Goal: Information Seeking & Learning: Learn about a topic

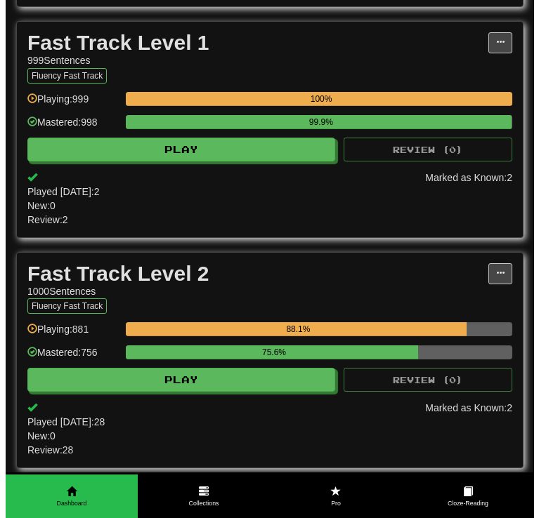
scroll to position [702, 0]
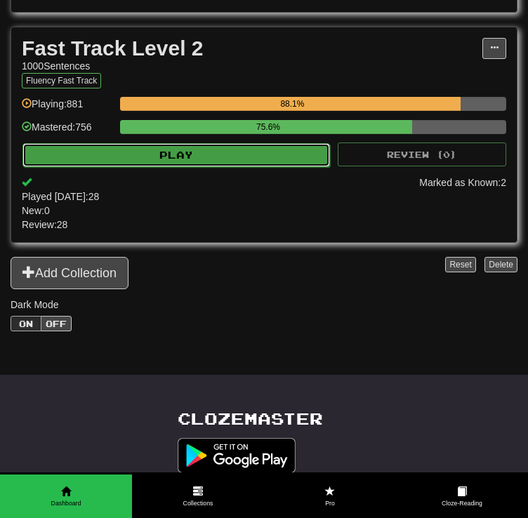
click at [265, 156] on button "Play" at bounding box center [176, 155] width 308 height 24
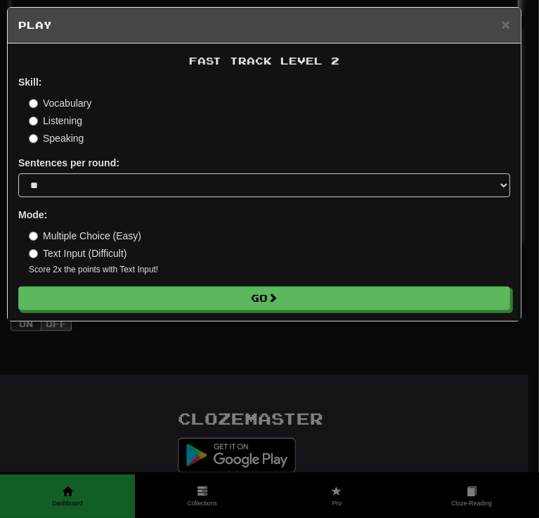
click at [70, 105] on label "Vocabulary" at bounding box center [60, 103] width 62 height 14
click at [57, 121] on label "Listening" at bounding box center [55, 121] width 53 height 14
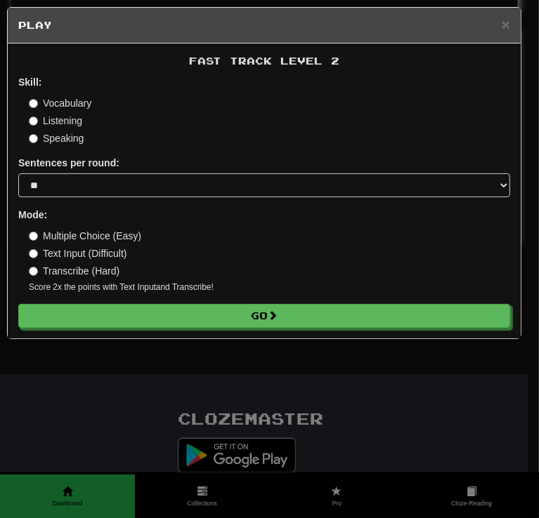
click at [58, 109] on label "Vocabulary" at bounding box center [60, 103] width 62 height 14
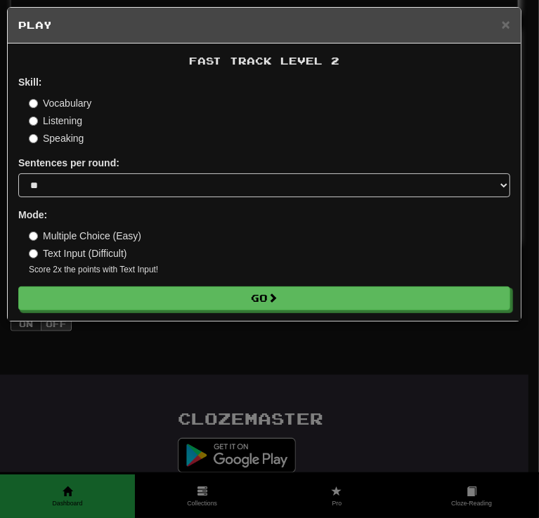
click at [81, 227] on div "Mode: Multiple Choice (Easy) Text Input (Difficult) Score 2x the points with Te…" at bounding box center [263, 242] width 491 height 68
drag, startPoint x: 87, startPoint y: 235, endPoint x: 90, endPoint y: 223, distance: 11.6
click at [87, 234] on label "Multiple Choice (Easy)" at bounding box center [85, 236] width 112 height 14
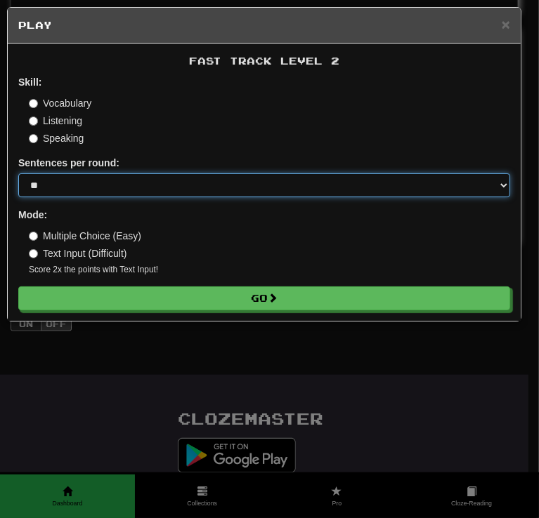
click at [119, 177] on select "* ** ** ** ** ** *** ********" at bounding box center [263, 185] width 491 height 24
click at [18, 173] on select "* ** ** ** ** ** *** ********" at bounding box center [263, 185] width 491 height 24
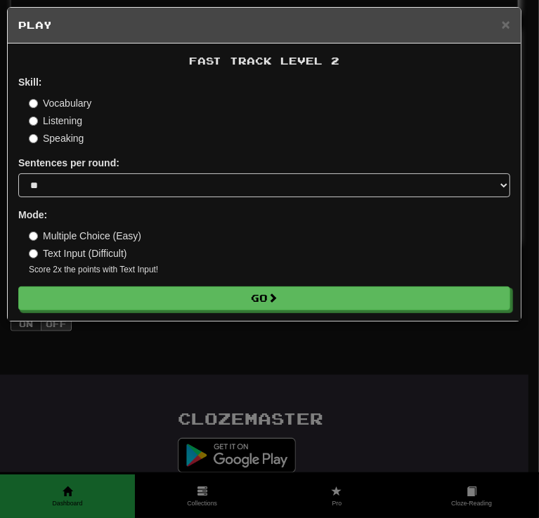
click at [118, 200] on form "Skill: Vocabulary Listening Speaking Sentences per round: * ** ** ** ** ** *** …" at bounding box center [263, 192] width 491 height 235
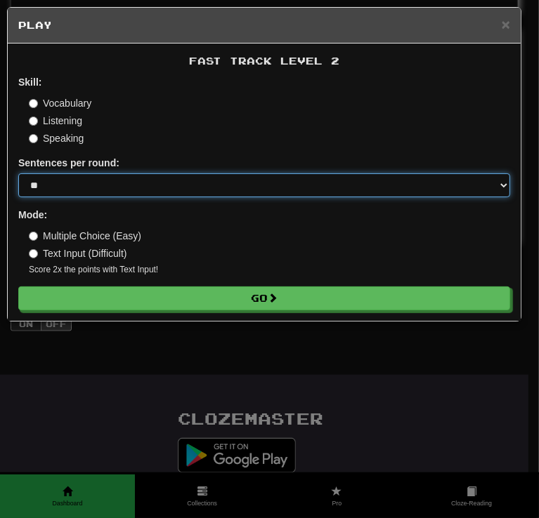
click at [120, 196] on select "* ** ** ** ** ** *** ********" at bounding box center [263, 185] width 491 height 24
select select "**"
click at [18, 173] on select "* ** ** ** ** ** *** ********" at bounding box center [263, 185] width 491 height 24
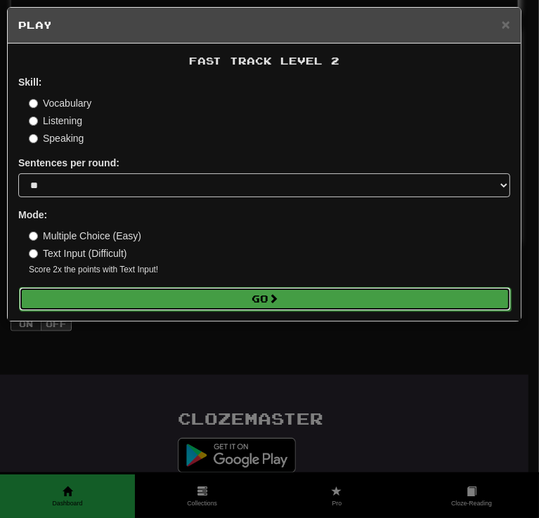
click at [298, 293] on button "Go" at bounding box center [264, 299] width 491 height 24
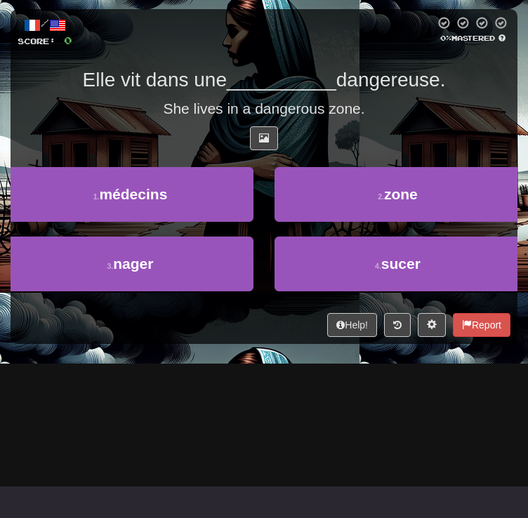
scroll to position [211, 0]
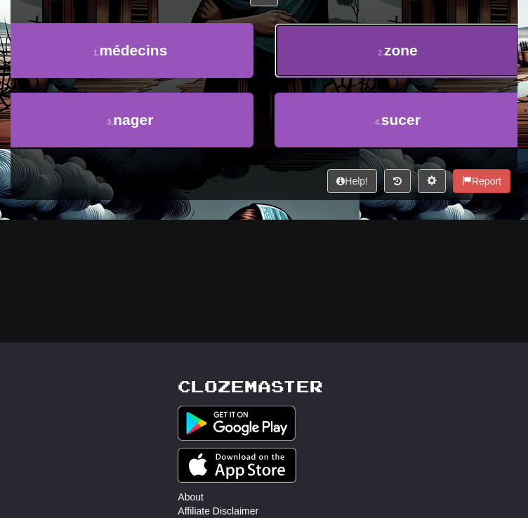
click at [317, 78] on button "2 . zone" at bounding box center [398, 50] width 246 height 55
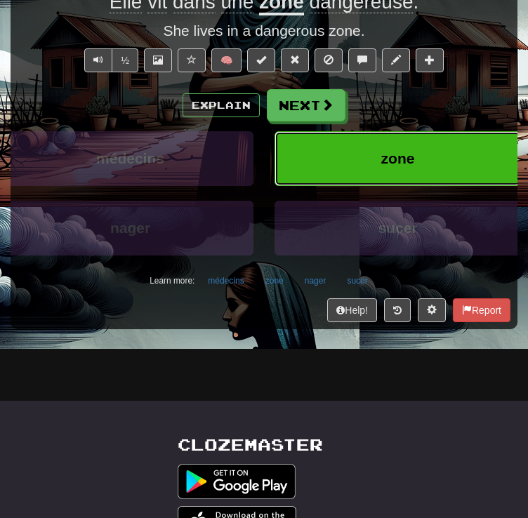
scroll to position [77, 0]
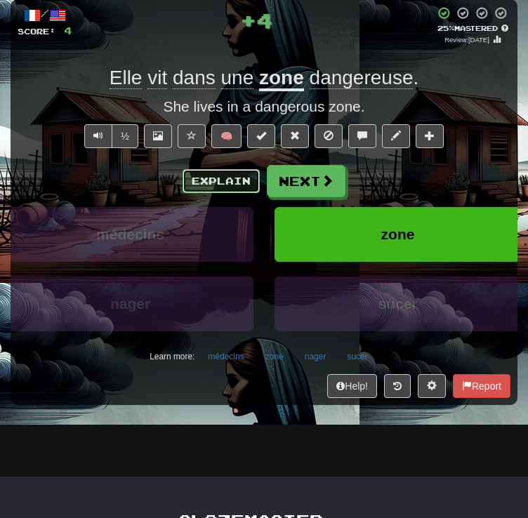
click at [218, 193] on button "Explain" at bounding box center [221, 181] width 77 height 24
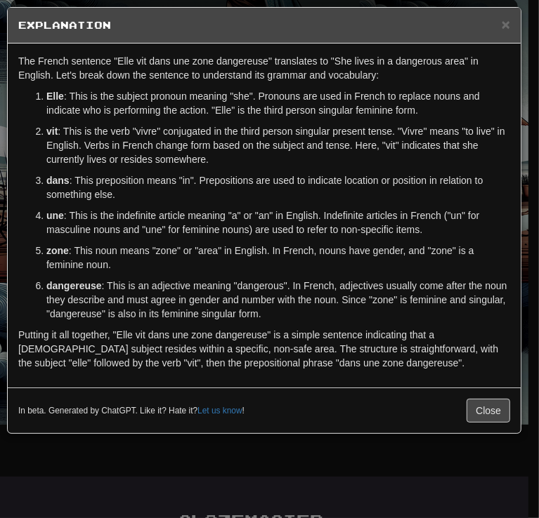
click at [498, 17] on div "× Explanation" at bounding box center [264, 26] width 513 height 36
click at [501, 27] on span "×" at bounding box center [505, 24] width 8 height 16
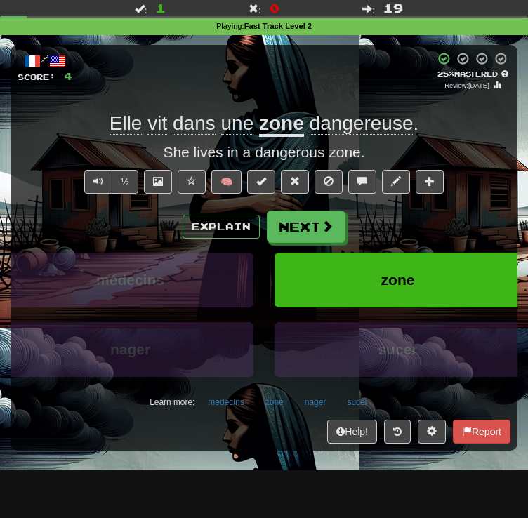
scroll to position [6, 0]
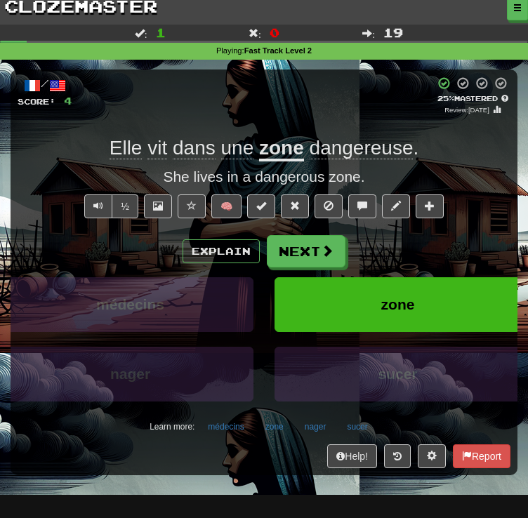
click at [173, 225] on div "½ 🧠" at bounding box center [264, 209] width 493 height 31
click at [167, 218] on button at bounding box center [158, 206] width 28 height 24
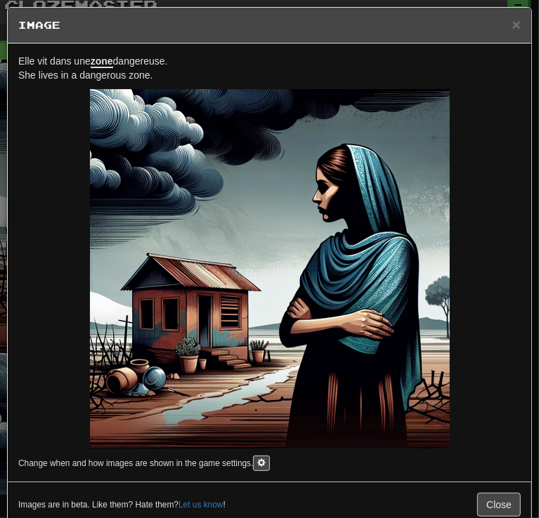
click at [152, 51] on div "Elle vit dans une zone dangereuse. She lives in a dangerous zone. Change when a…" at bounding box center [269, 263] width 523 height 438
click at [138, 66] on p "Elle vit dans une zone dangereuse. She lives in a dangerous zone." at bounding box center [269, 68] width 502 height 28
click at [149, 55] on span "Elle vit dans une zone dangereuse." at bounding box center [92, 61] width 149 height 13
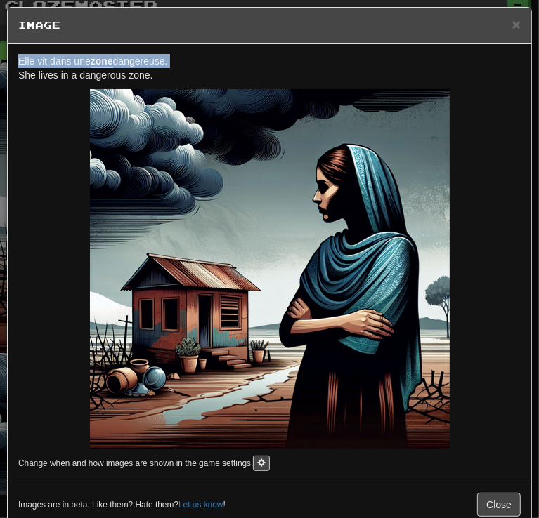
copy span "Elle vit dans une zone dangereuse."
click at [512, 23] on span "×" at bounding box center [516, 24] width 8 height 16
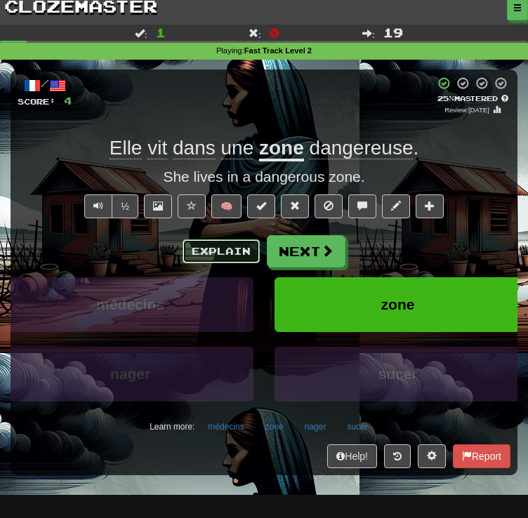
click at [194, 263] on button "Explain" at bounding box center [221, 251] width 77 height 24
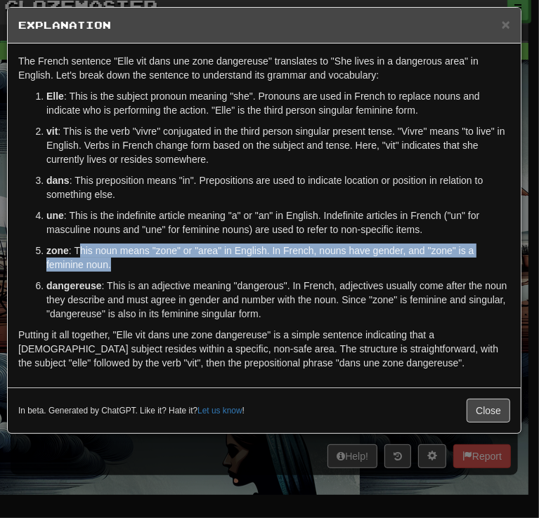
drag, startPoint x: 77, startPoint y: 249, endPoint x: 180, endPoint y: 266, distance: 104.6
click at [180, 266] on p "zone : This noun means "zone" or "area" in English. In French, nouns have gende…" at bounding box center [277, 258] width 463 height 28
copy p "his noun means "zone" or "area" in English. In French, nouns have gender, and "…"
click at [506, 26] on span "×" at bounding box center [505, 24] width 8 height 16
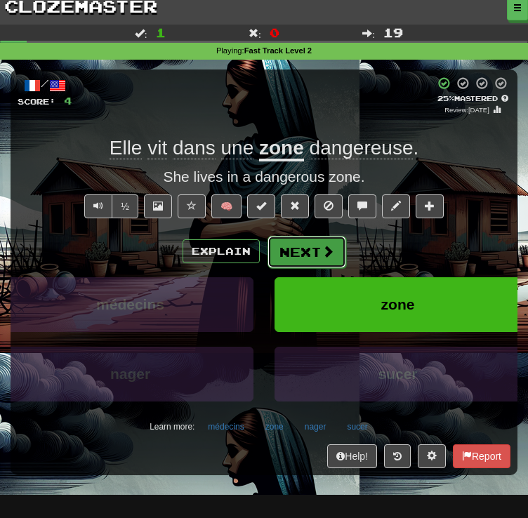
click at [286, 268] on button "Next" at bounding box center [307, 252] width 79 height 32
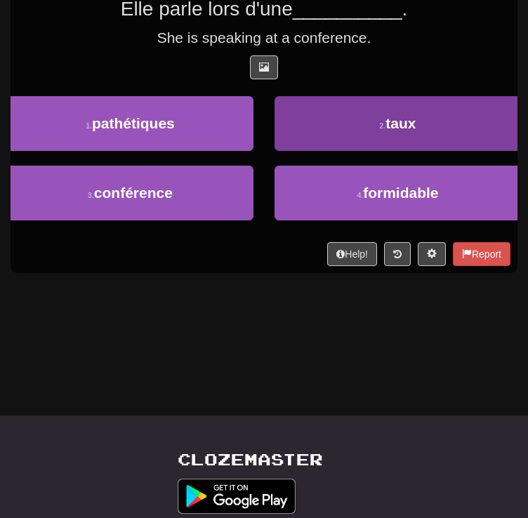
scroll to position [147, 0]
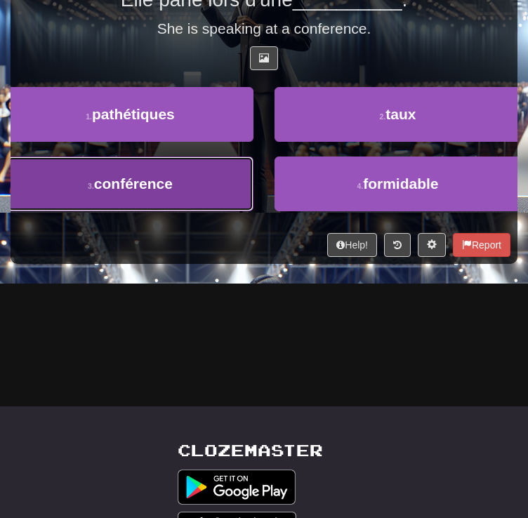
click at [253, 211] on button "3 . conférence" at bounding box center [130, 184] width 246 height 55
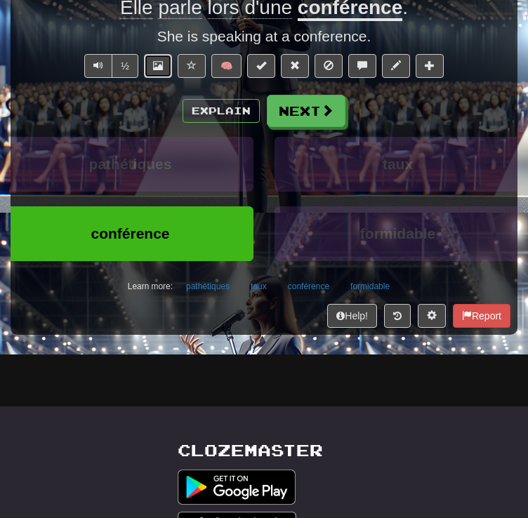
click at [154, 78] on button at bounding box center [158, 66] width 28 height 24
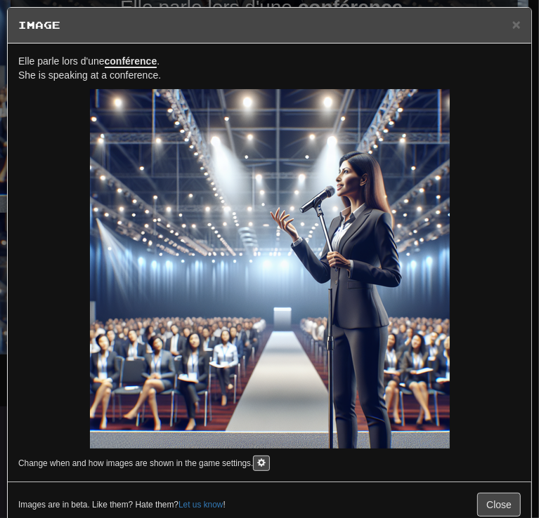
click at [121, 59] on u "conférence" at bounding box center [131, 61] width 53 height 13
copy span "Elle parle lors d'une conférence ."
click at [512, 23] on span "×" at bounding box center [516, 24] width 8 height 16
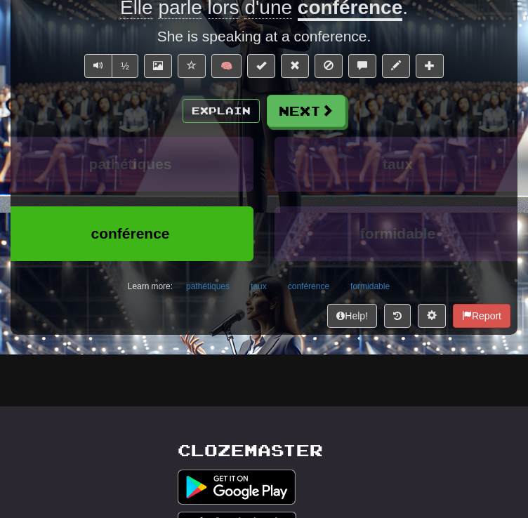
click at [238, 127] on div "Explain Next" at bounding box center [264, 111] width 493 height 32
click at [230, 123] on button "Explain" at bounding box center [221, 111] width 77 height 24
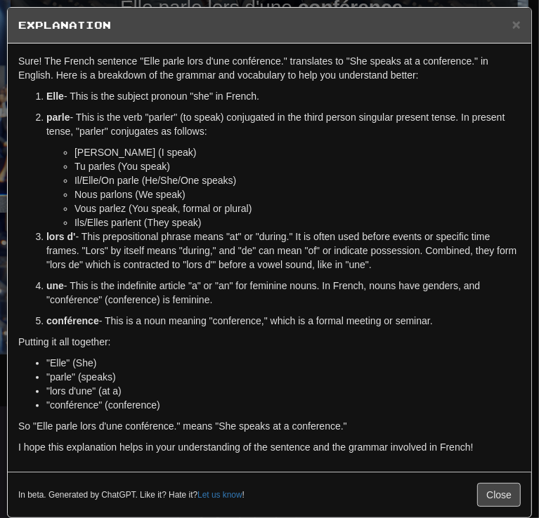
drag, startPoint x: 107, startPoint y: 324, endPoint x: 441, endPoint y: 319, distance: 334.2
click at [441, 319] on p "conférence - This is a noun meaning "conference," which is a formal meeting or …" at bounding box center [283, 321] width 474 height 14
copy p "This is a noun meaning "conference," which is a formal meeting or seminar."
click at [500, 18] on h5 "Explanation" at bounding box center [269, 25] width 502 height 14
click at [511, 21] on div "× Explanation" at bounding box center [269, 26] width 523 height 36
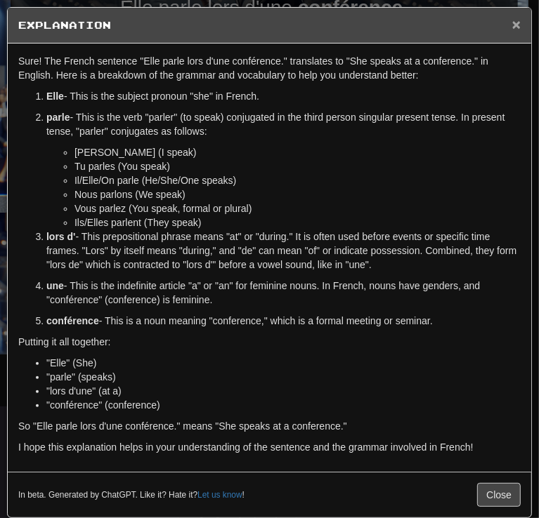
click at [512, 31] on span "×" at bounding box center [516, 24] width 8 height 16
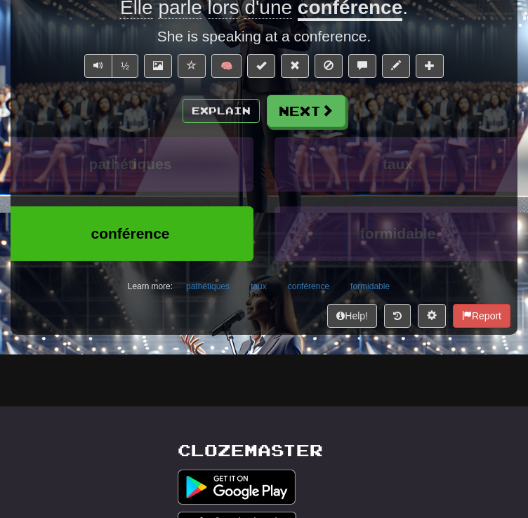
click at [317, 169] on div "Explain Next pathétiques taux conférence formidable Learn more: pathétiques tau…" at bounding box center [264, 196] width 493 height 202
click at [317, 128] on button "Next" at bounding box center [307, 111] width 79 height 32
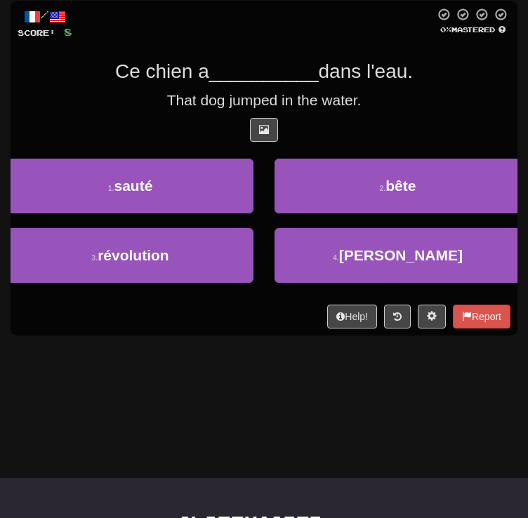
scroll to position [6, 0]
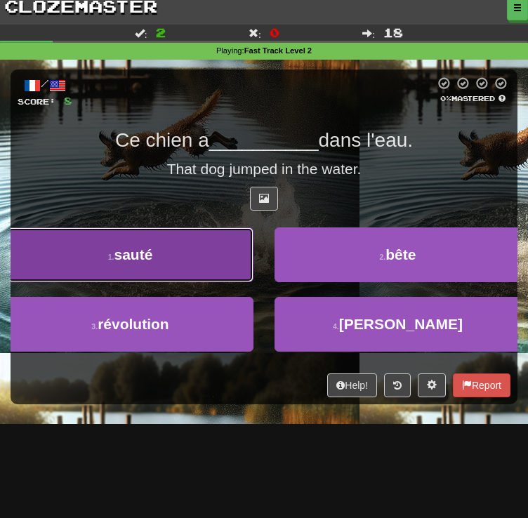
click at [253, 282] on button "1 . sauté" at bounding box center [130, 254] width 246 height 55
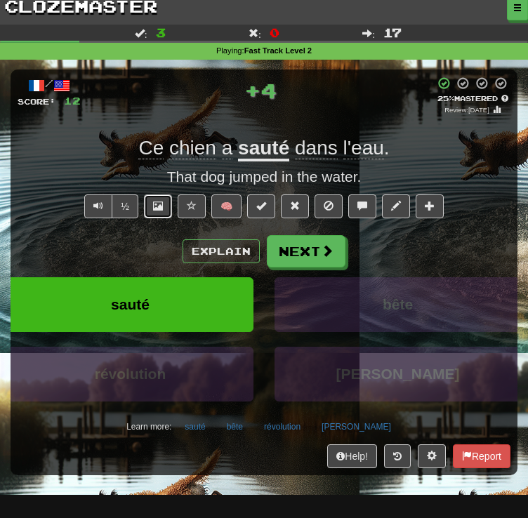
click at [151, 218] on button at bounding box center [158, 206] width 28 height 24
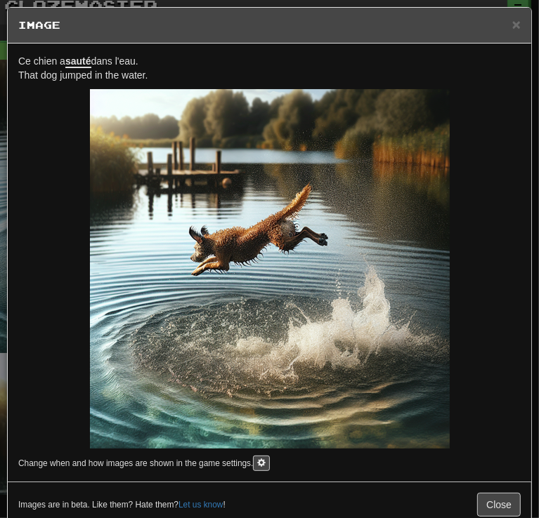
click at [113, 62] on span "Ce chien a sauté dans l'eau." at bounding box center [78, 61] width 120 height 13
copy span "Ce chien a sauté dans l'eau."
click at [512, 23] on span "×" at bounding box center [516, 24] width 8 height 16
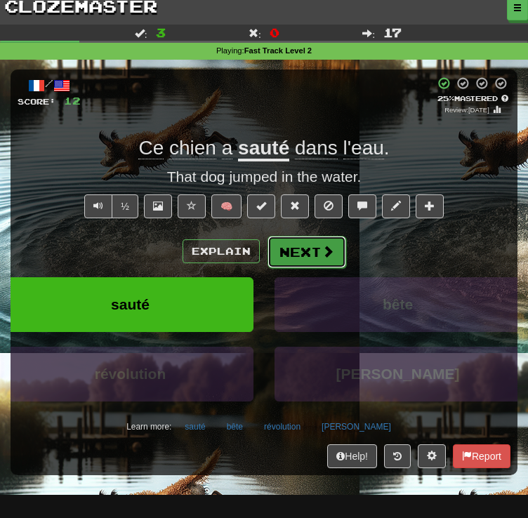
click at [303, 268] on button "Next" at bounding box center [307, 252] width 79 height 32
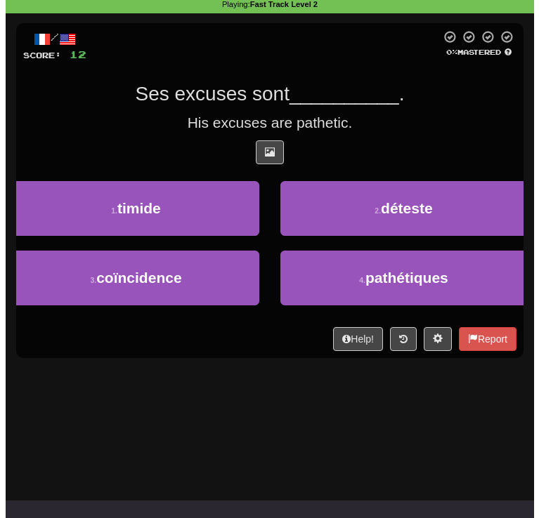
scroll to position [77, 0]
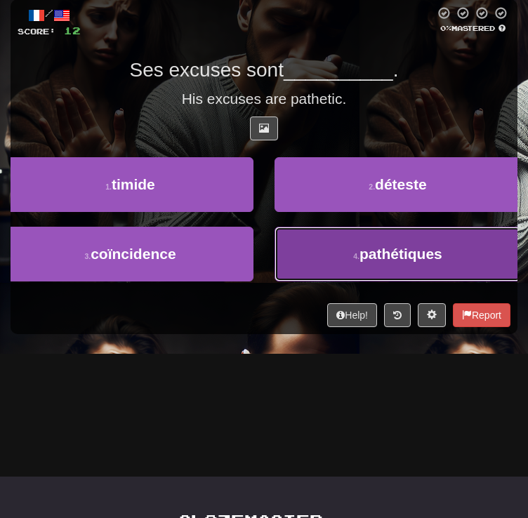
click at [329, 282] on button "4 . pathétiques" at bounding box center [398, 254] width 246 height 55
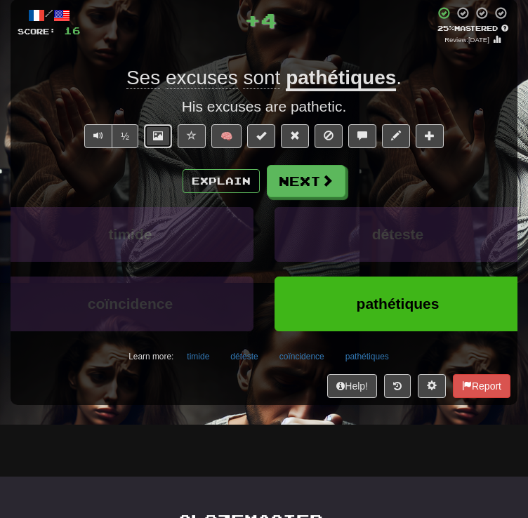
click at [157, 140] on span at bounding box center [158, 136] width 10 height 10
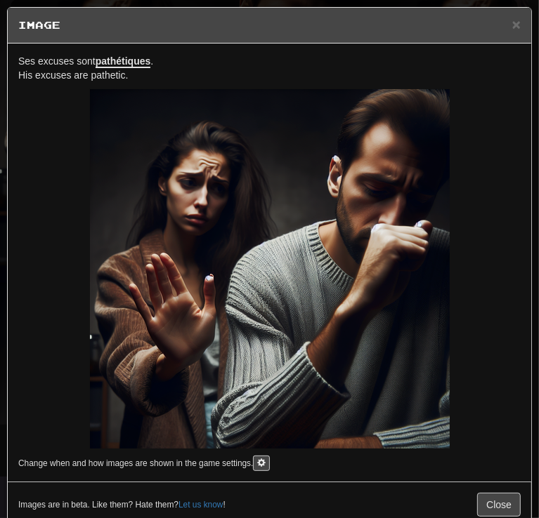
click at [126, 53] on div "Ses excuses sont pathétiques . His excuses are pathetic. Change when and how im…" at bounding box center [269, 263] width 523 height 438
click at [121, 57] on u "pathétiques" at bounding box center [122, 61] width 55 height 13
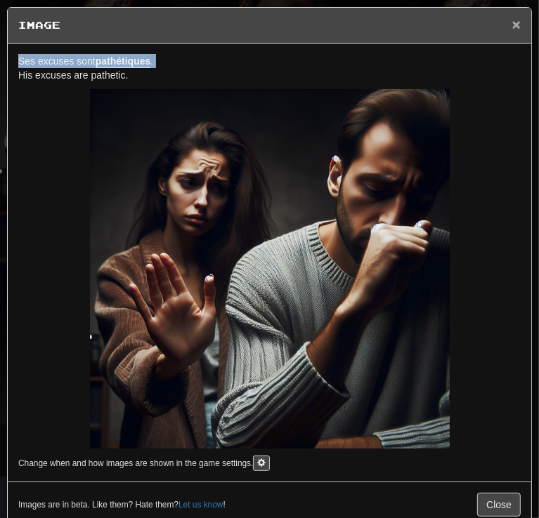
click at [512, 20] on span "×" at bounding box center [516, 24] width 8 height 16
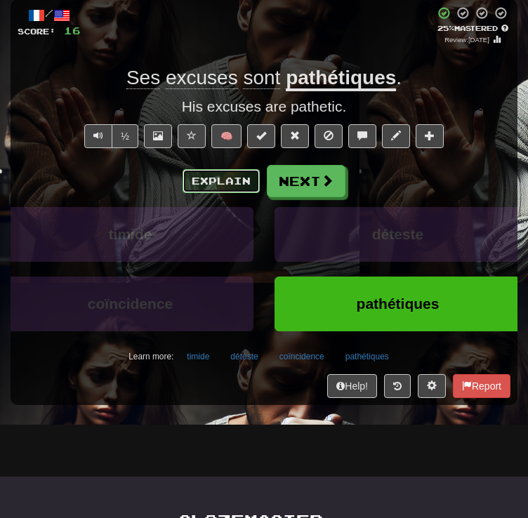
click at [220, 193] on button "Explain" at bounding box center [221, 181] width 77 height 24
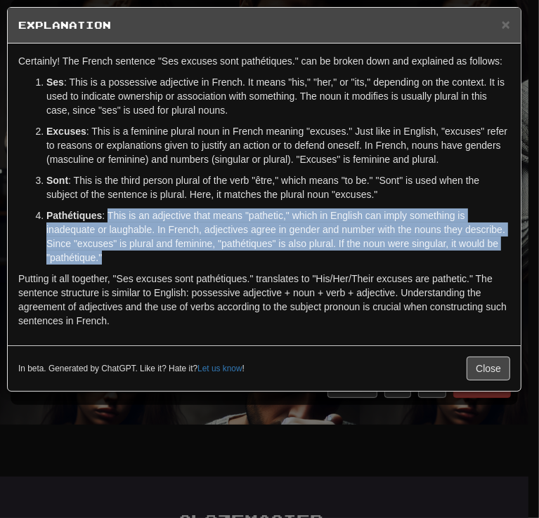
drag, startPoint x: 110, startPoint y: 216, endPoint x: 145, endPoint y: 252, distance: 51.1
click at [145, 252] on p "Pathétiques : This is an adjective that means "pathetic," which in English can …" at bounding box center [277, 237] width 463 height 56
copy p "This is an adjective that means "pathetic," which in English can imply somethin…"
click at [506, 21] on span "×" at bounding box center [505, 24] width 8 height 16
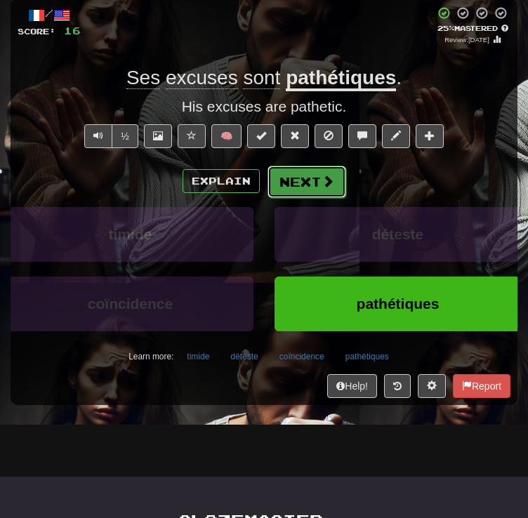
click at [335, 198] on button "Next" at bounding box center [307, 182] width 79 height 32
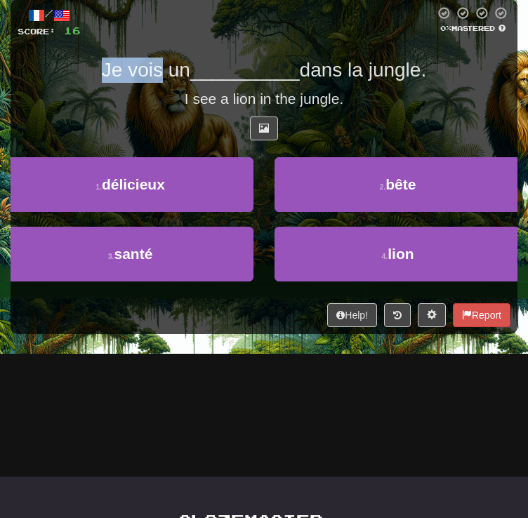
drag, startPoint x: 99, startPoint y: 121, endPoint x: 205, endPoint y: 136, distance: 107.0
click at [202, 136] on div "/ Score: 16 0 % Mastered Je vois un __________ dans la jungle. I see a lion in …" at bounding box center [264, 166] width 507 height 335
click at [208, 136] on div "/ Score: 16 0 % Mastered Je vois un __________ dans la jungle. I see a lion in …" at bounding box center [264, 166] width 507 height 335
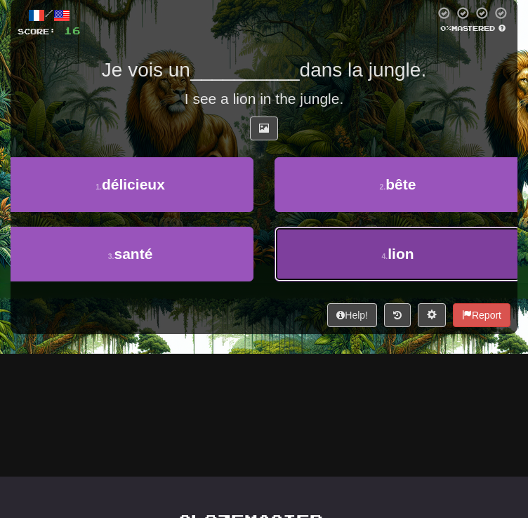
click at [357, 282] on button "4 . lion" at bounding box center [398, 254] width 246 height 55
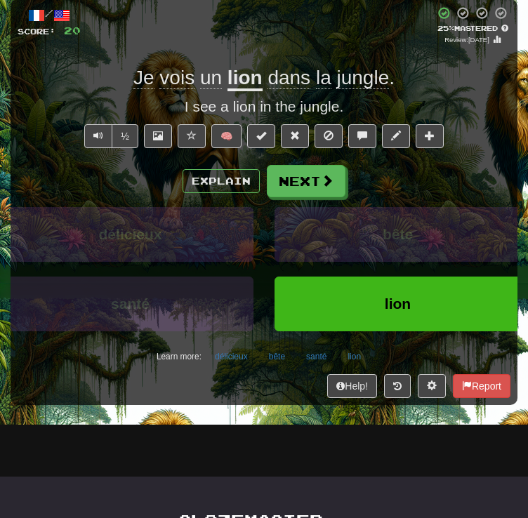
click at [197, 204] on div "/ Score: 20 + 4 25 % Mastered Review: 2025-09-19 Je vois un lion dans la jungle…" at bounding box center [264, 202] width 507 height 406
click at [203, 193] on button "Explain" at bounding box center [221, 181] width 77 height 24
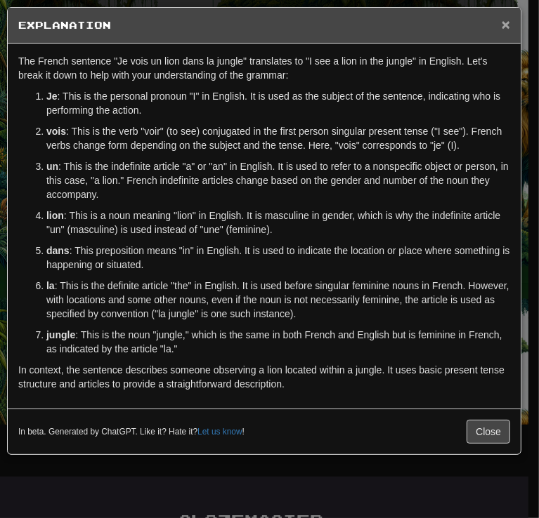
click at [506, 29] on span "×" at bounding box center [505, 24] width 8 height 16
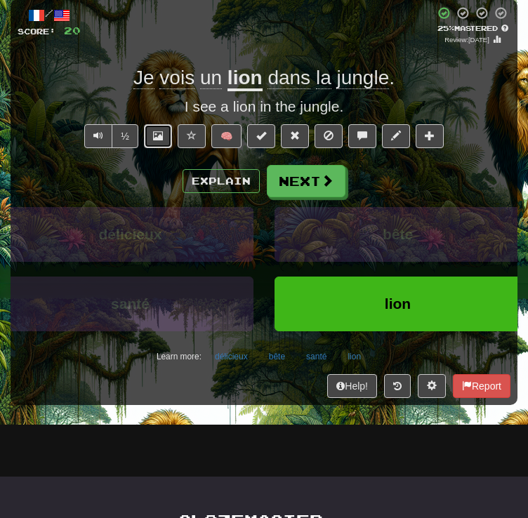
click at [160, 148] on button at bounding box center [158, 136] width 28 height 24
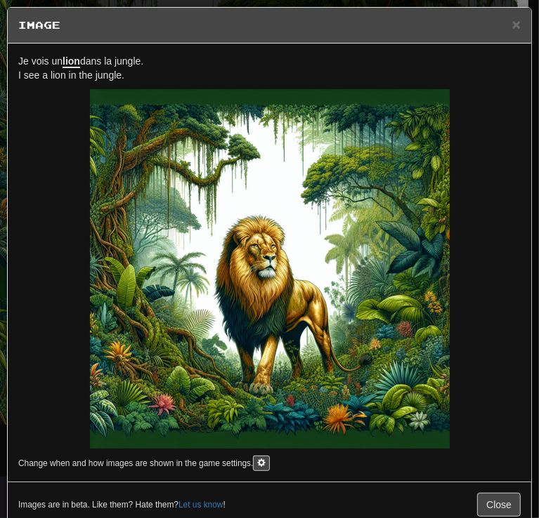
click at [88, 60] on span "Je vois un lion dans la jungle." at bounding box center [80, 61] width 125 height 13
copy span "Je vois un lion dans la jungle."
click at [512, 25] on span "×" at bounding box center [516, 24] width 8 height 16
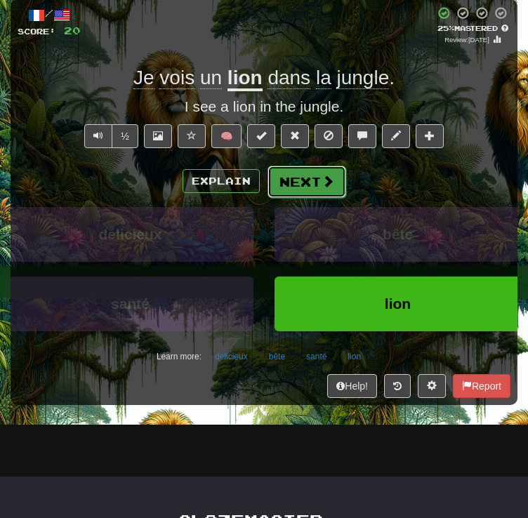
click at [304, 198] on button "Next" at bounding box center [307, 182] width 79 height 32
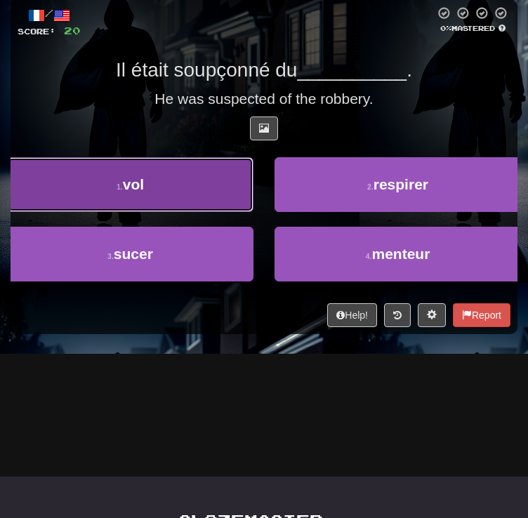
click at [253, 212] on button "1 . vol" at bounding box center [130, 184] width 246 height 55
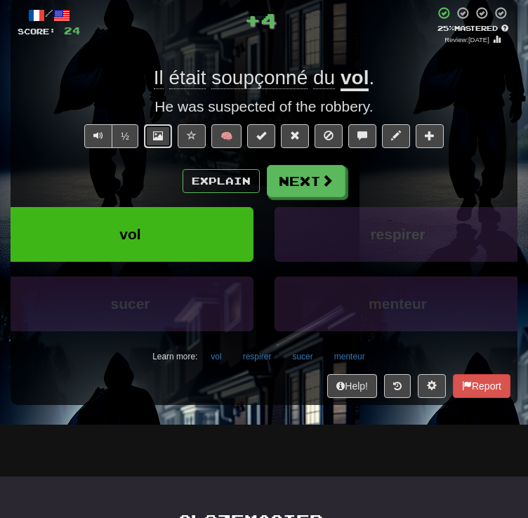
click at [159, 148] on button at bounding box center [158, 136] width 28 height 24
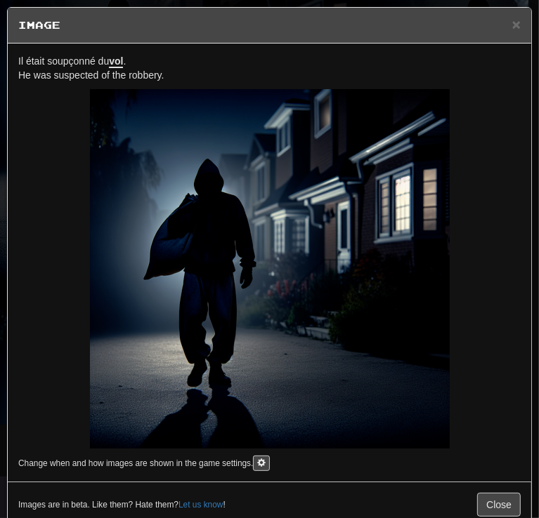
click at [101, 66] on p "Il était soupçonné du vol . He was suspected of the robbery." at bounding box center [269, 68] width 502 height 28
click at [100, 62] on span "Il était soupçonné du vol ." at bounding box center [71, 61] width 107 height 13
copy span "Il était soupçonné du vol ."
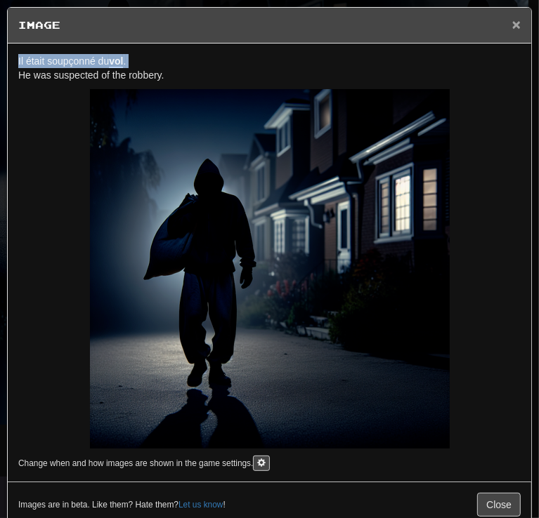
click at [512, 20] on span "×" at bounding box center [516, 24] width 8 height 16
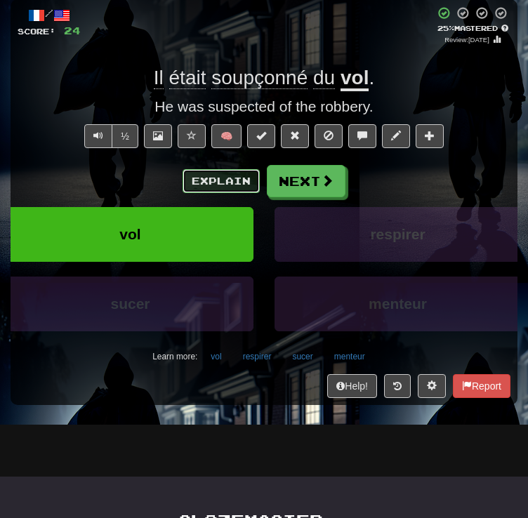
click at [241, 193] on button "Explain" at bounding box center [221, 181] width 77 height 24
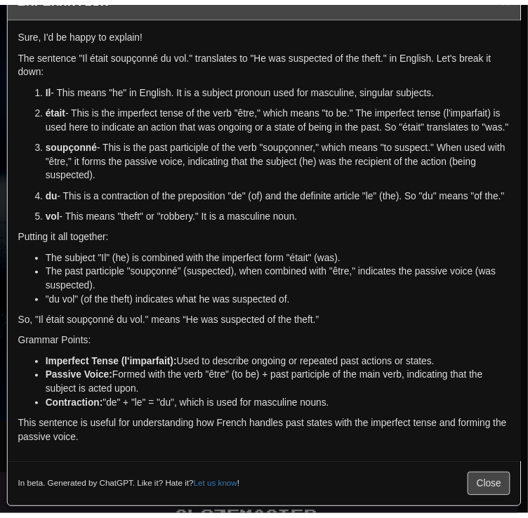
scroll to position [55, 0]
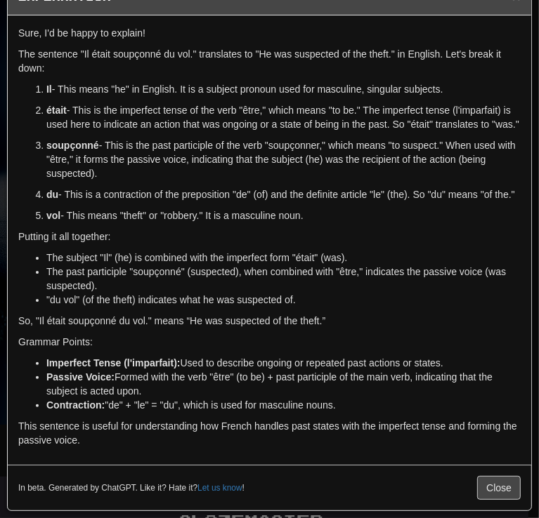
drag, startPoint x: 71, startPoint y: 214, endPoint x: 326, endPoint y: 213, distance: 255.6
click at [326, 213] on p "vol - This means "theft" or "robbery." It is a masculine noun." at bounding box center [283, 216] width 474 height 14
copy p "This means "theft" or "robbery." It is a masculine noun."
click at [489, 489] on button "Close" at bounding box center [499, 488] width 44 height 24
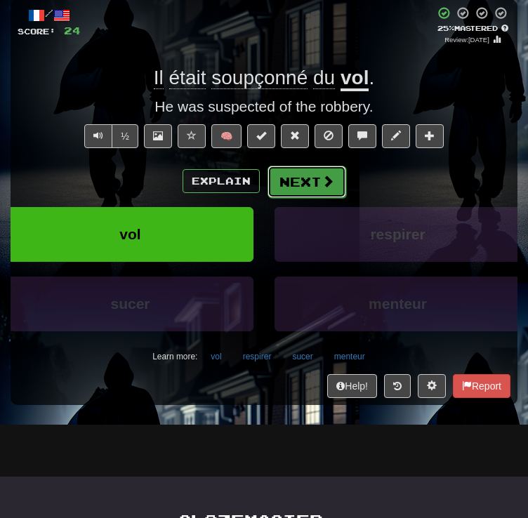
click at [303, 198] on button "Next" at bounding box center [307, 182] width 79 height 32
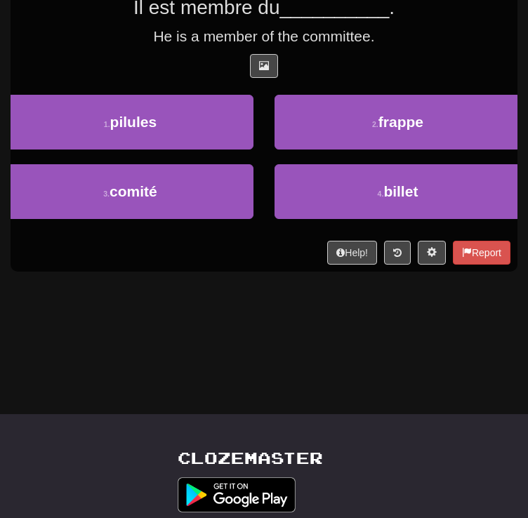
scroll to position [140, 0]
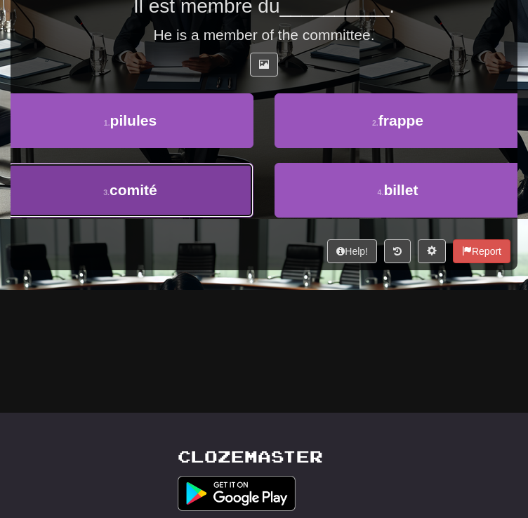
click at [253, 218] on button "3 . comité" at bounding box center [130, 190] width 246 height 55
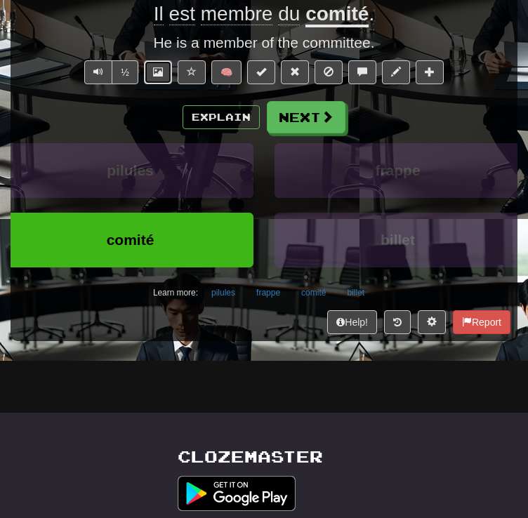
click at [152, 84] on button at bounding box center [158, 72] width 28 height 24
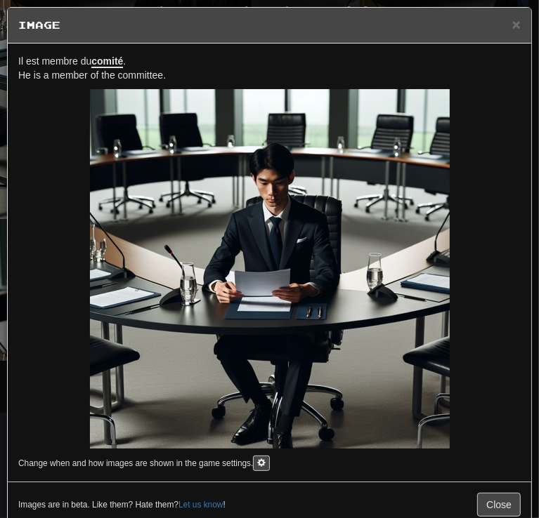
click at [90, 54] on p "Il est membre du comité . He is a member of the committee." at bounding box center [269, 68] width 502 height 28
click at [150, 39] on div "× Image" at bounding box center [269, 26] width 523 height 36
click at [100, 57] on u "comité" at bounding box center [107, 61] width 32 height 13
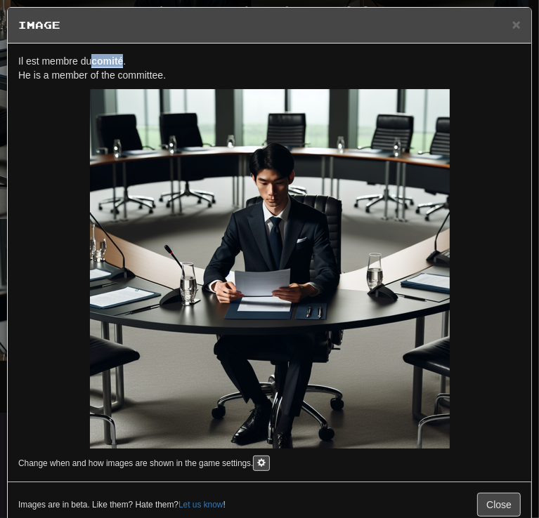
click at [100, 57] on u "comité" at bounding box center [107, 61] width 32 height 13
copy span "Il est membre du comité ."
click at [512, 26] on span "×" at bounding box center [516, 24] width 8 height 16
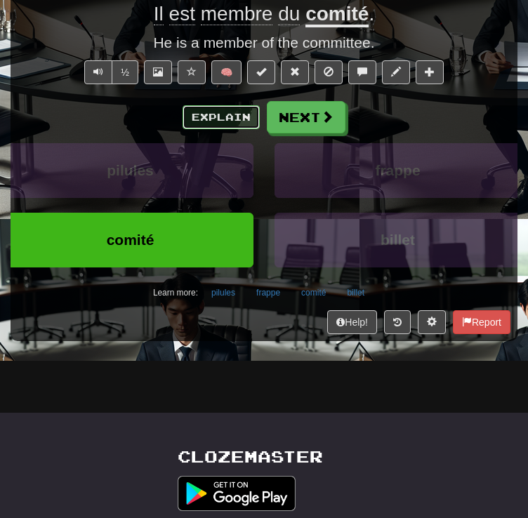
click at [216, 129] on button "Explain" at bounding box center [221, 117] width 77 height 24
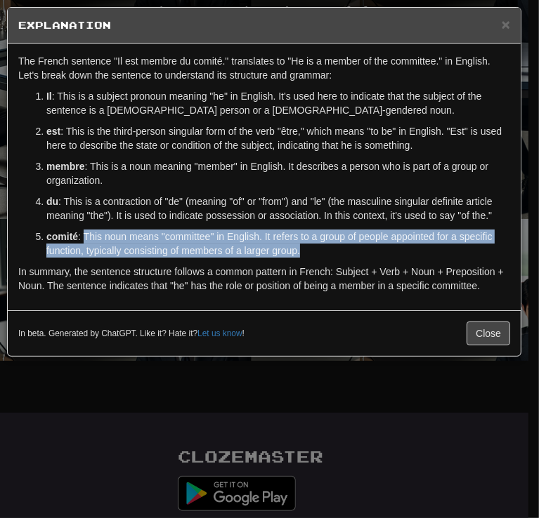
drag, startPoint x: 85, startPoint y: 233, endPoint x: 339, endPoint y: 256, distance: 255.2
click at [339, 256] on p "comité : This noun means "committee" in English. It refers to a group of people…" at bounding box center [277, 244] width 463 height 28
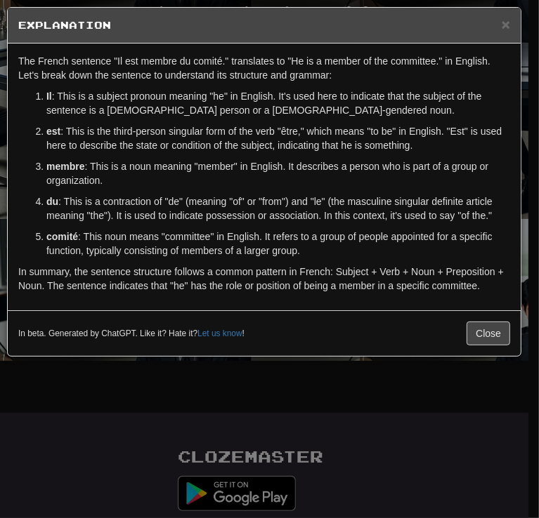
click at [111, 214] on p "du : This is a contraction of "de" (meaning "of" or "from") and "le" (the mascu…" at bounding box center [277, 208] width 463 height 28
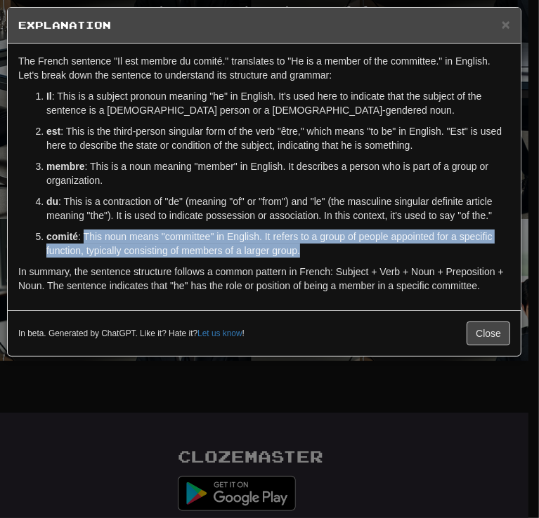
drag, startPoint x: 84, startPoint y: 235, endPoint x: 309, endPoint y: 251, distance: 225.3
click at [309, 251] on p "comité : This noun means "committee" in English. It refers to a group of people…" at bounding box center [277, 244] width 463 height 28
click at [506, 26] on span "×" at bounding box center [505, 24] width 8 height 16
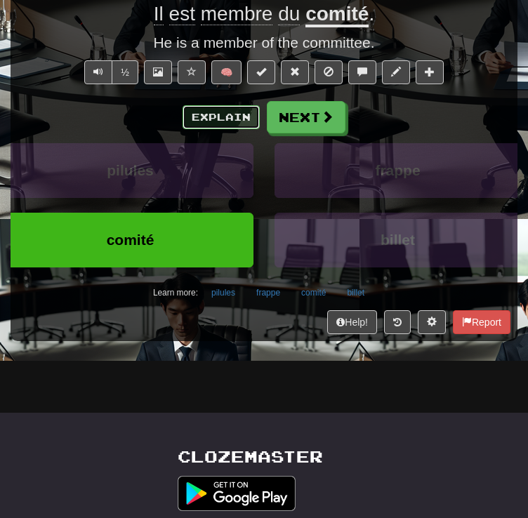
click at [225, 129] on button "Explain" at bounding box center [221, 117] width 77 height 24
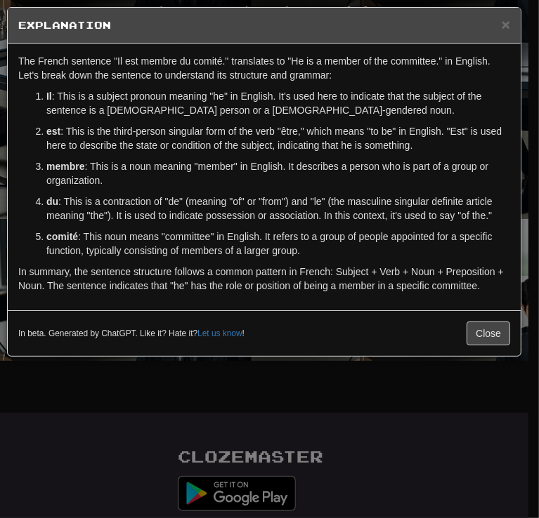
click at [511, 23] on div "× Explanation" at bounding box center [264, 26] width 513 height 36
click at [512, 21] on div "× Explanation" at bounding box center [264, 26] width 513 height 36
click at [504, 22] on span "×" at bounding box center [505, 24] width 8 height 16
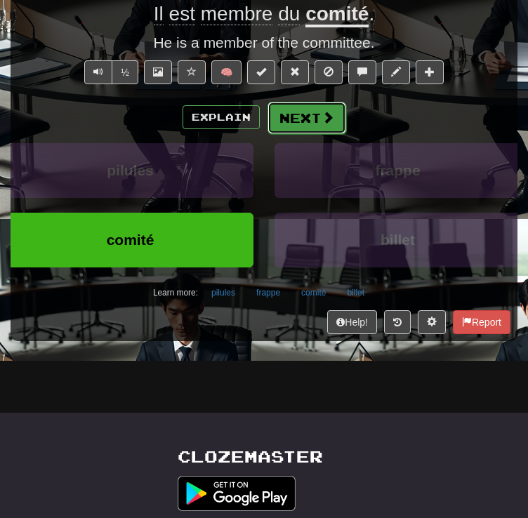
click at [309, 134] on button "Next" at bounding box center [307, 118] width 79 height 32
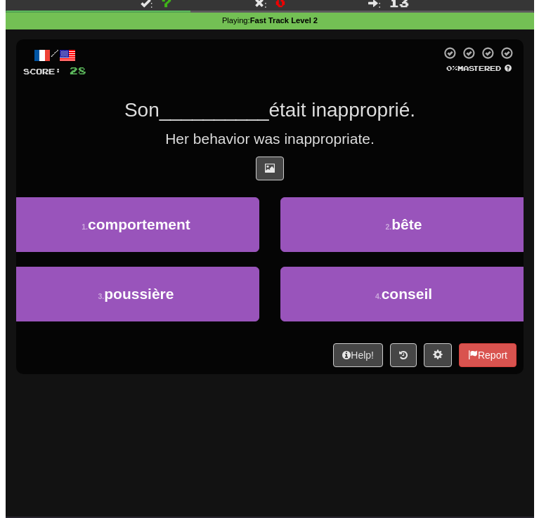
scroll to position [70, 0]
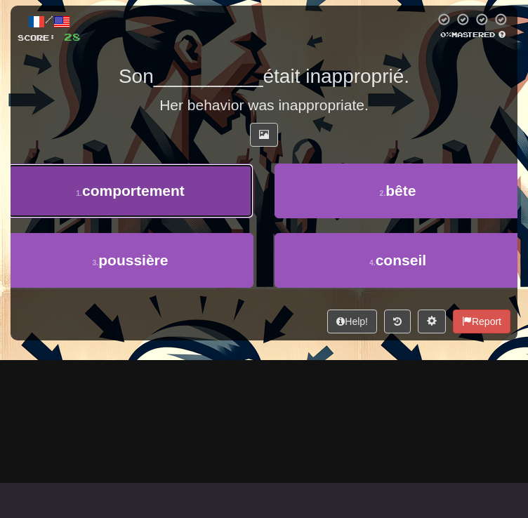
click at [253, 218] on button "1 . comportement" at bounding box center [130, 191] width 246 height 55
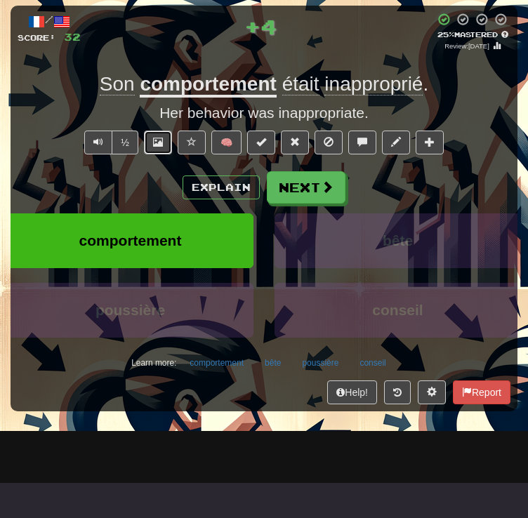
click at [163, 154] on button at bounding box center [158, 143] width 28 height 24
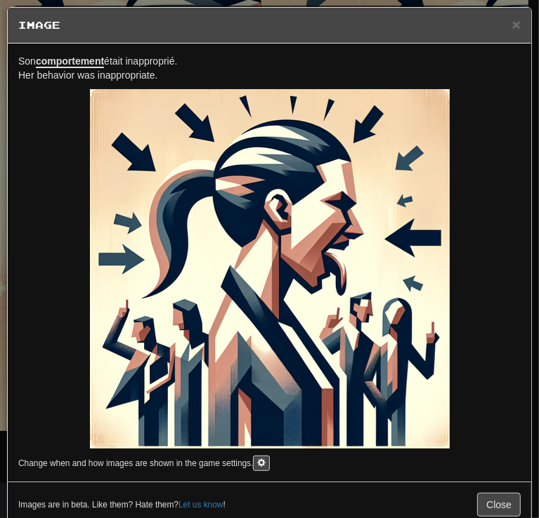
click at [165, 58] on span "Son comportement était inapproprié." at bounding box center [97, 61] width 159 height 13
click at [512, 25] on span "×" at bounding box center [516, 24] width 8 height 16
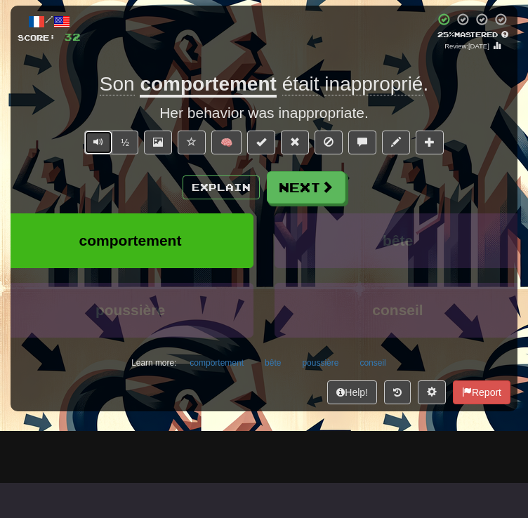
click at [103, 147] on span "Text-to-speech controls" at bounding box center [98, 142] width 10 height 10
click at [225, 199] on button "Explain" at bounding box center [221, 188] width 77 height 24
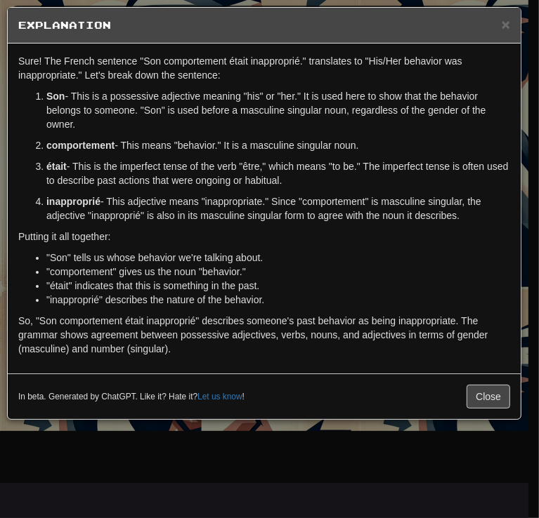
click at [499, 25] on h5 "Explanation" at bounding box center [263, 25] width 491 height 14
click at [500, 20] on h5 "Explanation" at bounding box center [263, 25] width 491 height 14
click at [500, 18] on div "× Explanation" at bounding box center [264, 26] width 513 height 36
click at [506, 31] on span "×" at bounding box center [505, 24] width 8 height 16
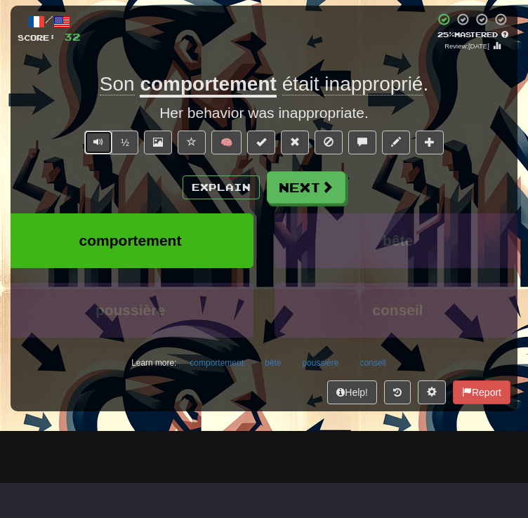
click at [103, 154] on button "Text-to-speech controls" at bounding box center [98, 143] width 28 height 24
click at [218, 199] on button "Explain" at bounding box center [221, 188] width 77 height 24
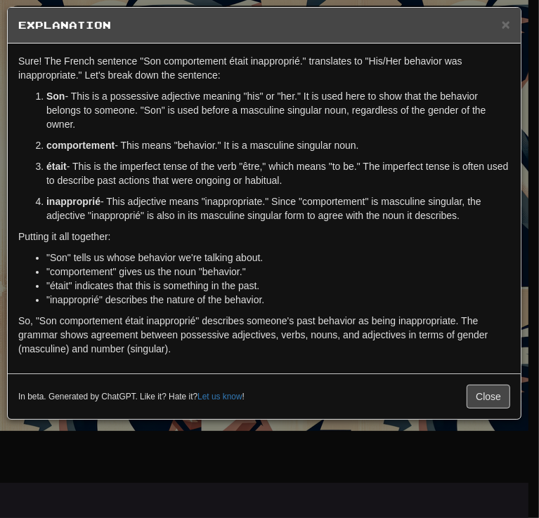
drag, startPoint x: 110, startPoint y: 199, endPoint x: 500, endPoint y: 213, distance: 390.6
click at [500, 213] on p "inapproprié - This adjective means "inappropriate." Since "comportement" is mas…" at bounding box center [277, 208] width 463 height 28
click at [506, 26] on span "×" at bounding box center [505, 24] width 8 height 16
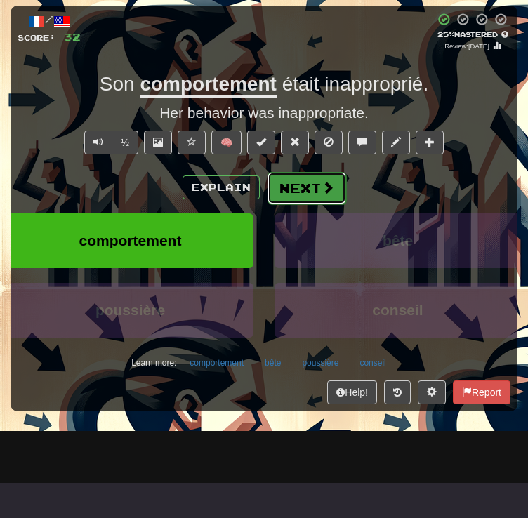
click at [323, 194] on span at bounding box center [328, 187] width 13 height 13
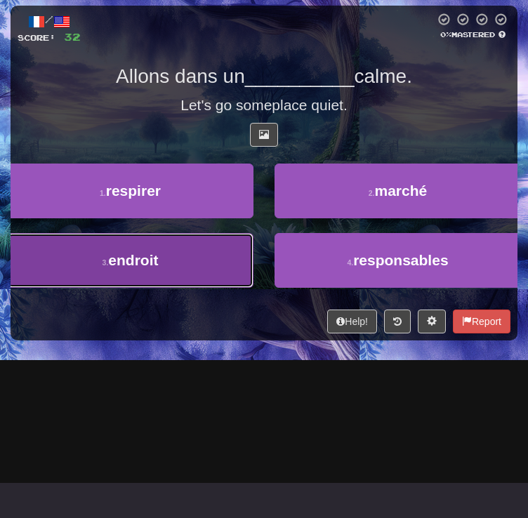
click at [253, 288] on button "3 . endroit" at bounding box center [130, 260] width 246 height 55
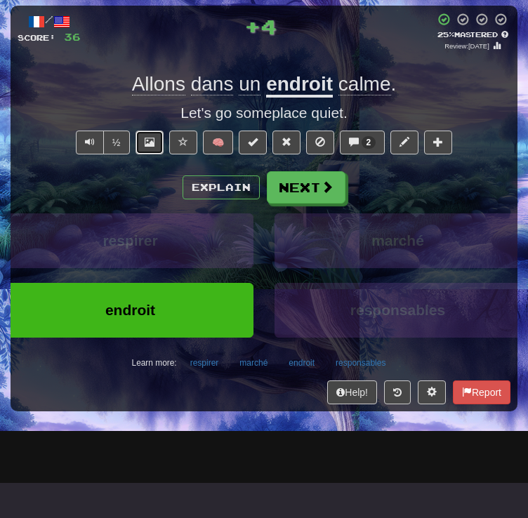
click at [150, 147] on span at bounding box center [150, 142] width 10 height 10
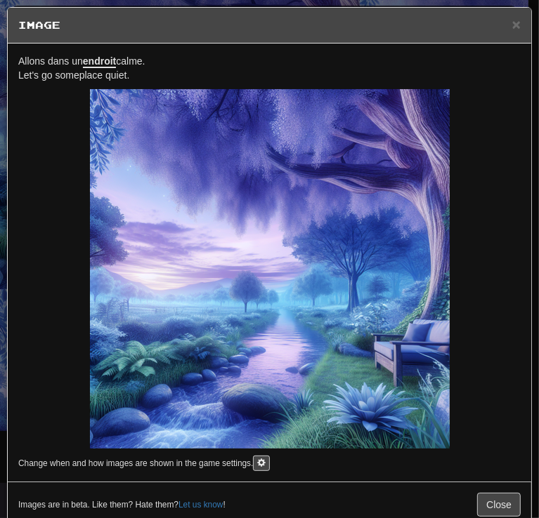
click at [129, 48] on div "Allons dans un endroit calme. Let's go someplace quiet. Change when and how ima…" at bounding box center [269, 263] width 523 height 438
click at [126, 56] on span "Allons dans un endroit calme." at bounding box center [81, 61] width 127 height 13
click at [512, 20] on div "× Image" at bounding box center [269, 26] width 523 height 36
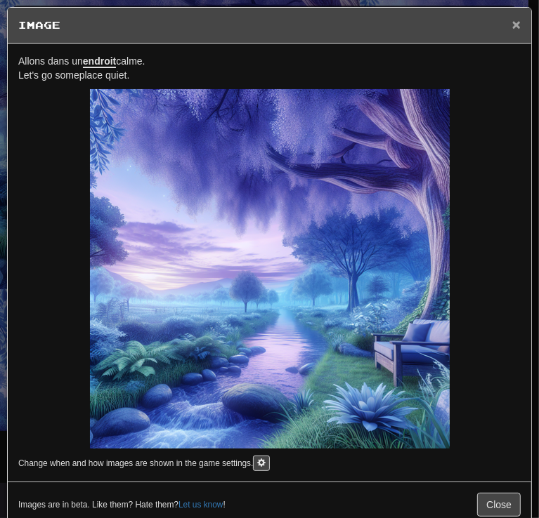
click at [512, 22] on span "×" at bounding box center [516, 24] width 8 height 16
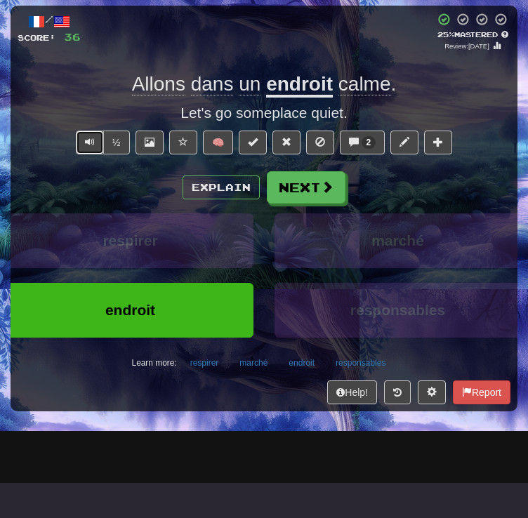
click at [93, 147] on span "Text-to-speech controls" at bounding box center [90, 142] width 10 height 10
click at [234, 199] on button "Explain" at bounding box center [221, 188] width 77 height 24
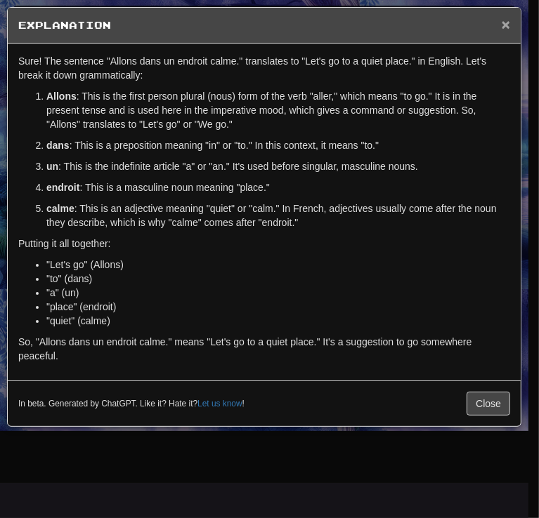
click at [503, 25] on span "×" at bounding box center [505, 24] width 8 height 16
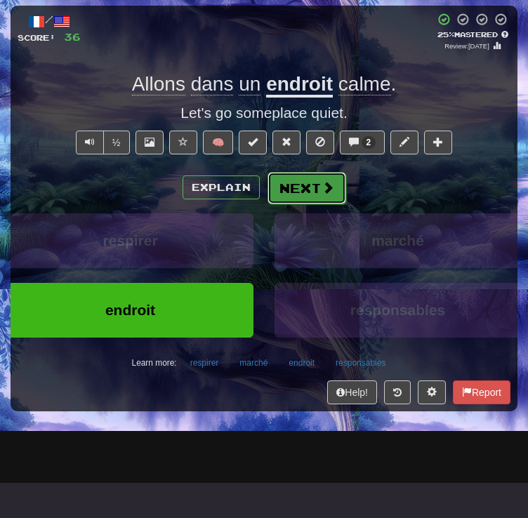
click at [318, 204] on button "Next" at bounding box center [307, 188] width 79 height 32
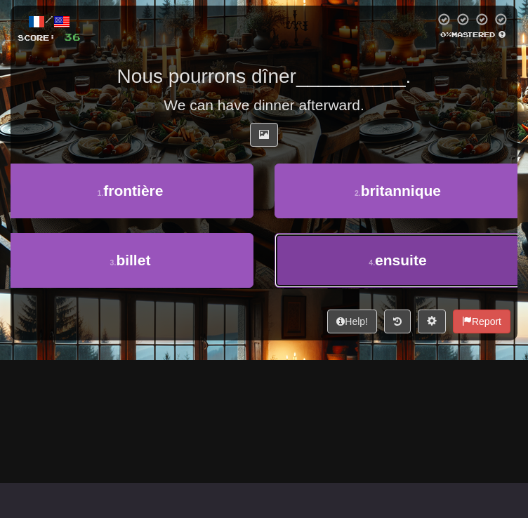
click at [350, 288] on button "4 . ensuite" at bounding box center [398, 260] width 246 height 55
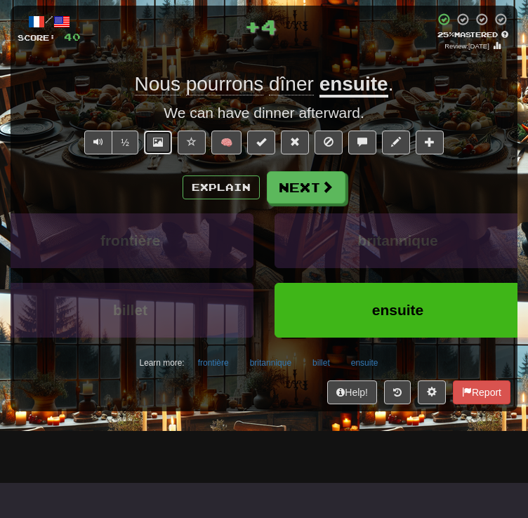
click at [164, 154] on button at bounding box center [158, 143] width 28 height 24
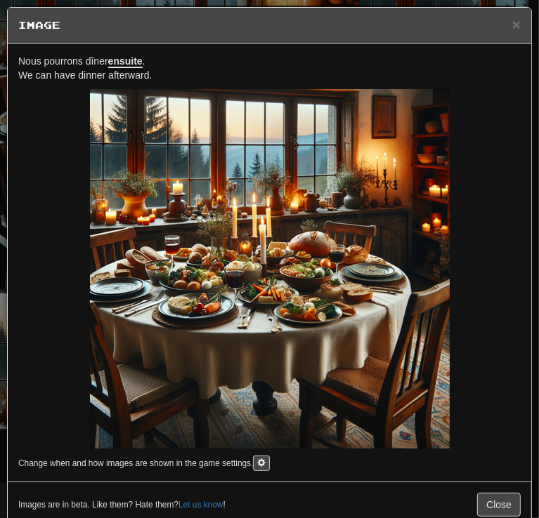
click at [126, 67] on p "Nous pourrons dîner ensuite . We can have dinner afterward." at bounding box center [269, 68] width 502 height 28
click at [129, 55] on u "ensuite" at bounding box center [125, 61] width 34 height 13
click at [512, 22] on span "×" at bounding box center [516, 24] width 8 height 16
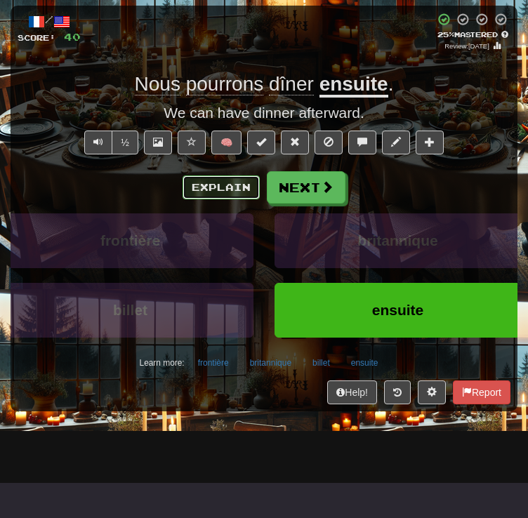
click at [223, 199] on button "Explain" at bounding box center [221, 188] width 77 height 24
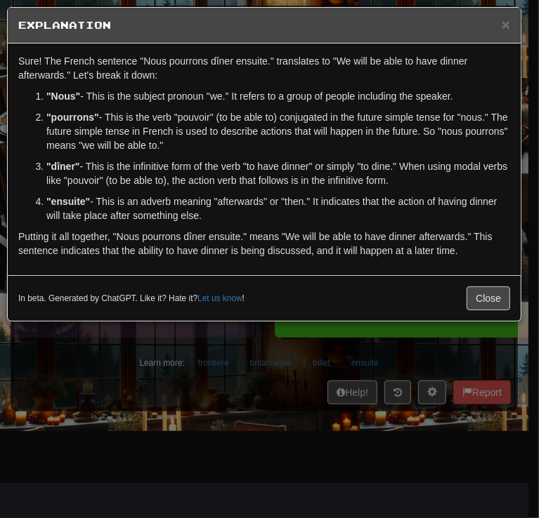
drag, startPoint x: 101, startPoint y: 199, endPoint x: 227, endPoint y: 210, distance: 126.1
click at [227, 210] on p ""ensuite" - This is an adverb meaning "afterwards" or "then." It indicates that…" at bounding box center [277, 208] width 463 height 28
click at [509, 27] on div "× Explanation" at bounding box center [264, 26] width 513 height 36
click at [507, 27] on span "×" at bounding box center [505, 24] width 8 height 16
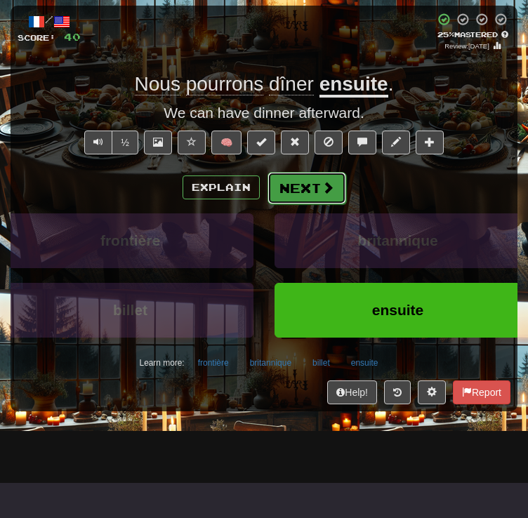
click at [329, 204] on button "Next" at bounding box center [307, 188] width 79 height 32
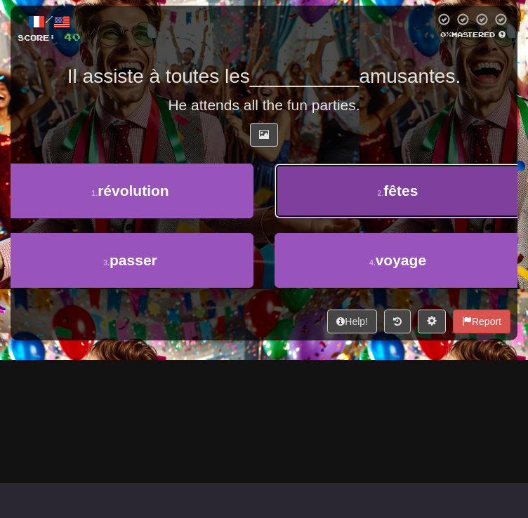
click at [323, 218] on button "2 . fêtes" at bounding box center [398, 191] width 246 height 55
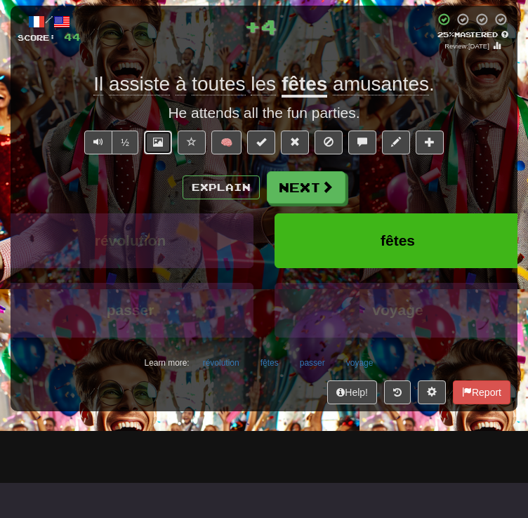
click at [161, 147] on span at bounding box center [158, 142] width 10 height 10
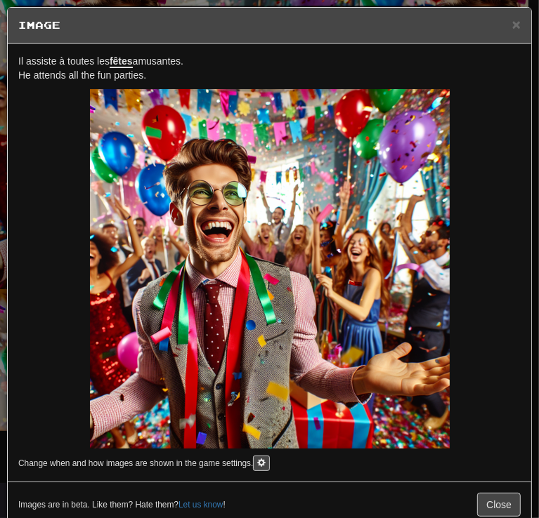
click at [168, 67] on p "Il assiste à toutes les fêtes amusantes. He attends all the fun parties." at bounding box center [269, 68] width 502 height 28
click at [157, 53] on div "Il assiste à toutes les fêtes amusantes. He attends all the fun parties. Change…" at bounding box center [269, 263] width 523 height 438
click at [158, 60] on span "Il assiste à toutes les fêtes amusantes." at bounding box center [100, 61] width 165 height 13
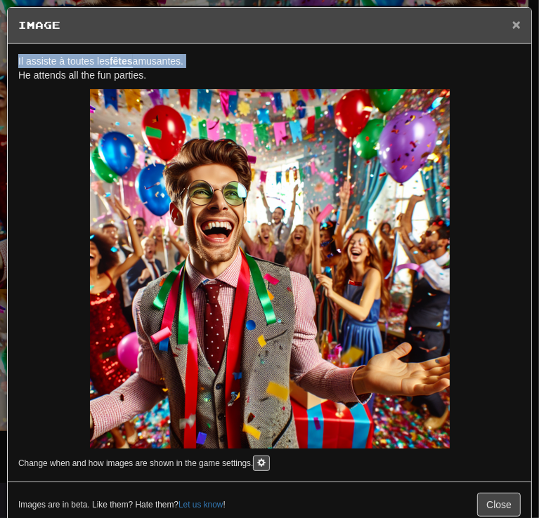
click at [512, 26] on span "×" at bounding box center [516, 24] width 8 height 16
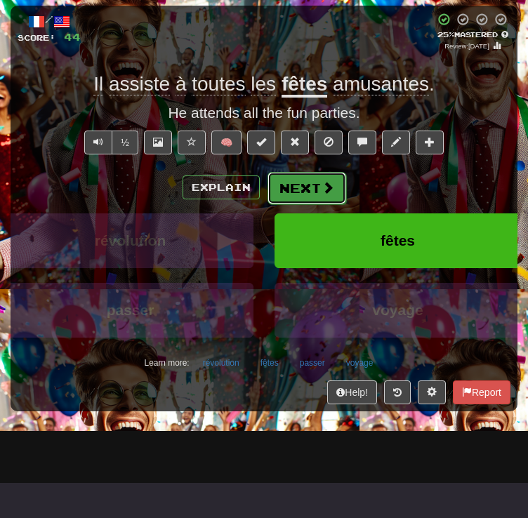
click at [301, 204] on button "Next" at bounding box center [307, 188] width 79 height 32
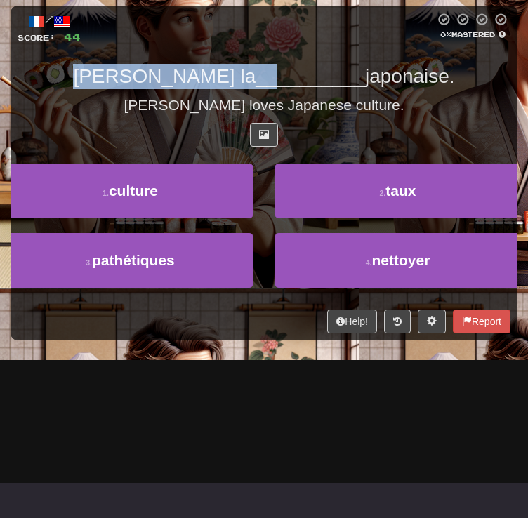
drag, startPoint x: 174, startPoint y: 133, endPoint x: 272, endPoint y: 133, distance: 98.3
click at [258, 89] on div "John aime la __________ japonaise." at bounding box center [264, 76] width 493 height 25
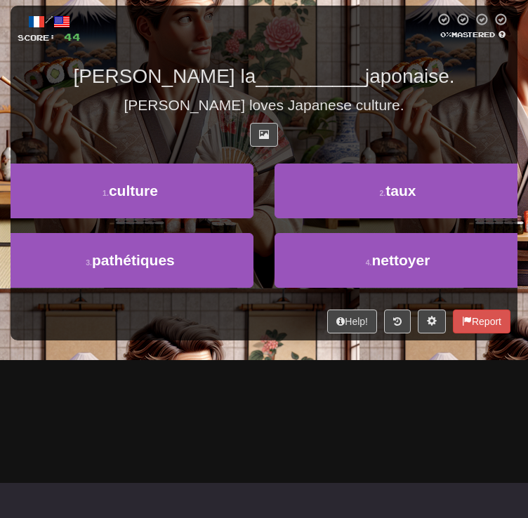
click at [272, 87] on span "__________" at bounding box center [311, 76] width 110 height 22
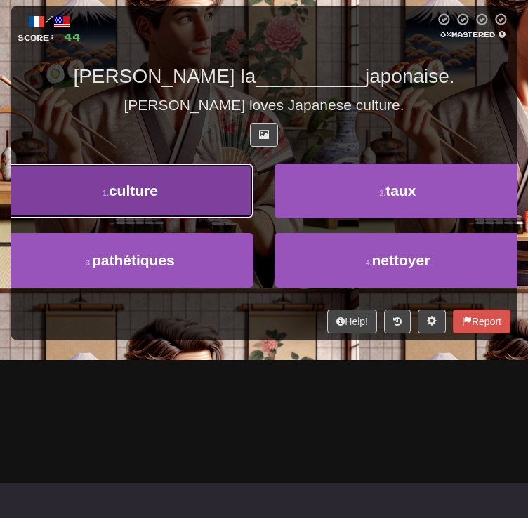
click at [253, 218] on button "1 . culture" at bounding box center [130, 191] width 246 height 55
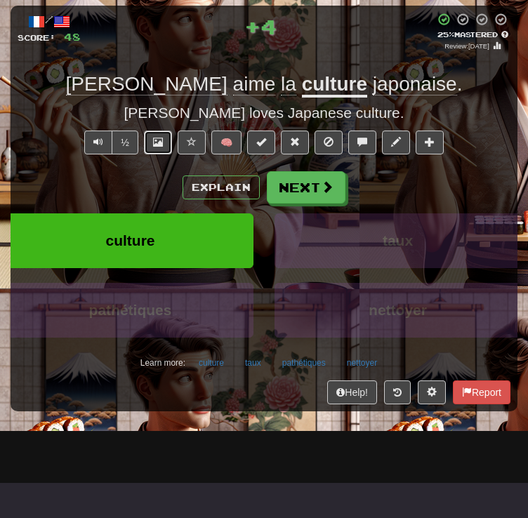
click at [159, 154] on button at bounding box center [158, 143] width 28 height 24
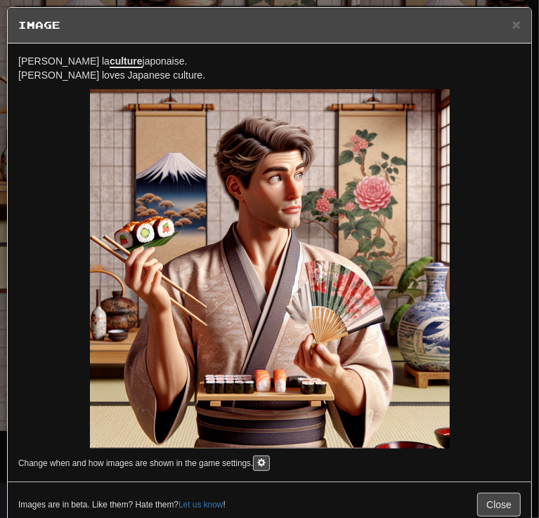
click at [139, 57] on span "John aime la culture japonaise." at bounding box center [102, 61] width 169 height 13
click at [512, 20] on span "×" at bounding box center [516, 24] width 8 height 16
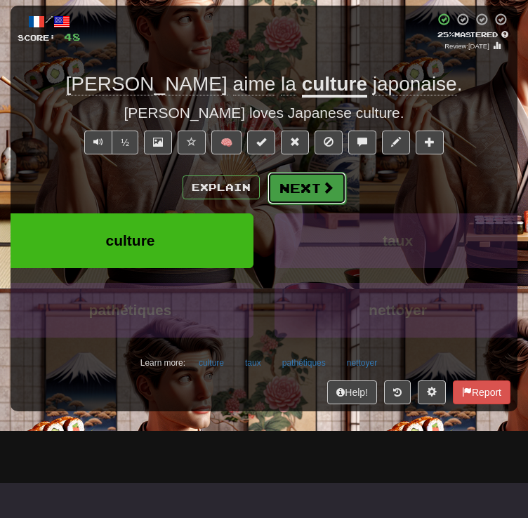
click at [322, 194] on span at bounding box center [328, 187] width 13 height 13
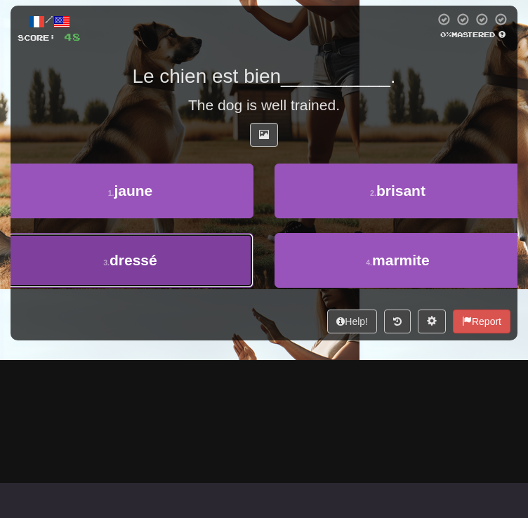
click at [253, 288] on button "3 . dressé" at bounding box center [130, 260] width 246 height 55
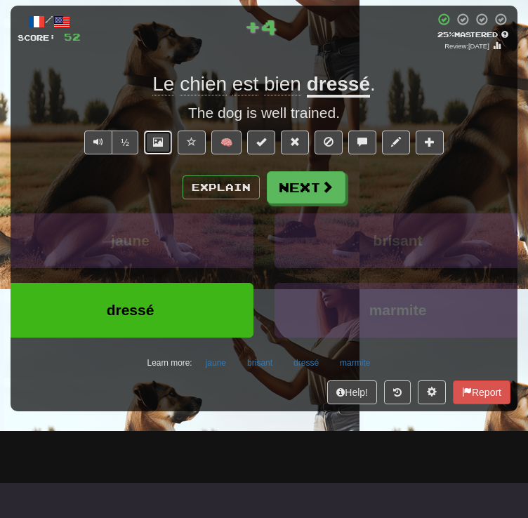
click at [171, 154] on button at bounding box center [158, 143] width 28 height 24
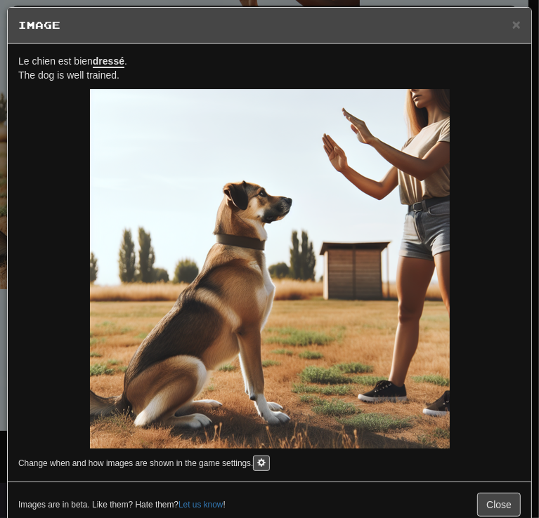
click at [98, 50] on div "Le chien est bien dressé . The dog is well trained. Change when and how images …" at bounding box center [269, 263] width 523 height 438
click at [93, 57] on span "Le chien est bien dressé ." at bounding box center [72, 61] width 109 height 13
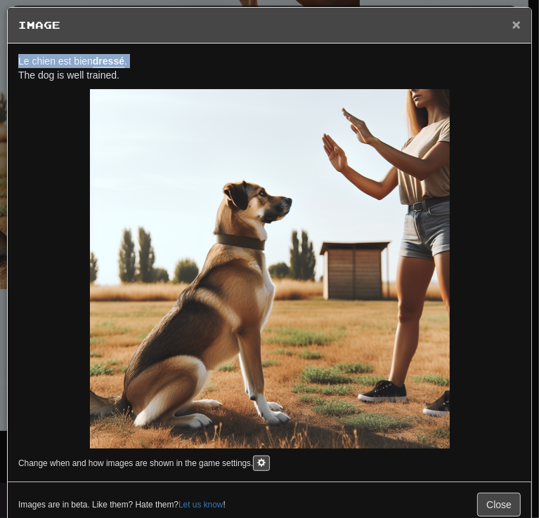
click at [512, 25] on span "×" at bounding box center [516, 24] width 8 height 16
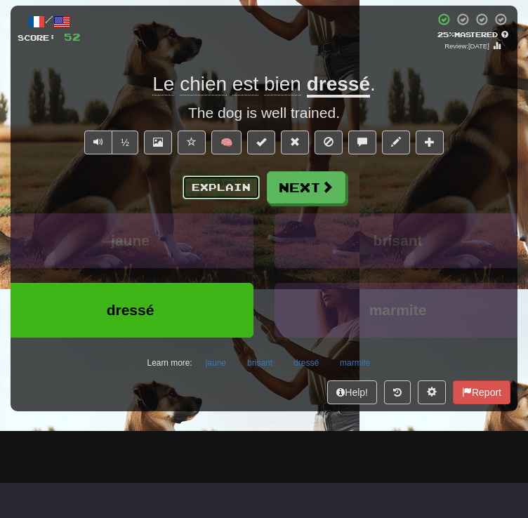
click at [202, 199] on button "Explain" at bounding box center [221, 188] width 77 height 24
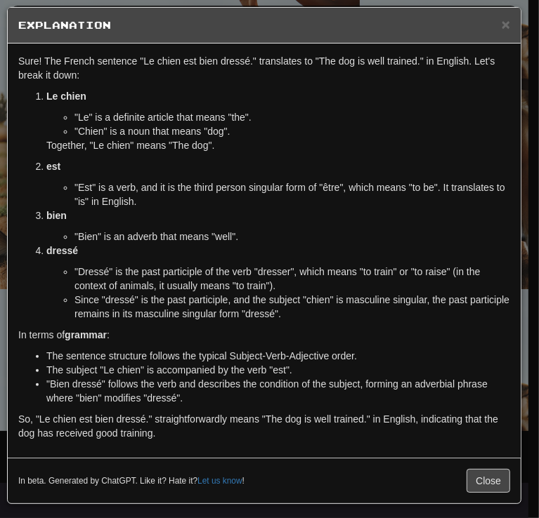
click at [98, 256] on p "dressé" at bounding box center [277, 251] width 463 height 14
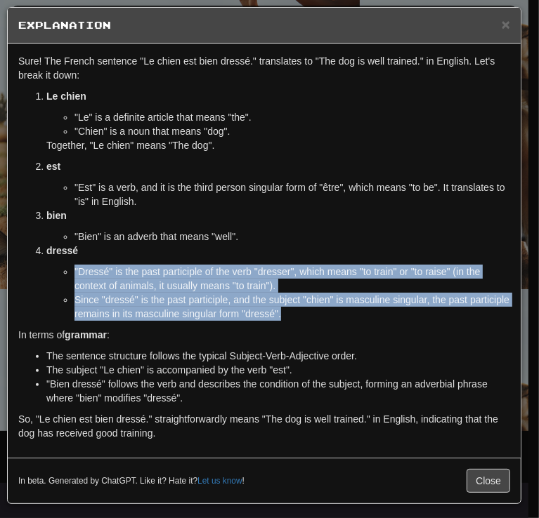
drag, startPoint x: 99, startPoint y: 277, endPoint x: 286, endPoint y: 311, distance: 190.5
click at [286, 311] on ul ""Dressé" is the past participle of the verb "dresser", which means "to train" o…" at bounding box center [277, 293] width 463 height 56
click at [505, 21] on span "×" at bounding box center [505, 24] width 8 height 16
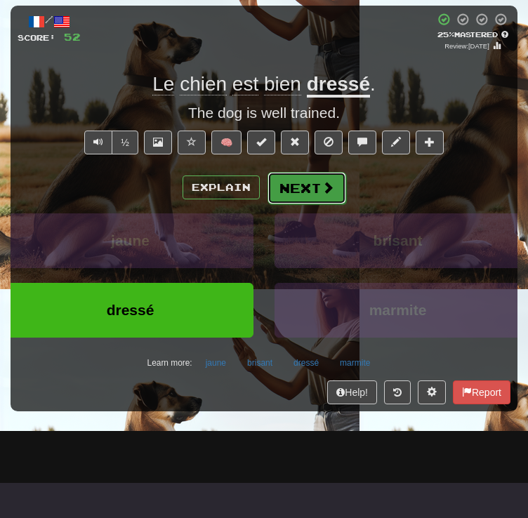
click at [320, 204] on button "Next" at bounding box center [307, 188] width 79 height 32
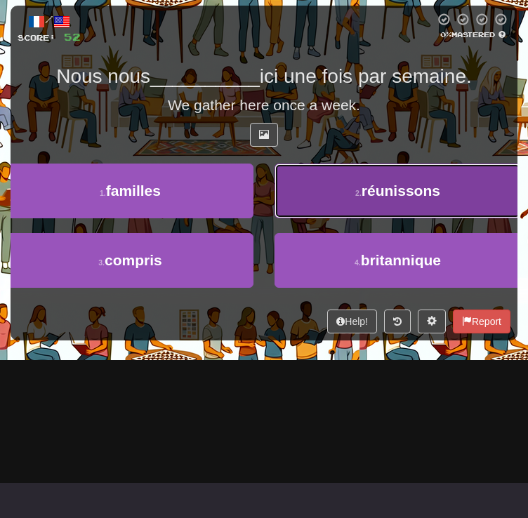
click at [371, 218] on button "2 . réunissons" at bounding box center [398, 191] width 246 height 55
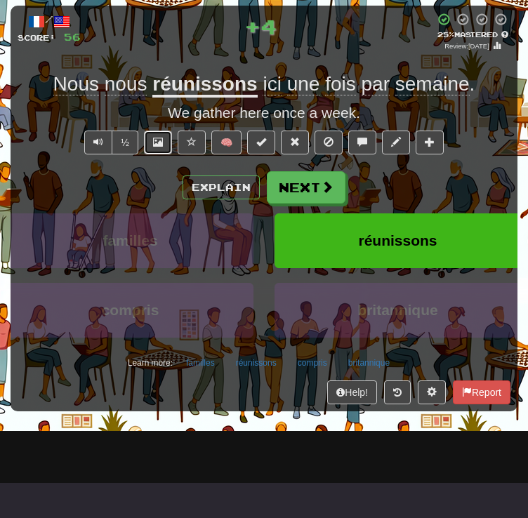
click at [159, 154] on button at bounding box center [158, 143] width 28 height 24
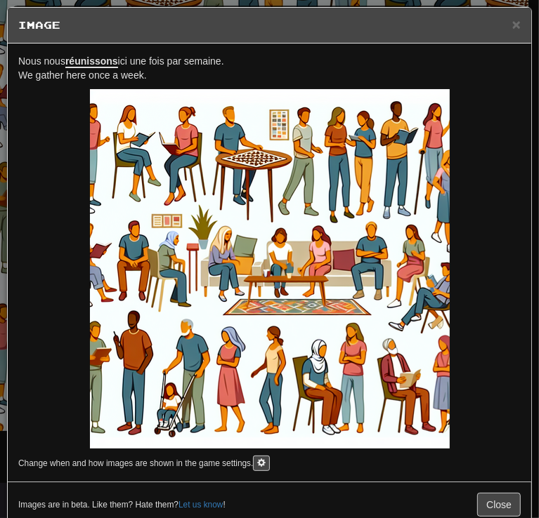
click at [182, 58] on span "Nous nous réunissons ici une fois par semaine." at bounding box center [121, 61] width 206 height 13
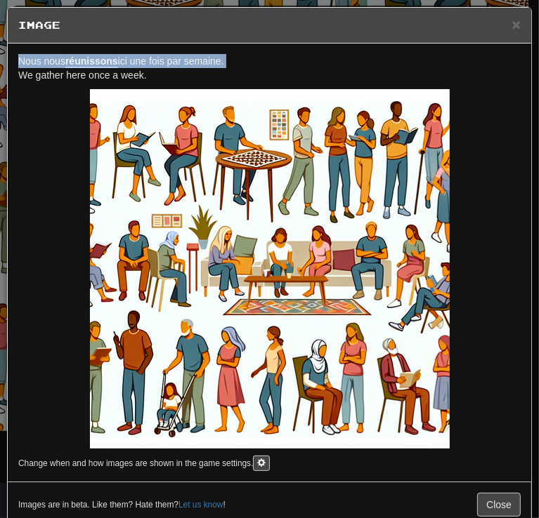
click at [182, 58] on span "Nous nous réunissons ici une fois par semaine." at bounding box center [121, 61] width 206 height 13
drag, startPoint x: 501, startPoint y: 27, endPoint x: 523, endPoint y: 32, distance: 22.2
click at [512, 27] on span "×" at bounding box center [516, 24] width 8 height 16
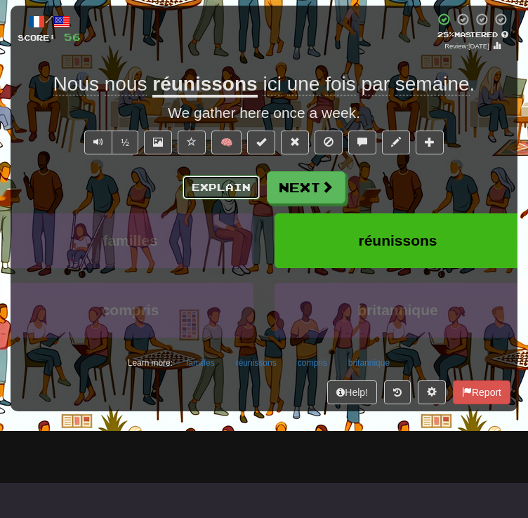
click at [228, 199] on button "Explain" at bounding box center [221, 188] width 77 height 24
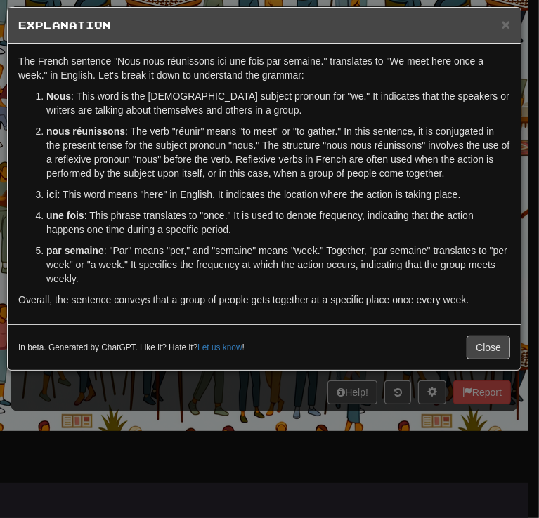
click at [504, 37] on div "× Explanation" at bounding box center [264, 26] width 513 height 36
click at [506, 23] on span "×" at bounding box center [505, 24] width 8 height 16
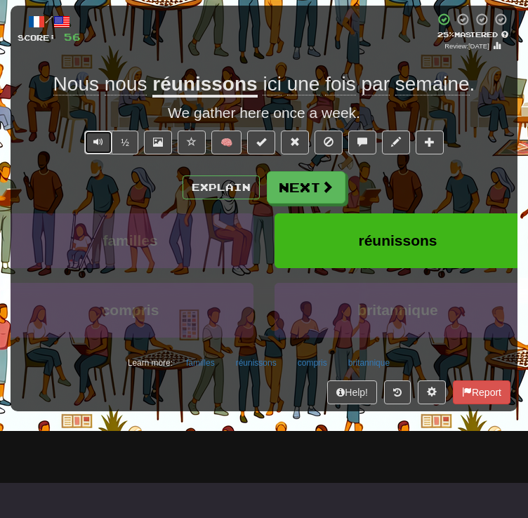
click at [107, 154] on button "Text-to-speech controls" at bounding box center [98, 143] width 28 height 24
click at [333, 204] on button "Next" at bounding box center [307, 188] width 79 height 32
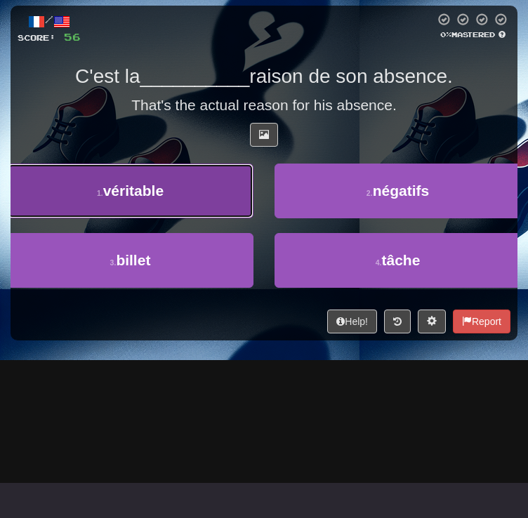
click at [253, 218] on button "1 . véritable" at bounding box center [130, 191] width 246 height 55
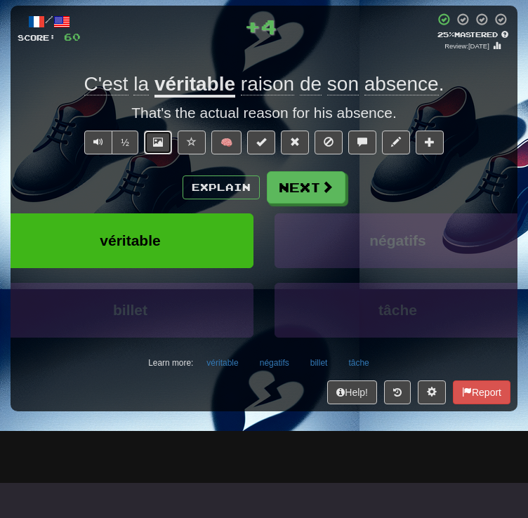
click at [153, 147] on span at bounding box center [158, 142] width 10 height 10
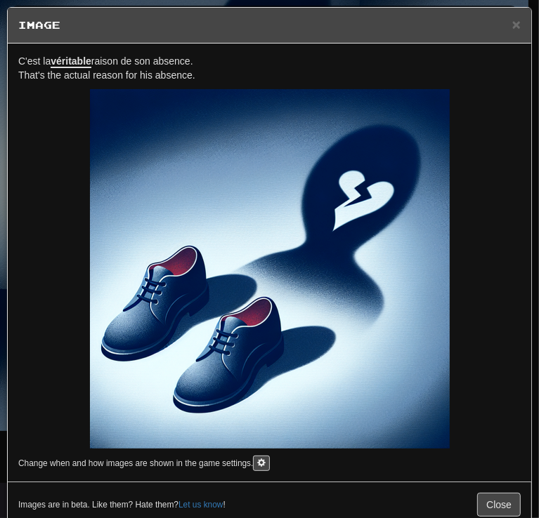
click at [139, 62] on span "C'est la véritable raison de son absence." at bounding box center [105, 61] width 175 height 13
click at [512, 20] on span "×" at bounding box center [516, 24] width 8 height 16
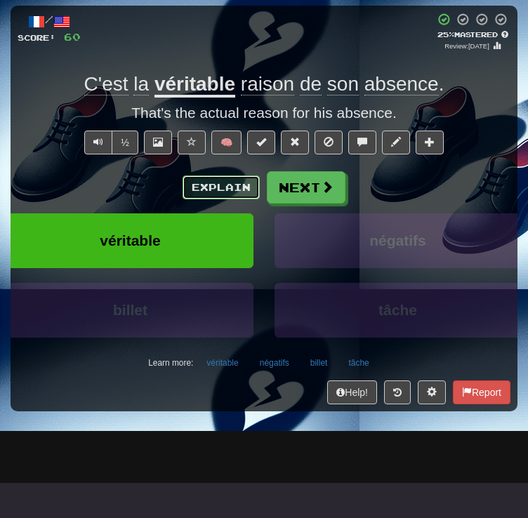
click at [213, 199] on button "Explain" at bounding box center [221, 188] width 77 height 24
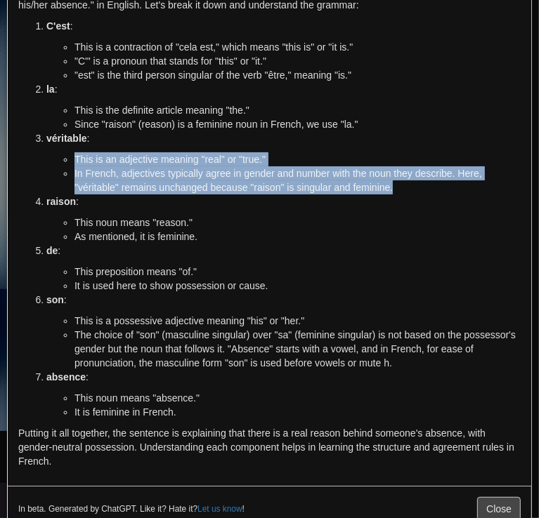
drag, startPoint x: 55, startPoint y: 154, endPoint x: 430, endPoint y: 190, distance: 376.6
click at [430, 190] on ul "This is an adjective meaning "real" or "true." In French, adjectives typically …" at bounding box center [283, 173] width 474 height 42
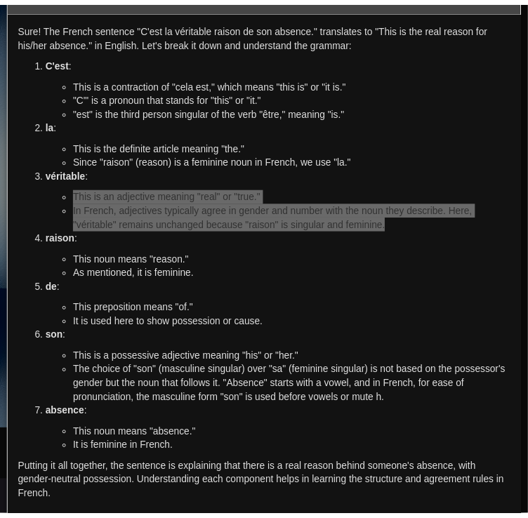
scroll to position [0, 0]
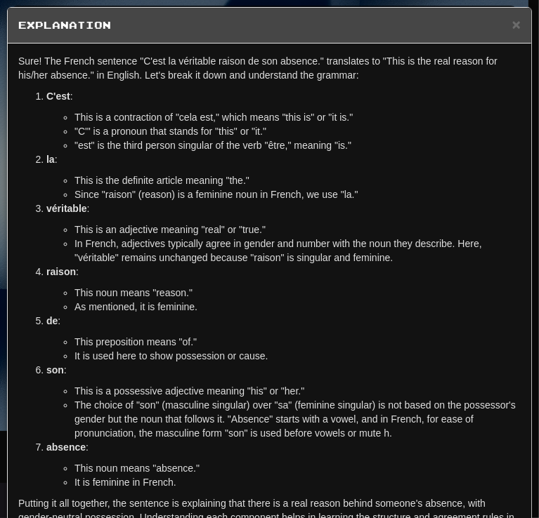
click at [500, 25] on h5 "Explanation" at bounding box center [269, 25] width 502 height 14
click at [512, 25] on span "×" at bounding box center [516, 24] width 8 height 16
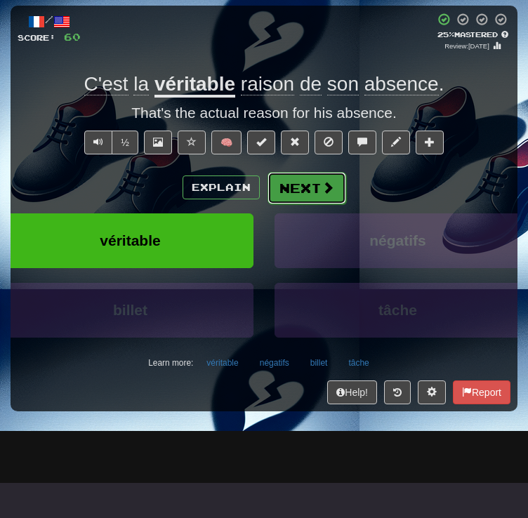
click at [323, 204] on button "Next" at bounding box center [307, 188] width 79 height 32
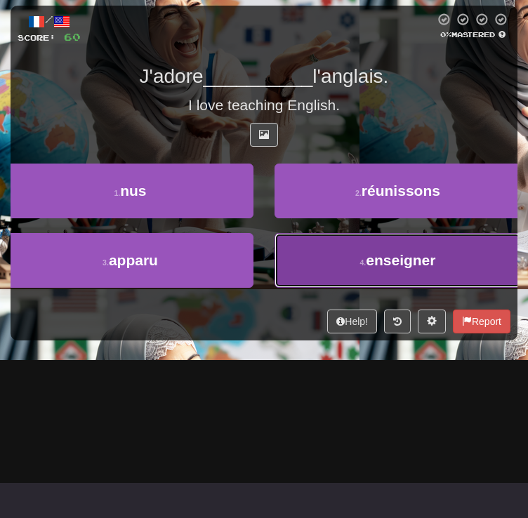
click at [345, 288] on button "4 . enseigner" at bounding box center [398, 260] width 246 height 55
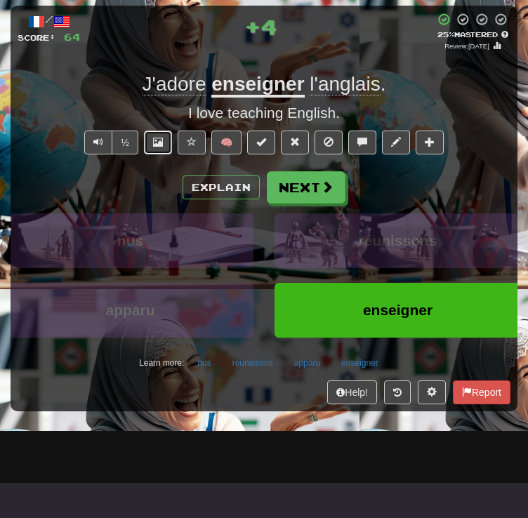
click at [161, 147] on span at bounding box center [158, 142] width 10 height 10
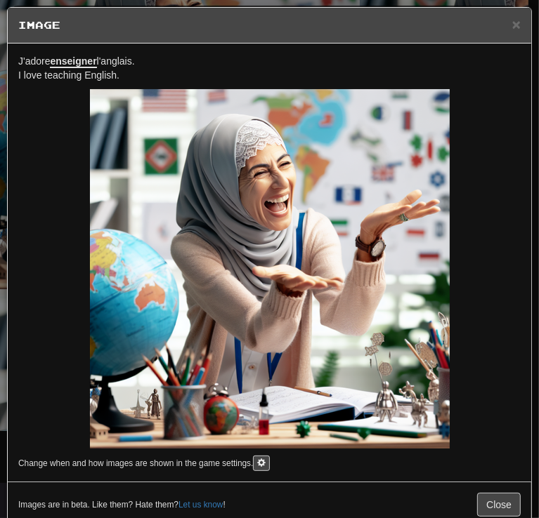
click at [129, 60] on span "J'adore enseigner l'anglais." at bounding box center [76, 61] width 117 height 13
click at [512, 22] on span "×" at bounding box center [516, 24] width 8 height 16
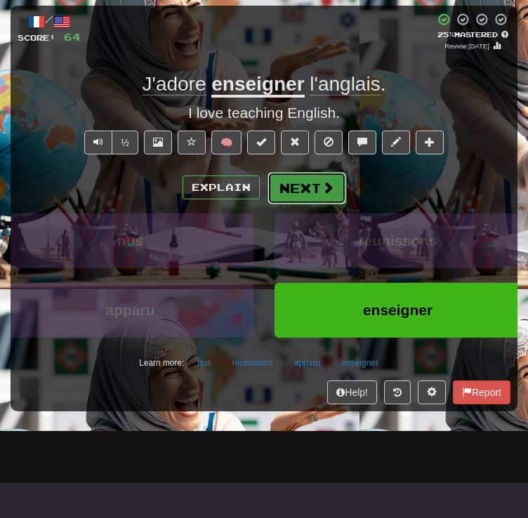
click at [310, 204] on button "Next" at bounding box center [307, 188] width 79 height 32
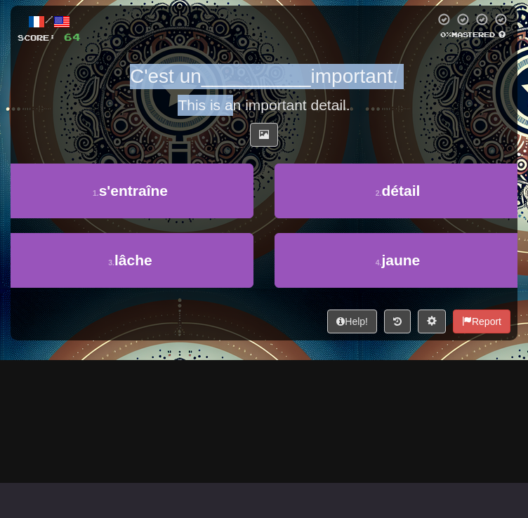
drag, startPoint x: 208, startPoint y: 145, endPoint x: 258, endPoint y: 147, distance: 49.9
click at [254, 147] on div "/ Score: 64 0 % Mastered C'est un __________ important. This is an important de…" at bounding box center [264, 173] width 507 height 335
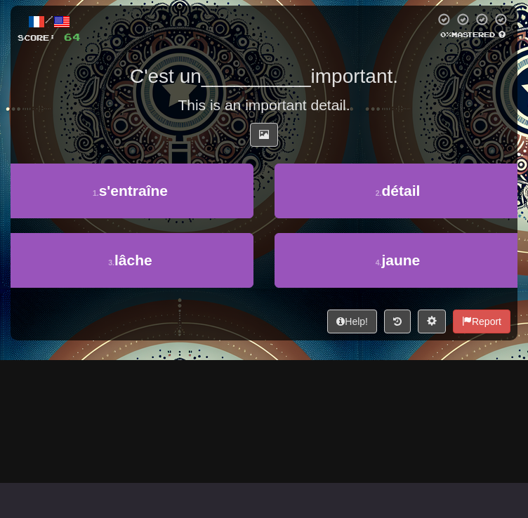
click at [258, 116] on div "This is an important detail." at bounding box center [264, 105] width 493 height 21
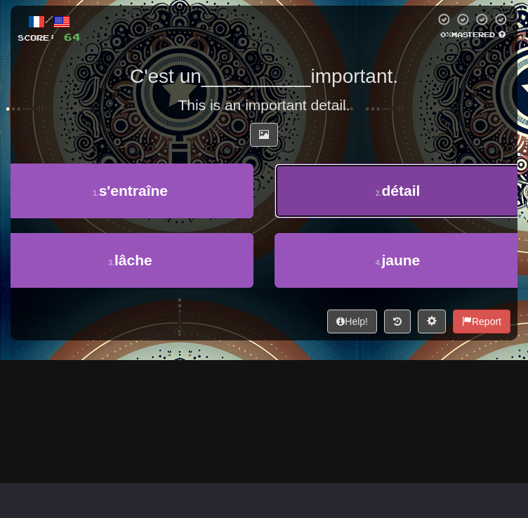
click at [363, 218] on button "2 . détail" at bounding box center [398, 191] width 246 height 55
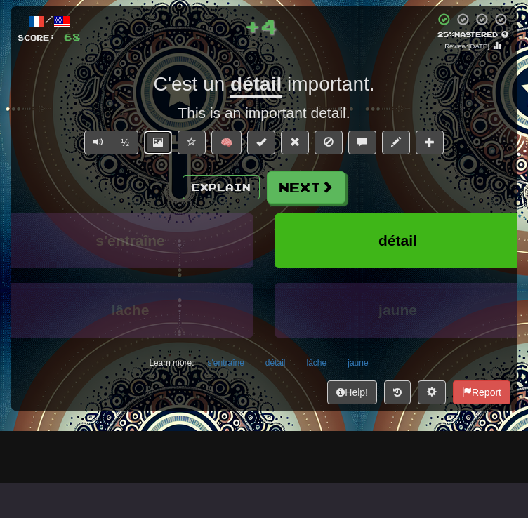
click at [163, 154] on button at bounding box center [158, 143] width 28 height 24
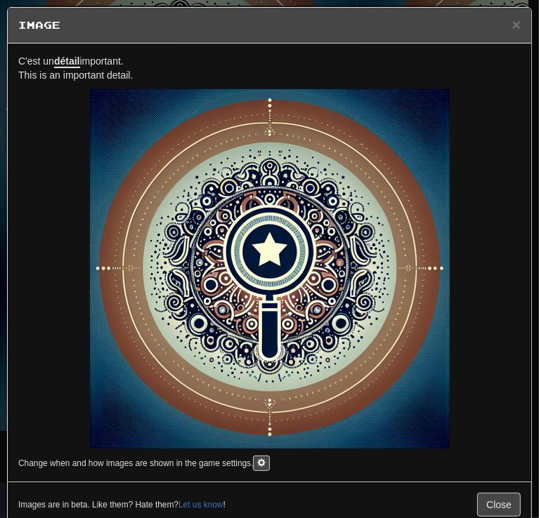
click at [77, 54] on p "C'est un détail important. This is an important detail." at bounding box center [269, 68] width 502 height 28
click at [513, 20] on div "× Image" at bounding box center [269, 26] width 523 height 36
click at [512, 30] on span "×" at bounding box center [516, 24] width 8 height 16
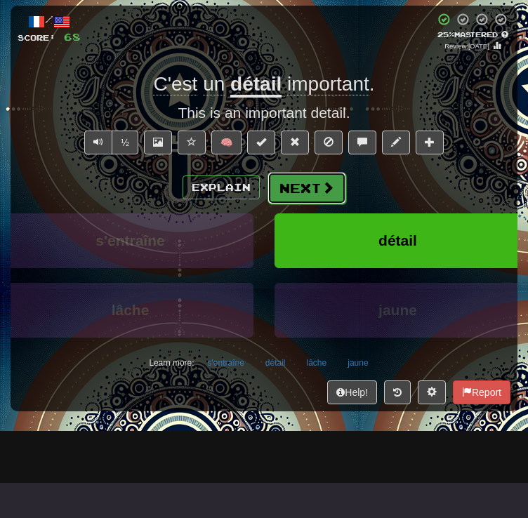
click at [334, 204] on button "Next" at bounding box center [307, 188] width 79 height 32
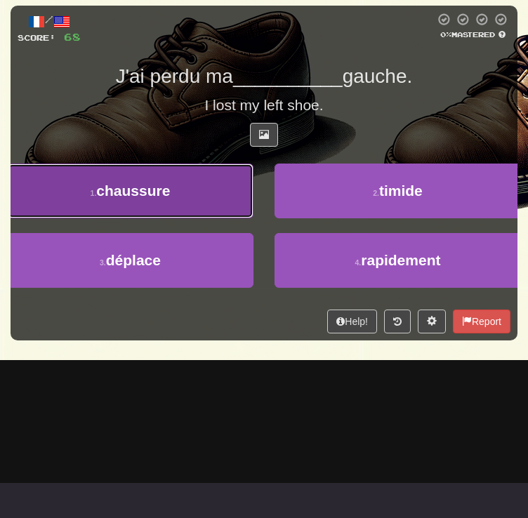
click at [253, 218] on button "1 . chaussure" at bounding box center [130, 191] width 246 height 55
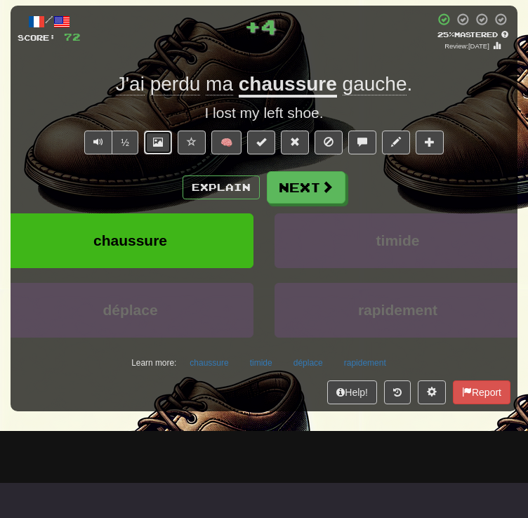
click at [166, 154] on button at bounding box center [158, 143] width 28 height 24
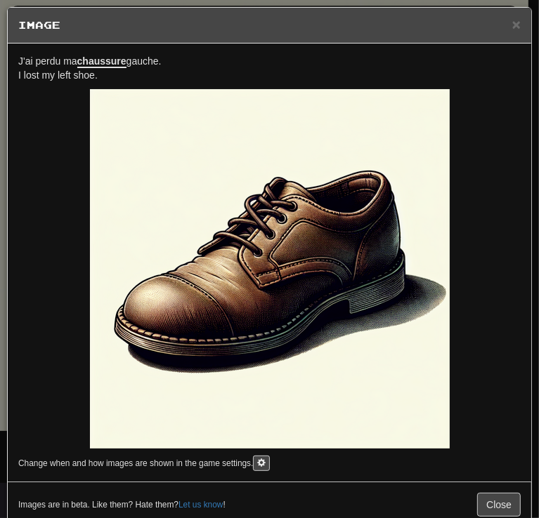
click at [117, 53] on div "J'ai perdu ma chaussure gauche. I lost my left shoe. Change when and how images…" at bounding box center [269, 263] width 523 height 438
click at [514, 20] on div "× Image" at bounding box center [269, 26] width 523 height 36
click at [512, 26] on span "×" at bounding box center [516, 24] width 8 height 16
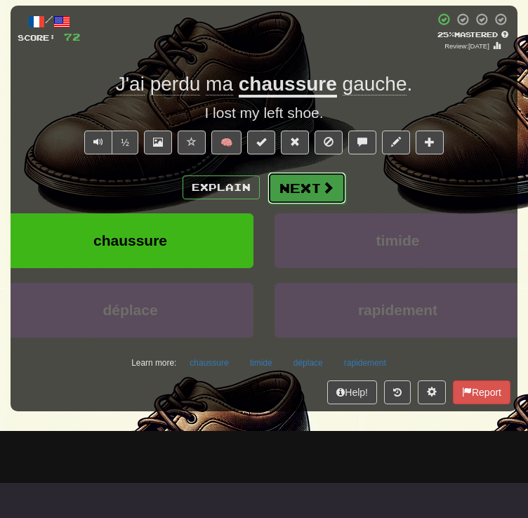
click at [317, 204] on button "Next" at bounding box center [307, 188] width 79 height 32
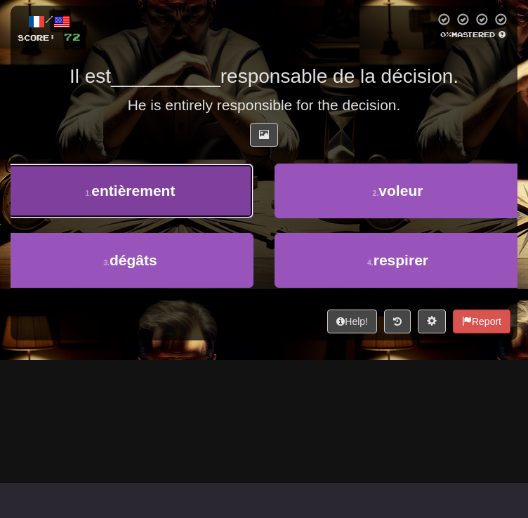
click at [253, 218] on button "1 . entièrement" at bounding box center [130, 191] width 246 height 55
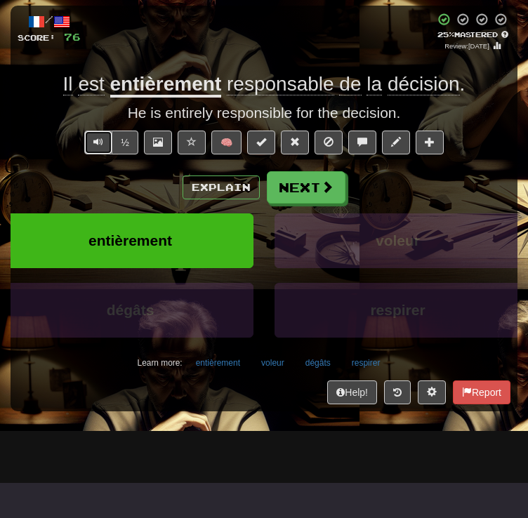
click at [98, 147] on span "Text-to-speech controls" at bounding box center [98, 142] width 10 height 10
click at [225, 199] on button "Explain" at bounding box center [221, 188] width 77 height 24
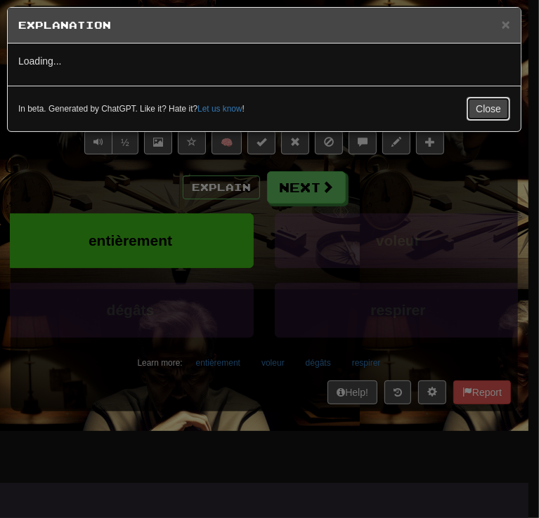
click at [476, 118] on button "Close" at bounding box center [488, 109] width 44 height 24
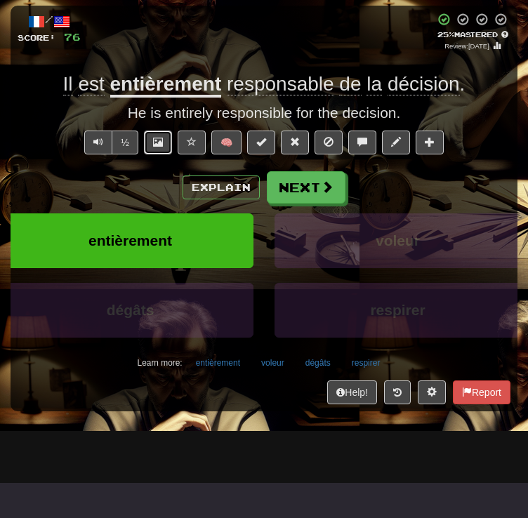
click at [164, 154] on button at bounding box center [158, 143] width 28 height 24
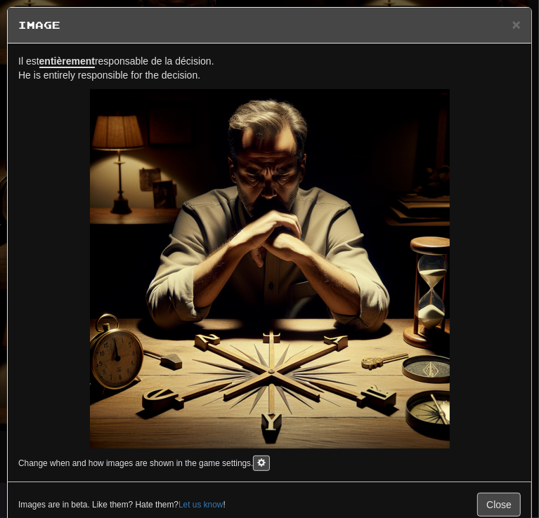
click at [130, 59] on span "Il est entièrement responsable de la décision." at bounding box center [116, 61] width 196 height 13
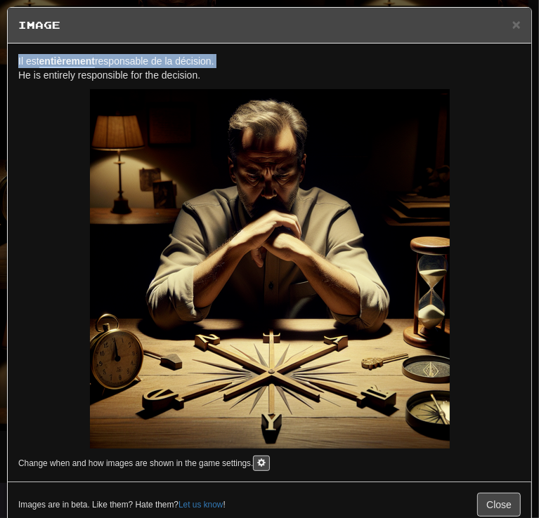
click at [130, 59] on span "Il est entièrement responsable de la décision." at bounding box center [116, 61] width 196 height 13
click at [512, 21] on span "×" at bounding box center [516, 24] width 8 height 16
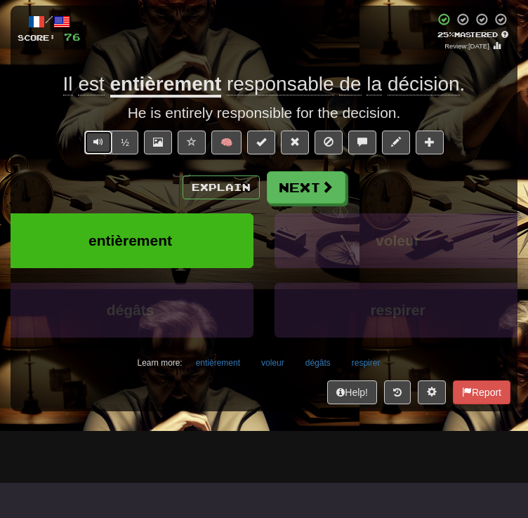
click at [98, 147] on span "Text-to-speech controls" at bounding box center [98, 142] width 10 height 10
click at [228, 199] on button "Explain" at bounding box center [221, 188] width 77 height 24
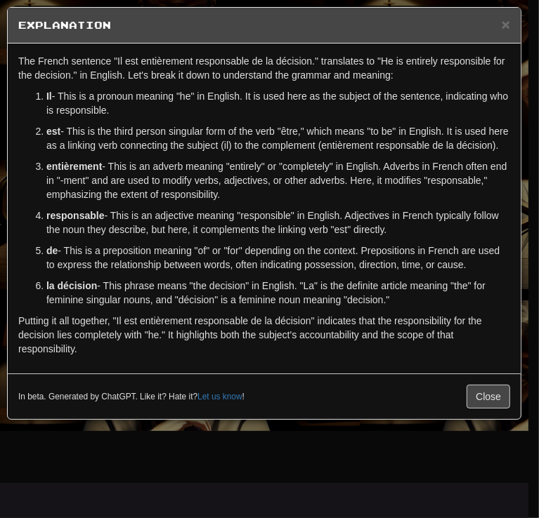
drag, startPoint x: 112, startPoint y: 176, endPoint x: 275, endPoint y: 203, distance: 165.2
click at [275, 202] on p "entièrement - This is an adverb meaning "entirely" or "completely" in English. …" at bounding box center [277, 180] width 463 height 42
click at [513, 18] on div "× Explanation" at bounding box center [264, 26] width 513 height 36
click at [510, 17] on div "× Explanation" at bounding box center [264, 26] width 513 height 36
click at [501, 29] on span "×" at bounding box center [505, 24] width 8 height 16
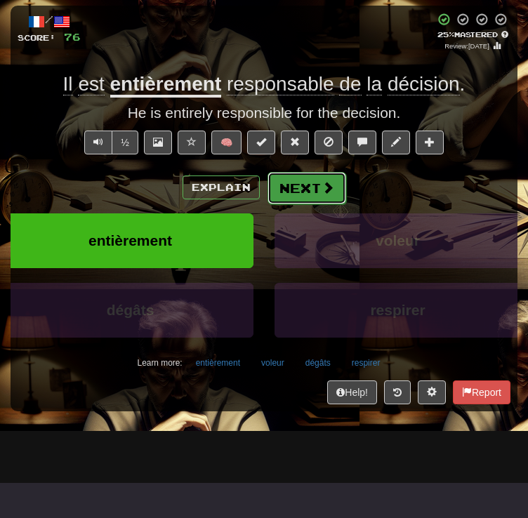
click at [329, 204] on button "Next" at bounding box center [307, 188] width 79 height 32
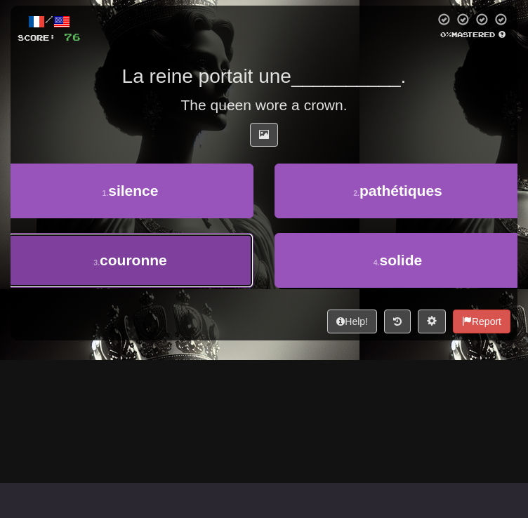
click at [253, 288] on button "3 . couronne" at bounding box center [130, 260] width 246 height 55
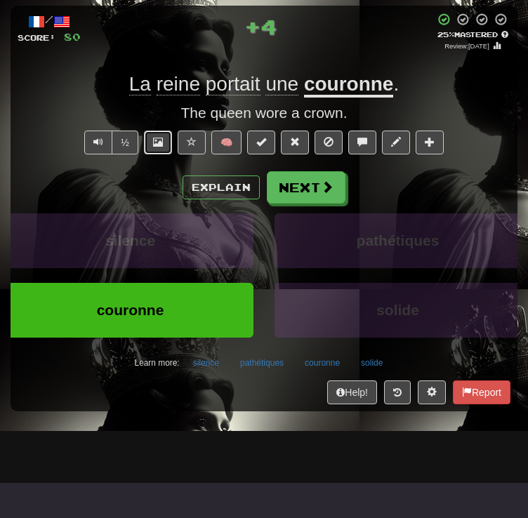
click at [157, 147] on span at bounding box center [158, 142] width 10 height 10
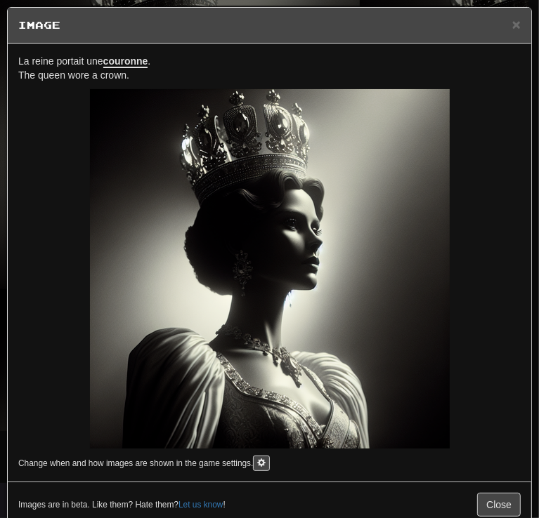
click at [123, 55] on u "couronne" at bounding box center [125, 61] width 45 height 13
click at [227, 54] on p "La reine portait une couronne . The queen wore a crown." at bounding box center [269, 68] width 502 height 28
click at [101, 57] on span "La reine portait une couronne ." at bounding box center [84, 61] width 132 height 13
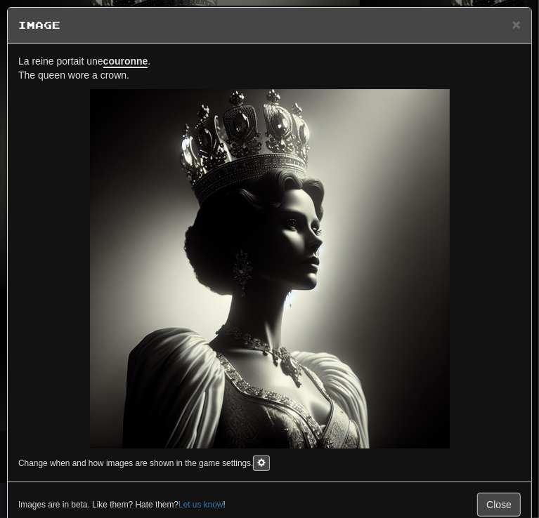
click at [101, 57] on span "La reine portait une couronne ." at bounding box center [84, 61] width 132 height 13
click at [512, 26] on div "× Image" at bounding box center [269, 26] width 523 height 36
click at [510, 23] on div "× Image" at bounding box center [269, 26] width 523 height 36
click at [512, 26] on span "×" at bounding box center [516, 24] width 8 height 16
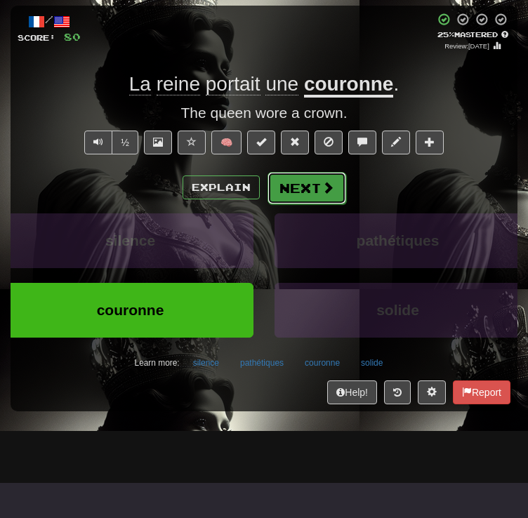
click at [292, 204] on button "Next" at bounding box center [307, 188] width 79 height 32
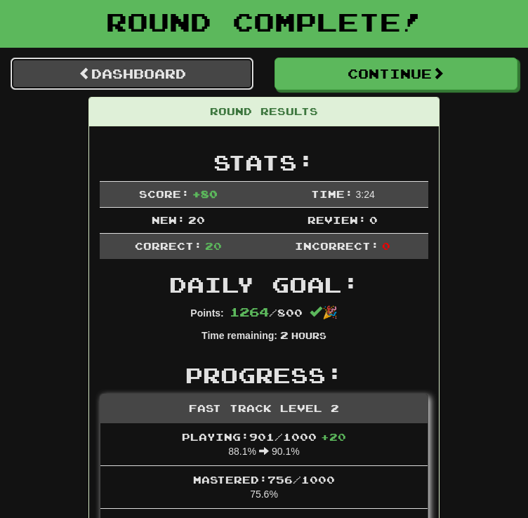
click at [185, 90] on link "Dashboard" at bounding box center [132, 74] width 243 height 32
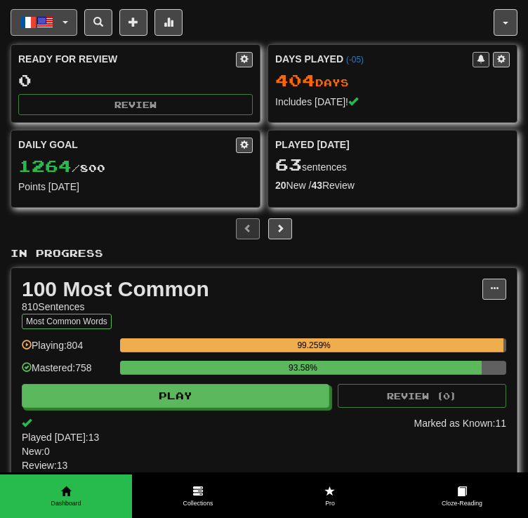
click at [58, 18] on button "Français / English" at bounding box center [44, 22] width 67 height 27
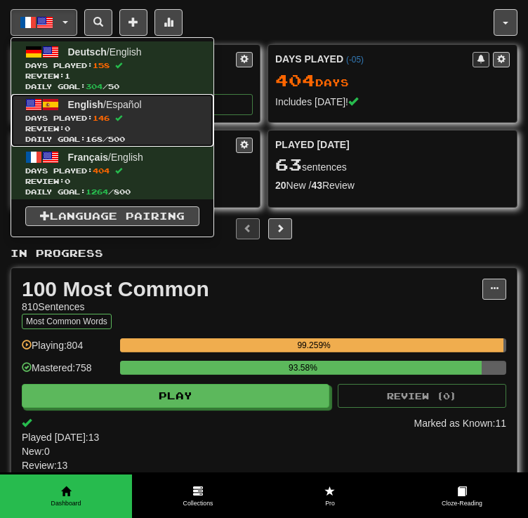
click at [107, 107] on span "English / Español" at bounding box center [105, 104] width 74 height 11
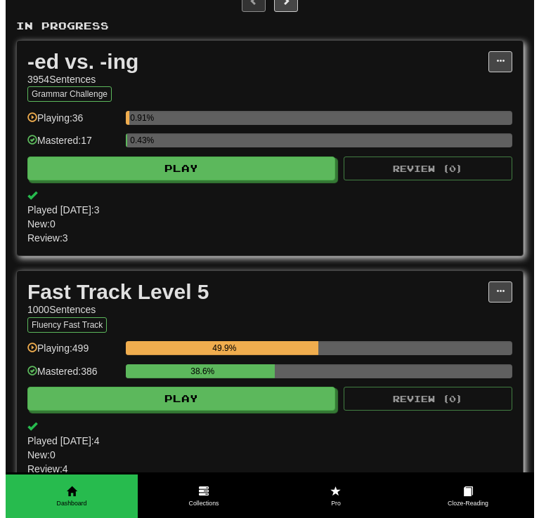
scroll to position [421, 0]
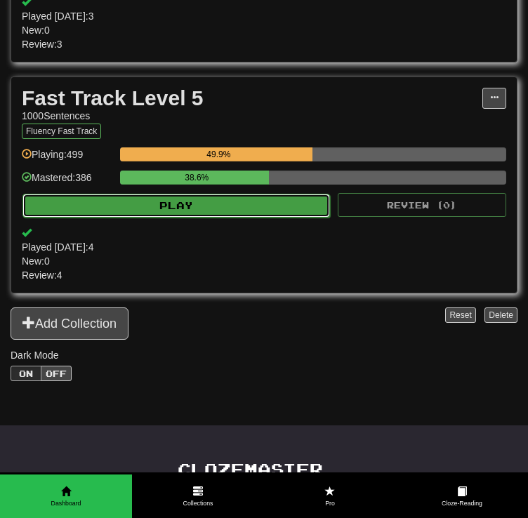
click at [281, 206] on button "Play" at bounding box center [176, 206] width 308 height 24
select select "**"
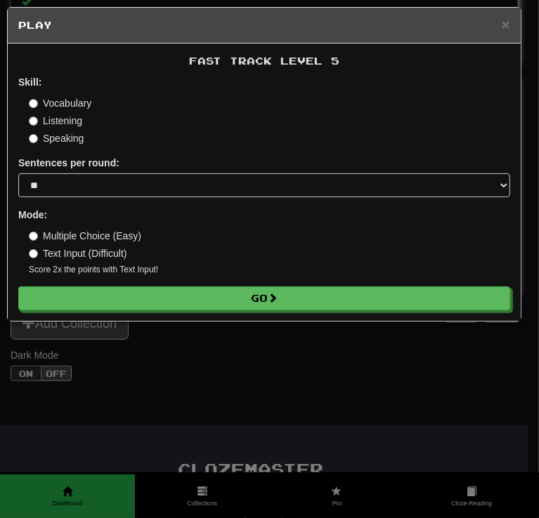
click at [70, 108] on label "Vocabulary" at bounding box center [60, 103] width 62 height 14
click at [67, 109] on label "Vocabulary" at bounding box center [60, 103] width 62 height 14
click at [70, 119] on label "Listening" at bounding box center [55, 121] width 53 height 14
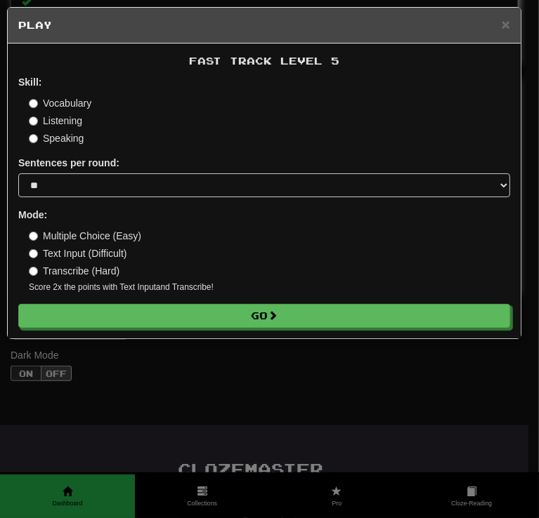
click at [77, 270] on label "Transcribe (Hard)" at bounding box center [74, 271] width 91 height 14
click at [225, 333] on div "Fast Track Level 5 Skill: Vocabulary Listening Speaking Sentences per round: * …" at bounding box center [264, 191] width 513 height 295
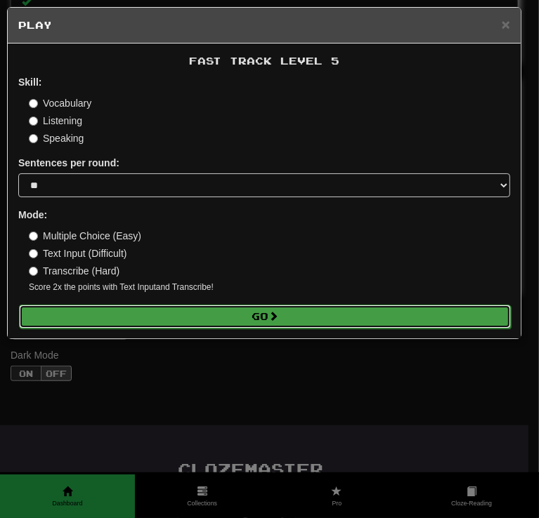
click at [262, 321] on button "Go" at bounding box center [264, 317] width 491 height 24
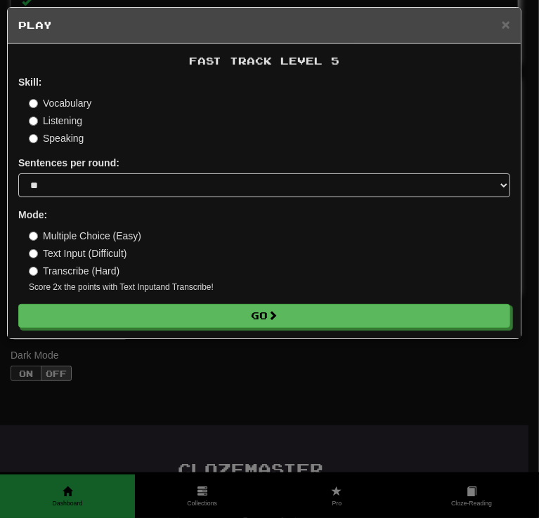
click at [70, 100] on label "Vocabulary" at bounding box center [60, 103] width 62 height 14
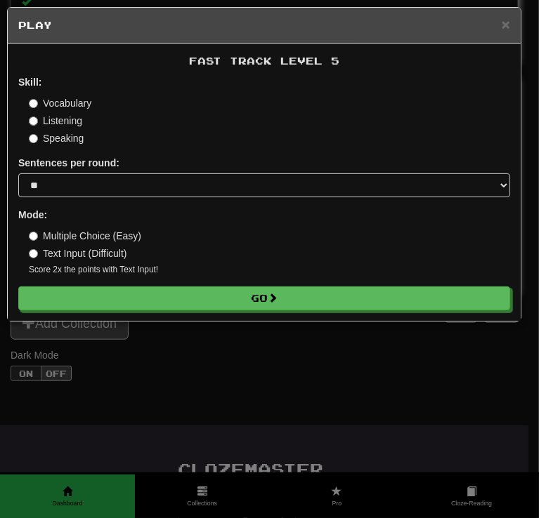
click at [98, 242] on label "Multiple Choice (Easy)" at bounding box center [85, 236] width 112 height 14
click at [100, 234] on label "Multiple Choice (Easy)" at bounding box center [85, 236] width 112 height 14
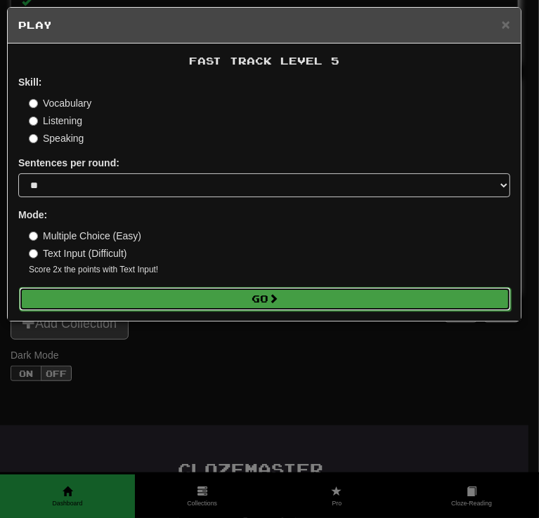
click at [238, 296] on button "Go" at bounding box center [264, 299] width 491 height 24
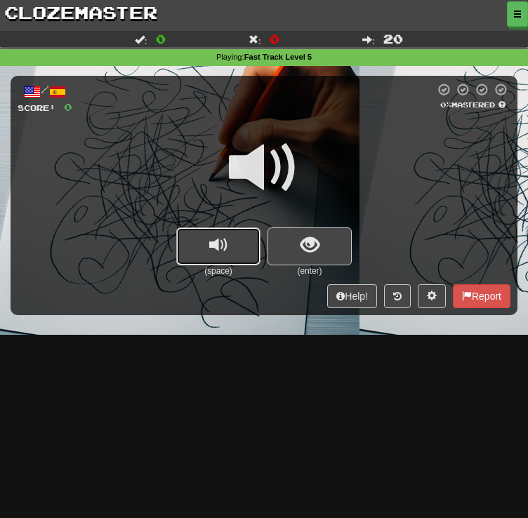
click at [218, 255] on span "replay audio" at bounding box center [218, 245] width 19 height 19
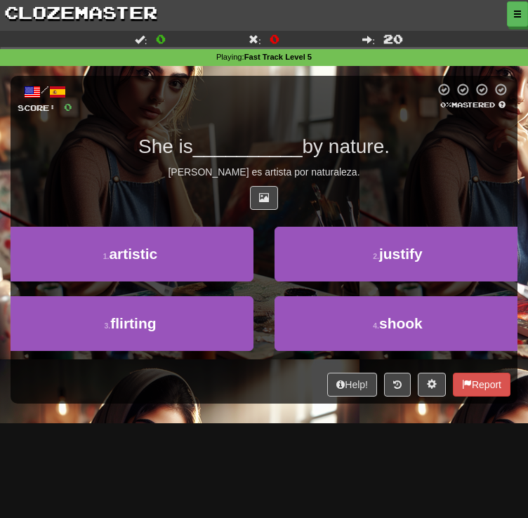
scroll to position [70, 0]
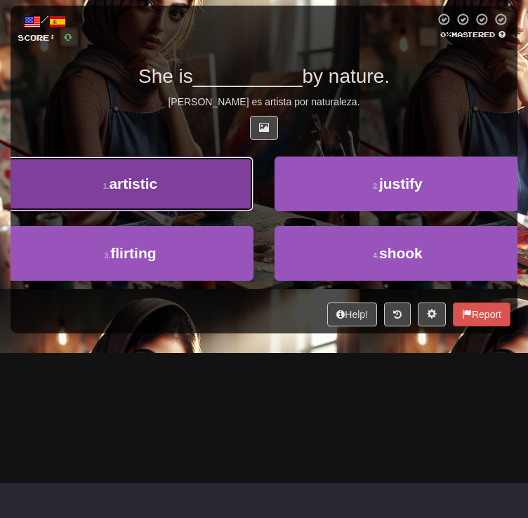
click at [253, 211] on button "1 . artistic" at bounding box center [130, 184] width 246 height 55
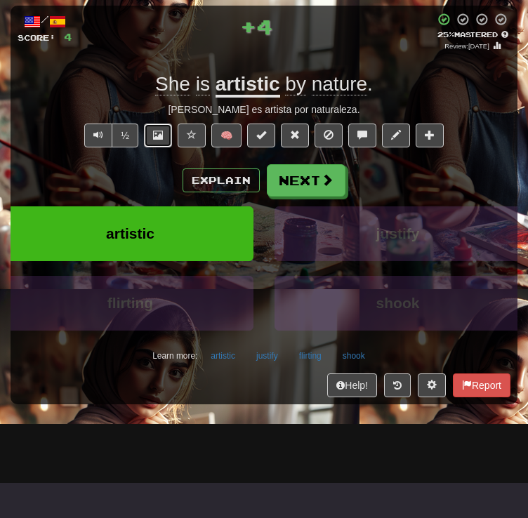
click at [165, 147] on button at bounding box center [158, 136] width 28 height 24
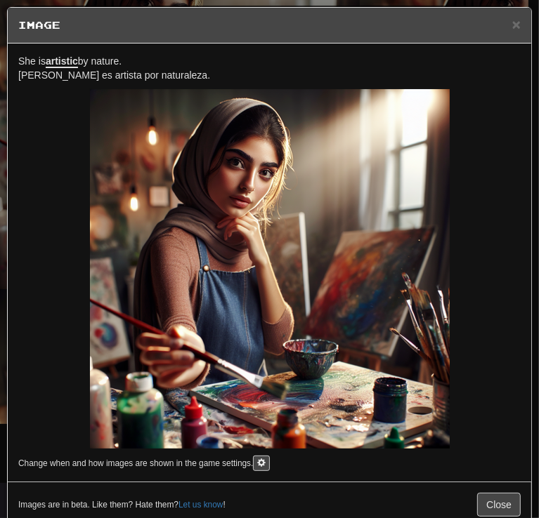
click at [74, 53] on div "She is artistic by nature. Ella es artista por naturaleza. Change when and how …" at bounding box center [269, 263] width 523 height 438
click at [73, 55] on u "artistic" at bounding box center [62, 61] width 32 height 13
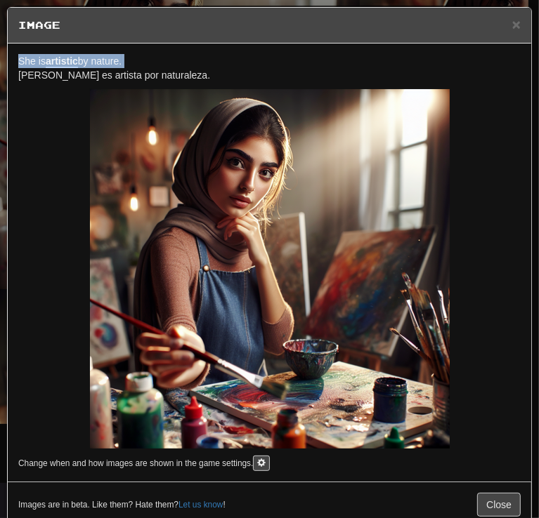
click at [513, 27] on div "× Image" at bounding box center [269, 26] width 523 height 36
click at [514, 27] on div "× Image" at bounding box center [269, 26] width 523 height 36
click at [512, 27] on span "×" at bounding box center [516, 24] width 8 height 16
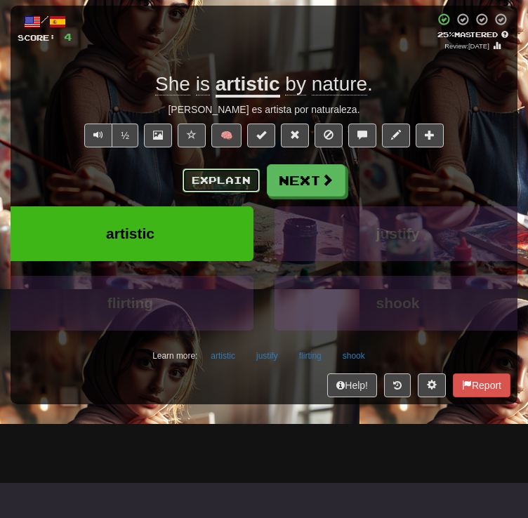
click at [222, 192] on button "Explain" at bounding box center [221, 181] width 77 height 24
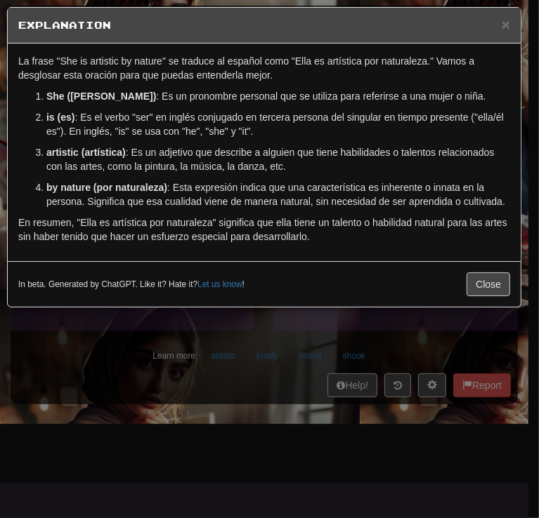
click at [505, 33] on div "× Explanation" at bounding box center [264, 26] width 513 height 36
click at [505, 36] on div "× Explanation" at bounding box center [264, 26] width 513 height 36
click at [506, 27] on span "×" at bounding box center [505, 24] width 8 height 16
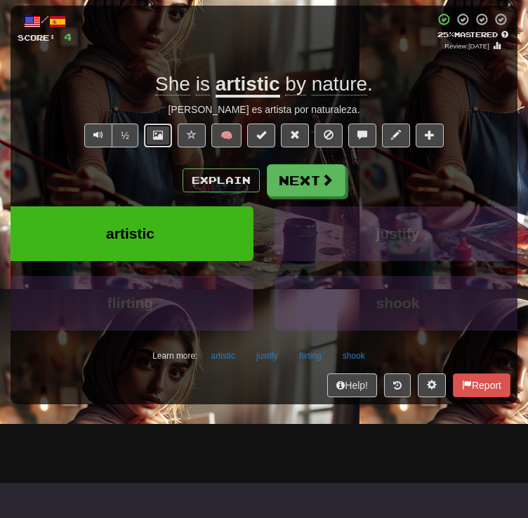
click at [151, 147] on button at bounding box center [158, 136] width 28 height 24
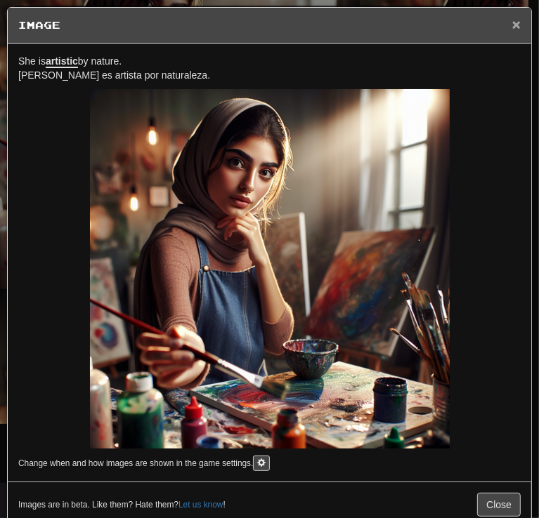
click at [512, 26] on span "×" at bounding box center [516, 24] width 8 height 16
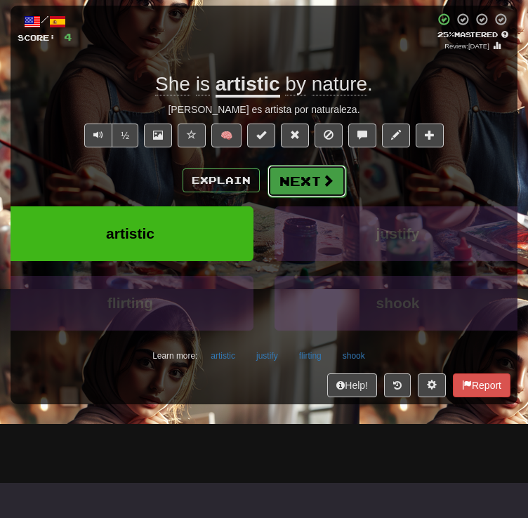
click at [326, 187] on span at bounding box center [328, 180] width 13 height 13
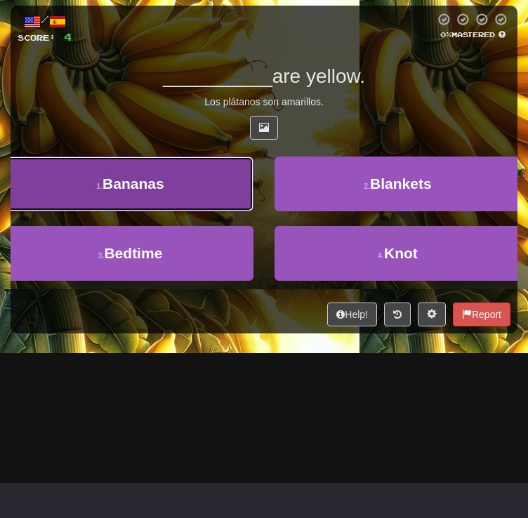
click at [253, 211] on button "1 . [GEOGRAPHIC_DATA]" at bounding box center [130, 184] width 246 height 55
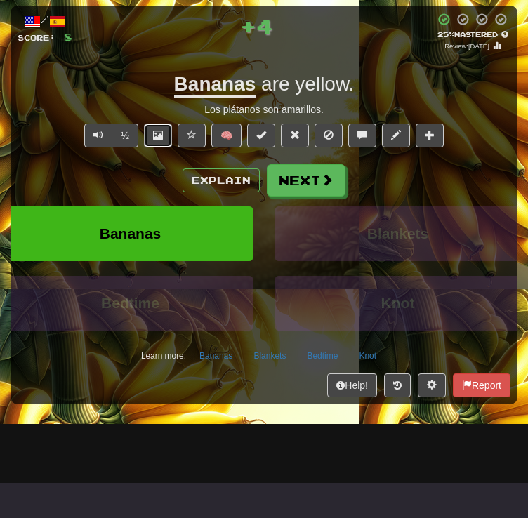
click at [171, 147] on button at bounding box center [158, 136] width 28 height 24
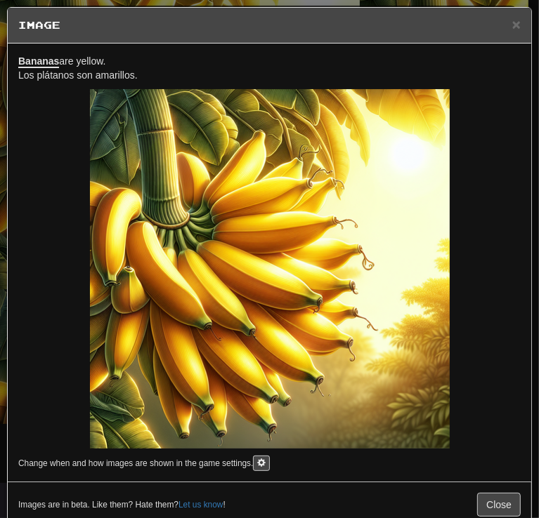
click at [79, 51] on div "Bananas are yellow. Los plátanos son amarillos. Change when and how images are …" at bounding box center [269, 263] width 523 height 438
click at [79, 55] on span "Bananas are yellow." at bounding box center [62, 61] width 88 height 13
copy span "Bananas are yellow."
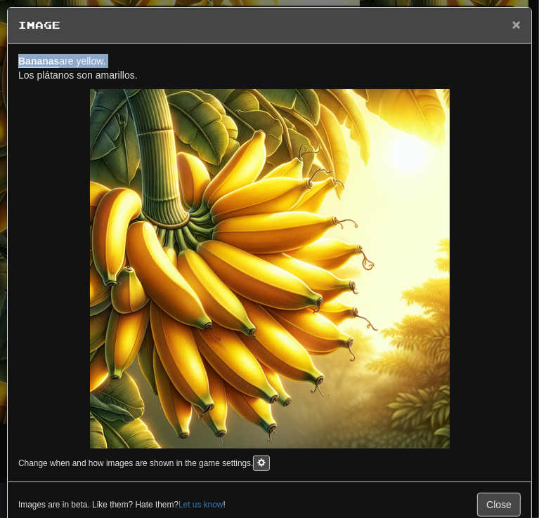
click at [512, 24] on span "×" at bounding box center [516, 24] width 8 height 16
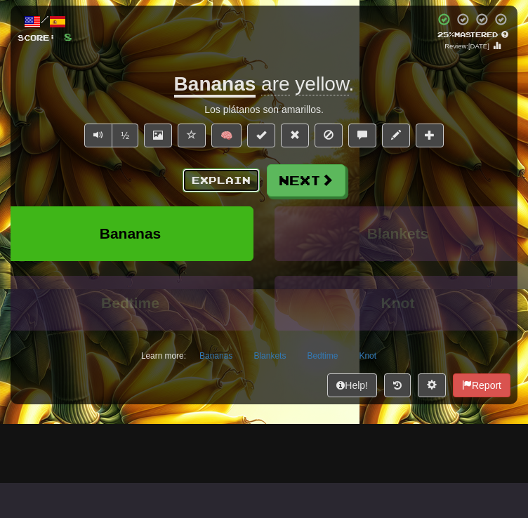
click at [222, 192] on button "Explain" at bounding box center [221, 181] width 77 height 24
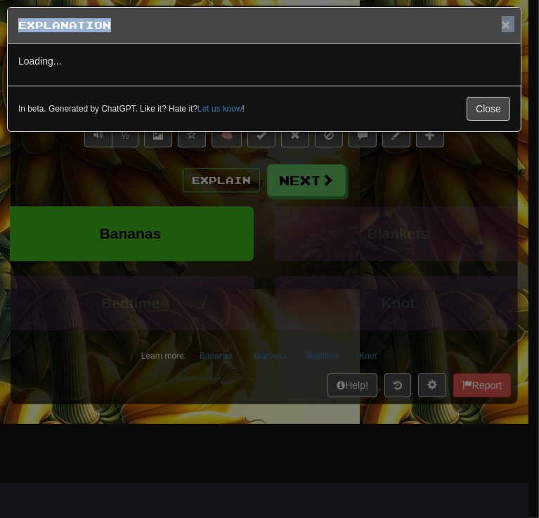
drag, startPoint x: 236, startPoint y: 202, endPoint x: 507, endPoint y: 29, distance: 321.0
click at [507, 29] on div "× Explanation" at bounding box center [264, 26] width 513 height 36
click at [507, 29] on span "×" at bounding box center [505, 24] width 8 height 16
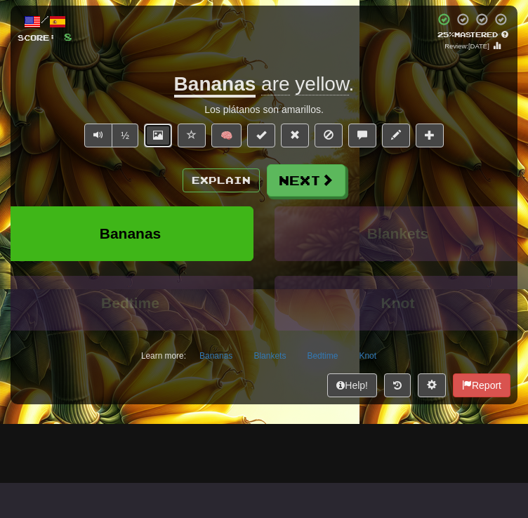
click at [164, 147] on button at bounding box center [158, 136] width 28 height 24
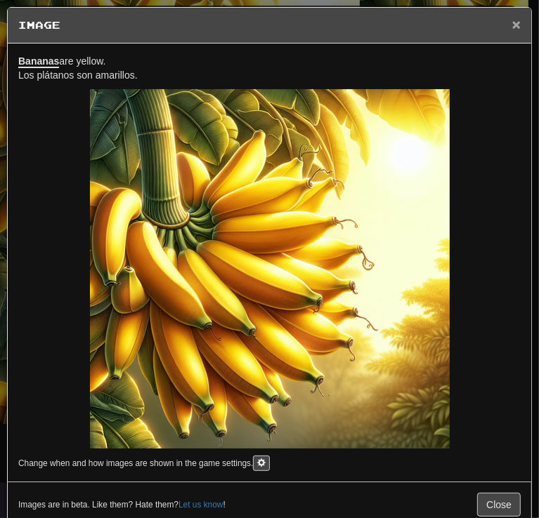
click at [512, 17] on span "×" at bounding box center [516, 24] width 8 height 16
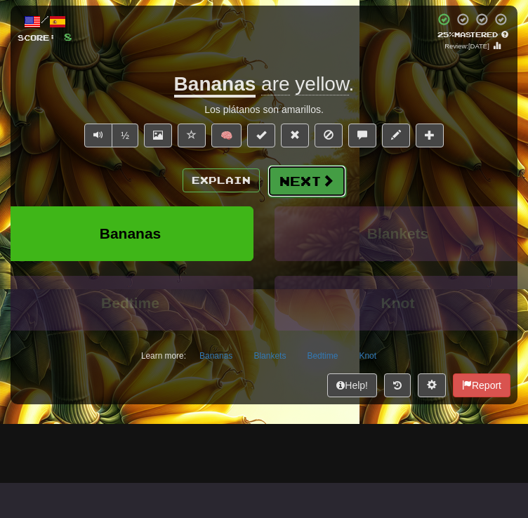
click at [312, 197] on button "Next" at bounding box center [307, 181] width 79 height 32
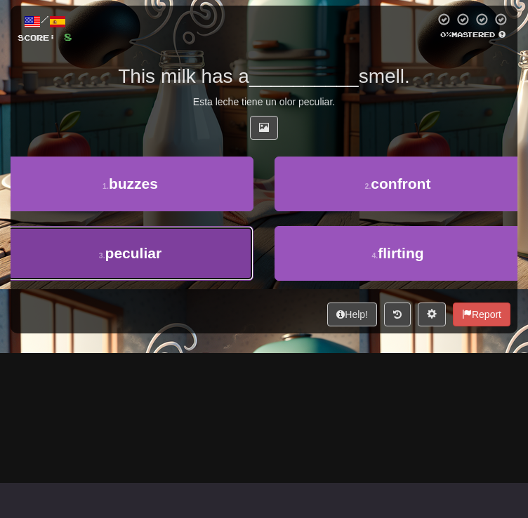
click at [253, 281] on button "3 . peculiar" at bounding box center [130, 253] width 246 height 55
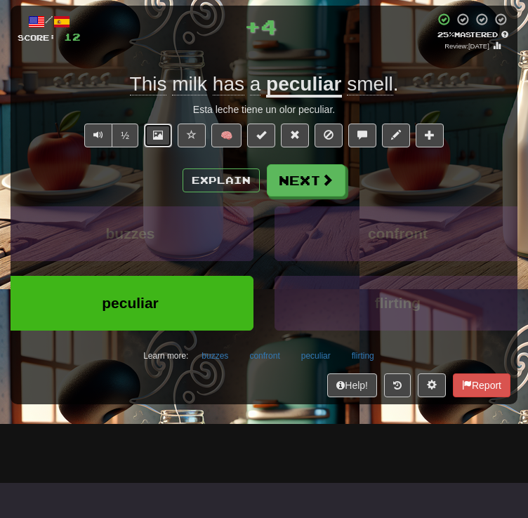
click at [164, 147] on button at bounding box center [158, 136] width 28 height 24
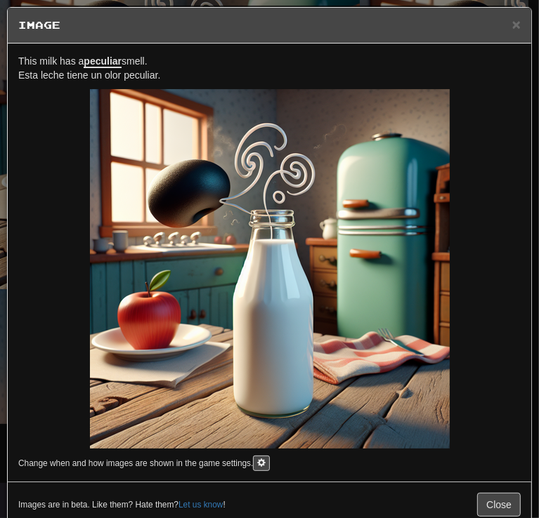
click at [129, 55] on span "This milk has a peculiar smell." at bounding box center [82, 61] width 129 height 13
click at [129, 62] on span "This milk has a peculiar smell." at bounding box center [82, 61] width 129 height 13
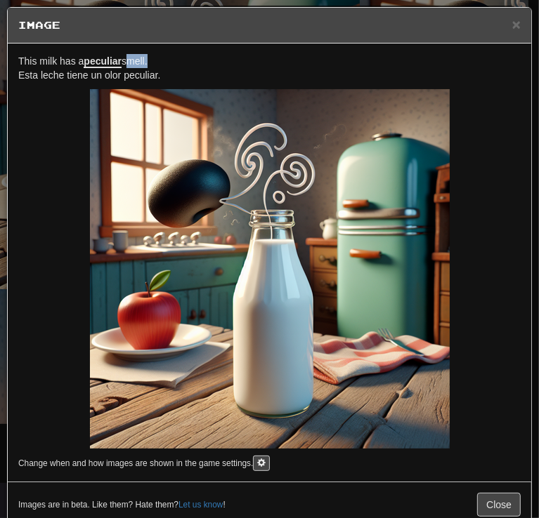
click at [129, 62] on span "This milk has a peculiar smell." at bounding box center [82, 61] width 129 height 13
copy span "This milk has a peculiar smell."
click at [112, 74] on p "This milk has a peculiar smell. Esta leche tiene un olor peculiar." at bounding box center [269, 68] width 502 height 28
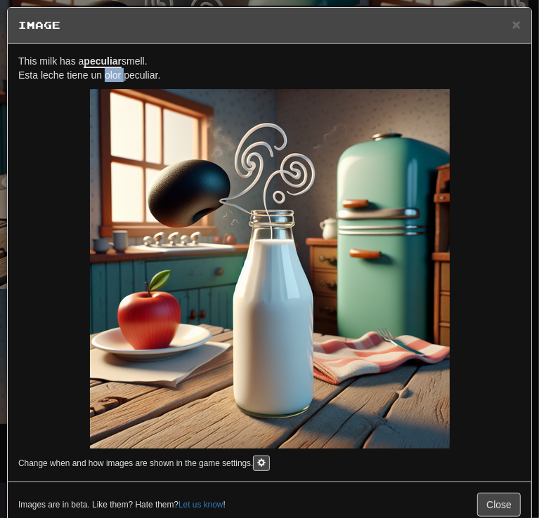
click at [402, 212] on img at bounding box center [269, 268] width 359 height 359
click at [500, 27] on h5 "Image" at bounding box center [269, 25] width 502 height 14
click at [500, 26] on h5 "Image" at bounding box center [269, 25] width 502 height 14
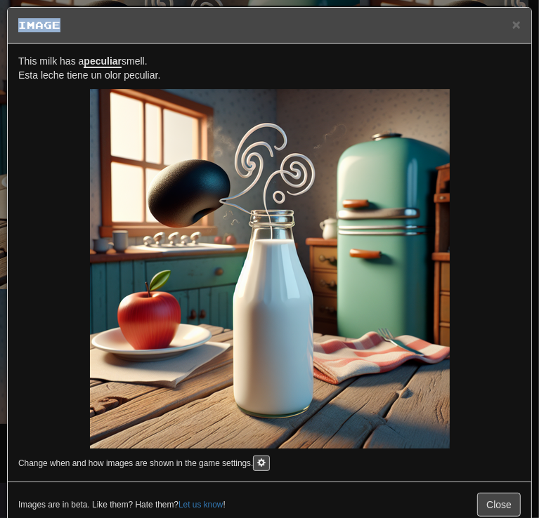
click at [500, 26] on h5 "Image" at bounding box center [269, 25] width 502 height 14
click at [512, 23] on span "×" at bounding box center [516, 24] width 8 height 16
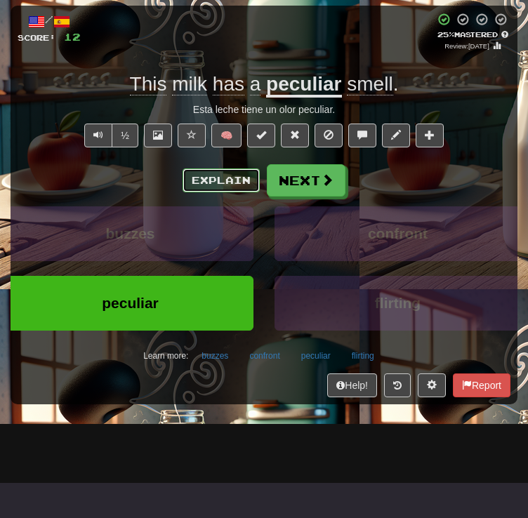
click at [230, 192] on button "Explain" at bounding box center [221, 181] width 77 height 24
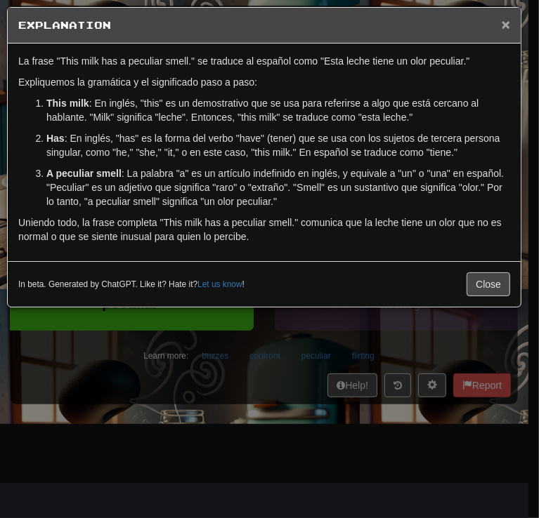
click at [504, 25] on span "×" at bounding box center [505, 24] width 8 height 16
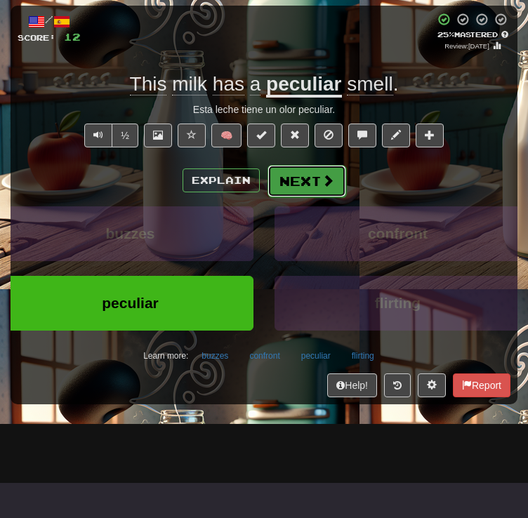
click at [323, 197] on button "Next" at bounding box center [307, 181] width 79 height 32
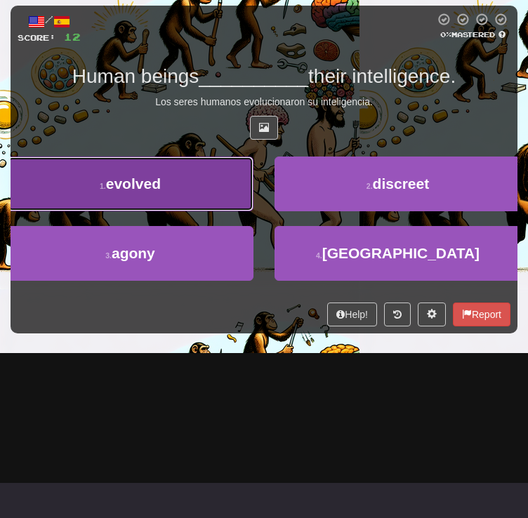
click at [253, 211] on button "1 . evolved" at bounding box center [130, 184] width 246 height 55
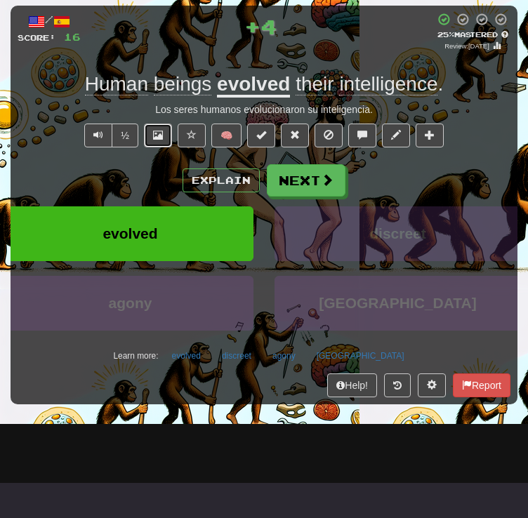
click at [166, 147] on button at bounding box center [158, 136] width 28 height 24
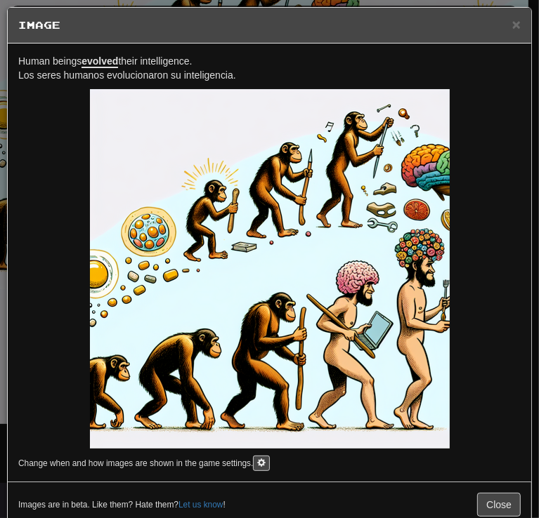
click at [146, 59] on span "Human beings evolved their intelligence." at bounding box center [104, 61] width 173 height 13
copy span "Human beings evolved their intelligence."
drag, startPoint x: 412, startPoint y: 98, endPoint x: 201, endPoint y: 197, distance: 233.7
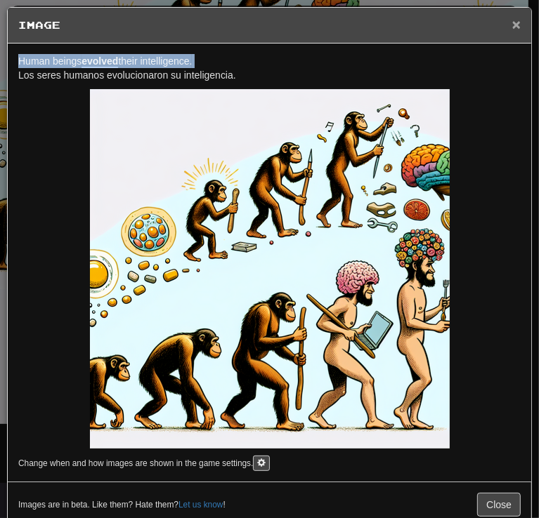
click at [512, 31] on span "×" at bounding box center [516, 24] width 8 height 16
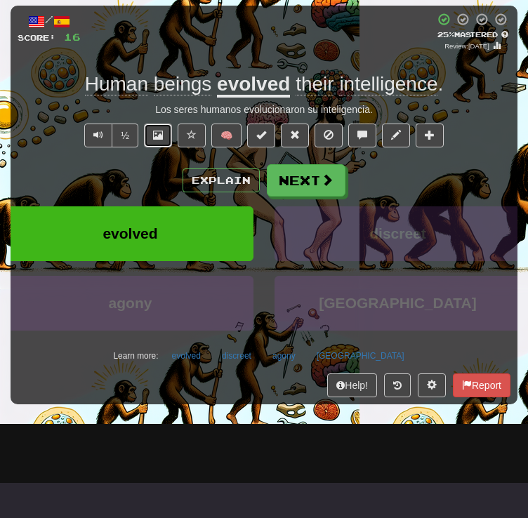
click at [162, 147] on button at bounding box center [158, 136] width 28 height 24
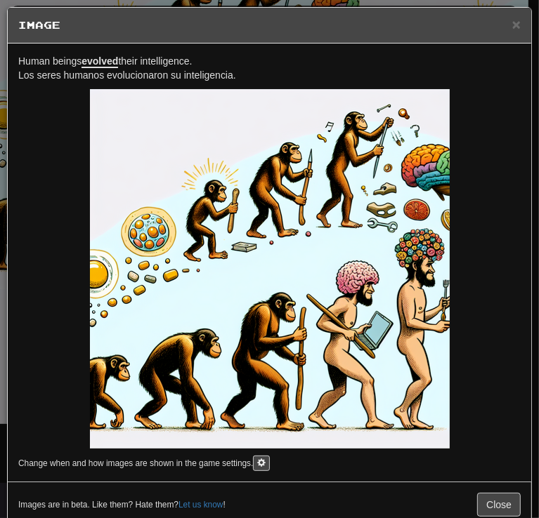
click at [514, 33] on div "× Image" at bounding box center [269, 26] width 523 height 36
click at [514, 30] on div "× Image" at bounding box center [269, 26] width 523 height 36
click at [500, 18] on div "× Image" at bounding box center [269, 26] width 523 height 36
click at [512, 22] on span "×" at bounding box center [516, 24] width 8 height 16
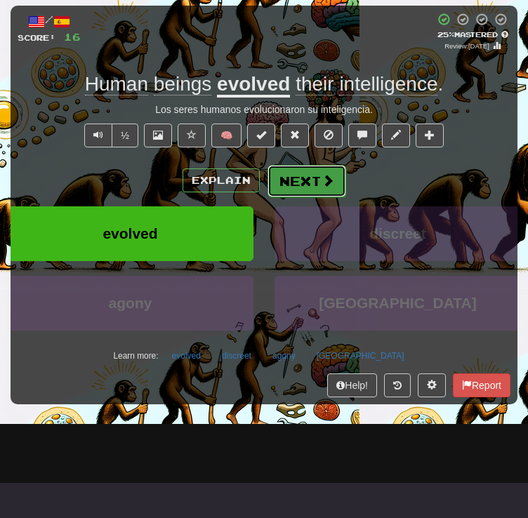
click at [284, 197] on button "Next" at bounding box center [307, 181] width 79 height 32
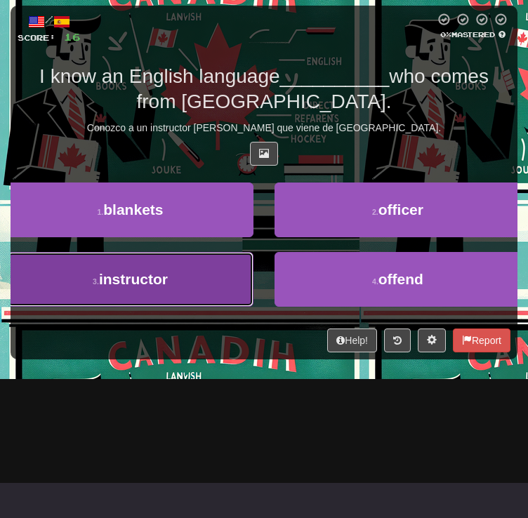
click at [253, 307] on button "3 . instructor" at bounding box center [130, 279] width 246 height 55
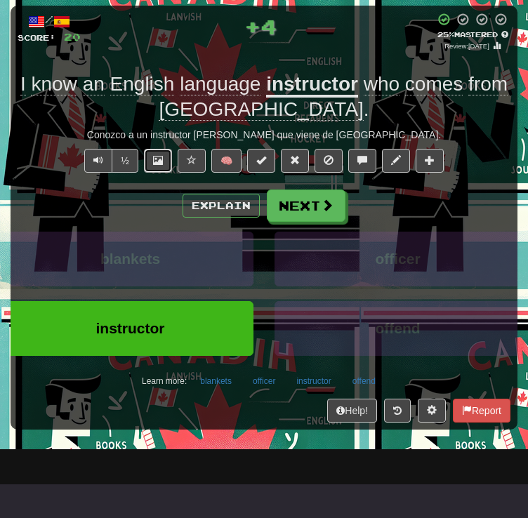
click at [157, 165] on span at bounding box center [158, 160] width 10 height 10
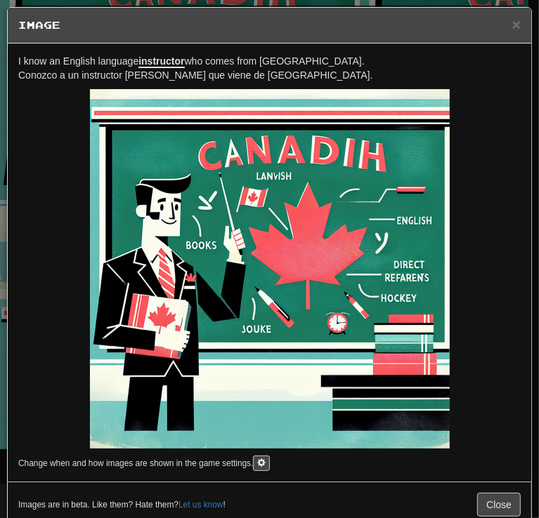
click at [185, 70] on p "I know an English language instructor who comes from [GEOGRAPHIC_DATA]. Conozco…" at bounding box center [269, 68] width 502 height 28
click at [209, 54] on p "I know an English language instructor who comes from [GEOGRAPHIC_DATA]. Conozco…" at bounding box center [269, 68] width 502 height 28
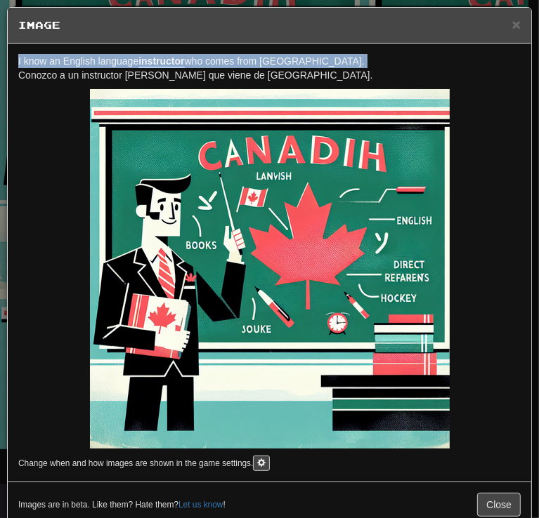
click at [209, 54] on p "I know an English language instructor who comes from [GEOGRAPHIC_DATA]. Conozco…" at bounding box center [269, 68] width 502 height 28
copy span "I know an English language instructor who comes from [GEOGRAPHIC_DATA]."
click at [512, 20] on span "×" at bounding box center [516, 24] width 8 height 16
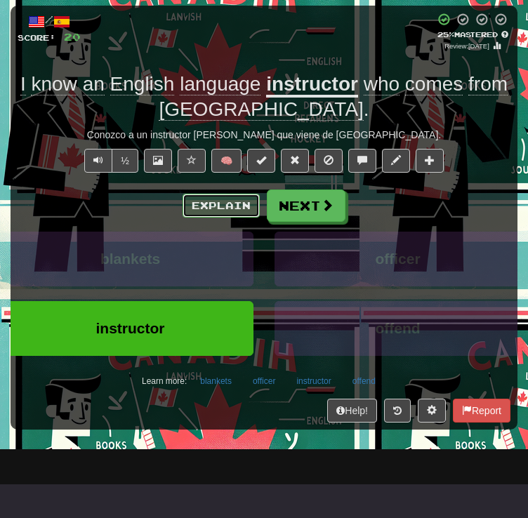
click at [190, 218] on button "Explain" at bounding box center [221, 206] width 77 height 24
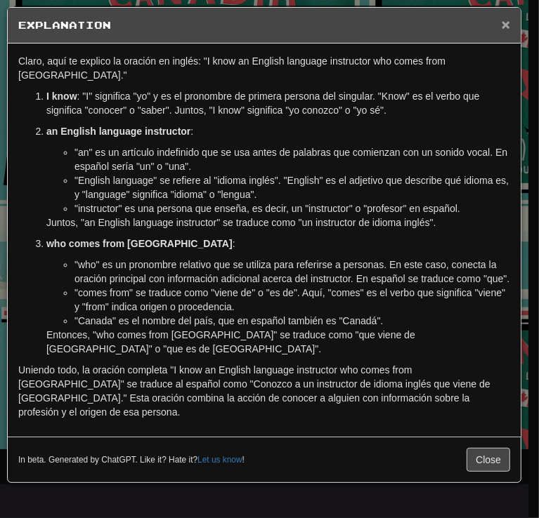
click at [508, 25] on span "×" at bounding box center [505, 24] width 8 height 16
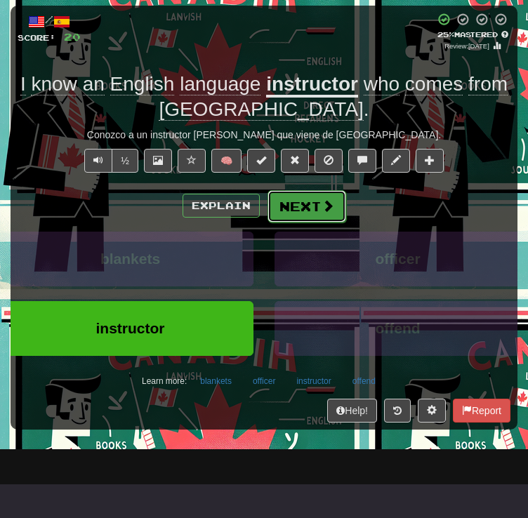
click at [325, 212] on span at bounding box center [328, 205] width 13 height 13
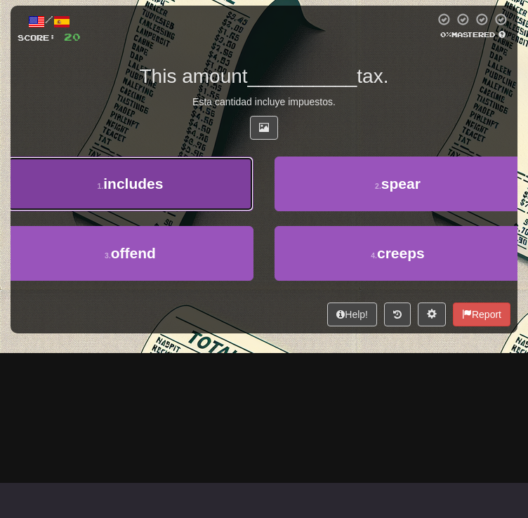
click at [253, 211] on button "1 . includes" at bounding box center [130, 184] width 246 height 55
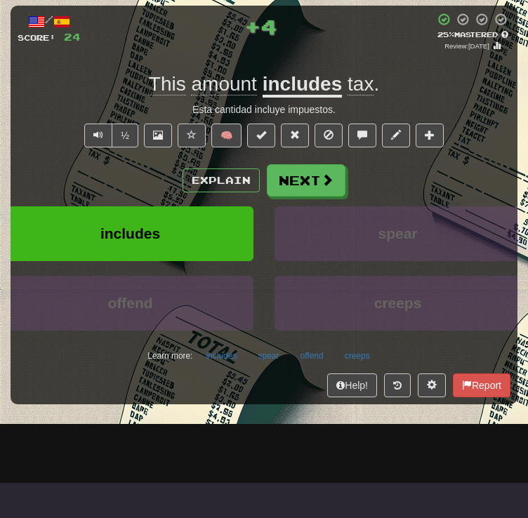
click at [164, 200] on div "/ Score: 24 + 4 25 % Mastered Review: [DATE] This amount includes tax . Esta ca…" at bounding box center [264, 205] width 507 height 399
click at [162, 140] on span at bounding box center [158, 135] width 10 height 10
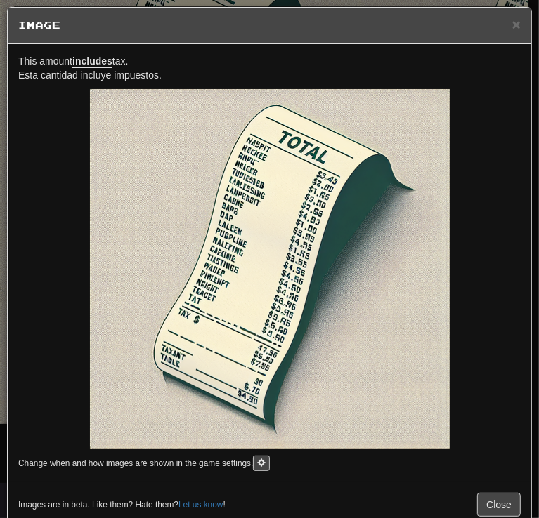
click at [115, 54] on p "This amount includes tax. Esta cantidad incluye impuestos." at bounding box center [269, 68] width 502 height 28
copy span "This amount includes tax."
click at [512, 28] on span "×" at bounding box center [516, 24] width 8 height 16
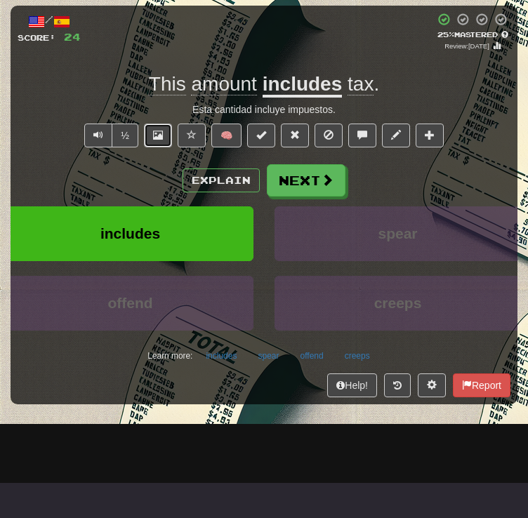
click at [157, 140] on span at bounding box center [158, 135] width 10 height 10
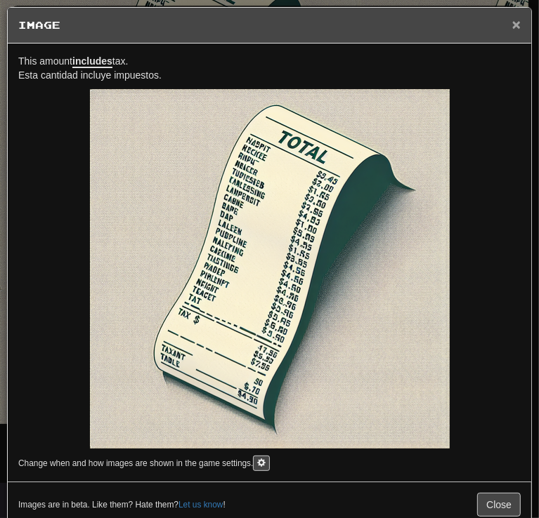
click at [512, 32] on span "×" at bounding box center [516, 24] width 8 height 16
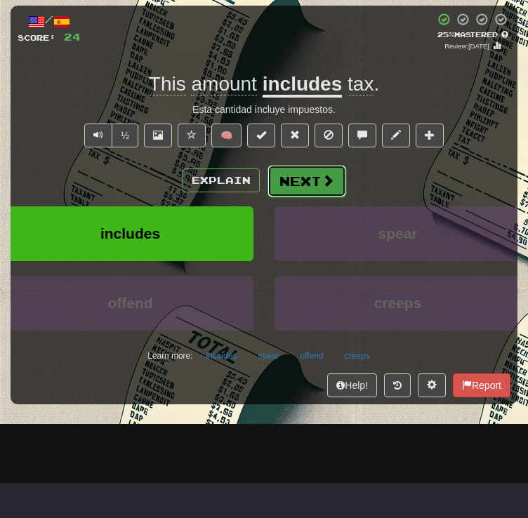
click at [336, 197] on button "Next" at bounding box center [307, 181] width 79 height 32
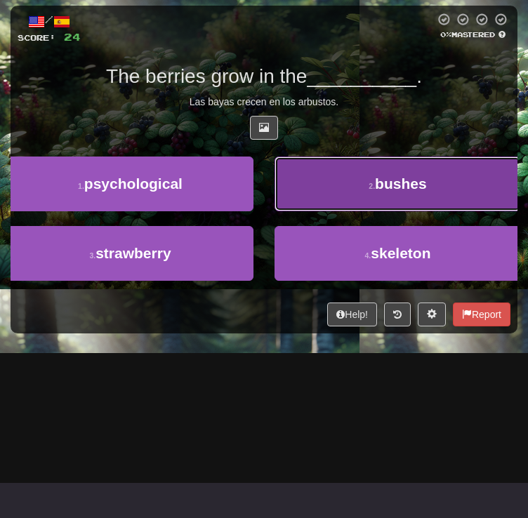
click at [388, 211] on button "2 . bushes" at bounding box center [398, 184] width 246 height 55
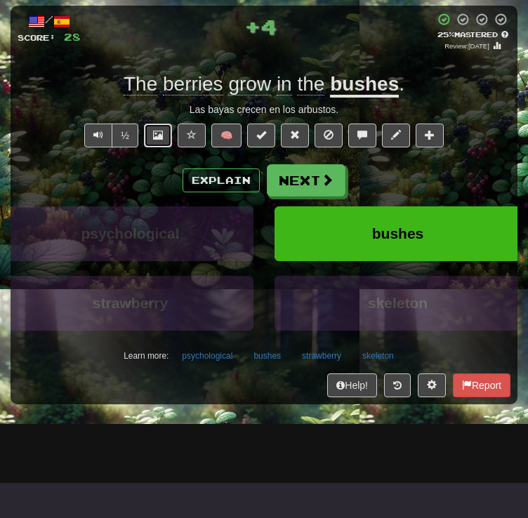
click at [161, 140] on span at bounding box center [158, 135] width 10 height 10
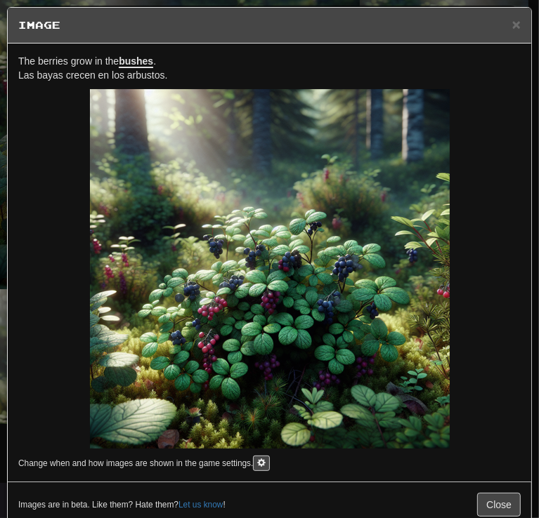
click at [81, 55] on span "The berries grow in the bushes ." at bounding box center [87, 61] width 138 height 13
copy span "The berries grow in the bushes ."
click at [512, 28] on span "×" at bounding box center [516, 24] width 8 height 16
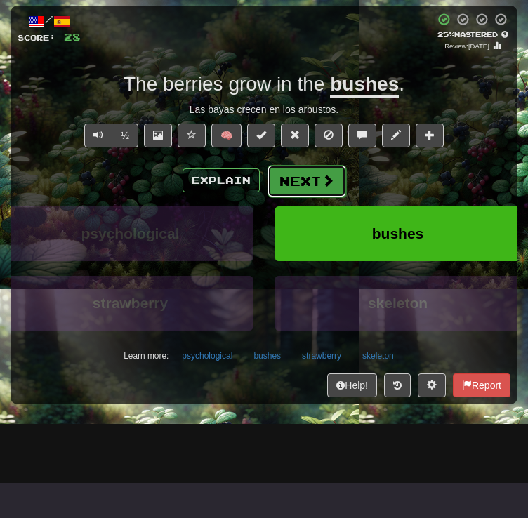
click at [325, 187] on span at bounding box center [328, 180] width 13 height 13
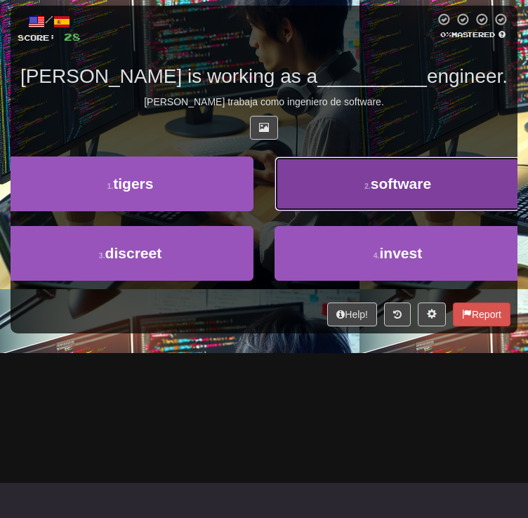
click at [318, 211] on button "2 . software" at bounding box center [398, 184] width 246 height 55
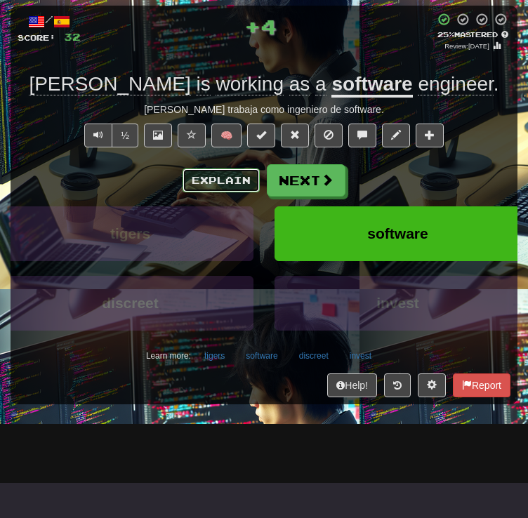
click at [222, 192] on button "Explain" at bounding box center [221, 181] width 77 height 24
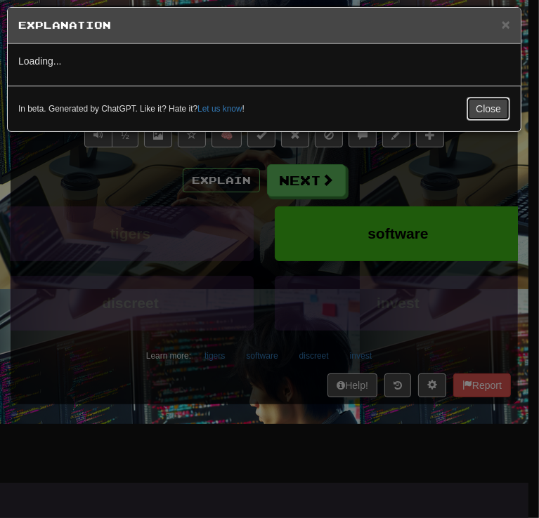
drag, startPoint x: 484, startPoint y: 110, endPoint x: 297, endPoint y: 138, distance: 189.7
click at [483, 110] on button "Close" at bounding box center [488, 109] width 44 height 24
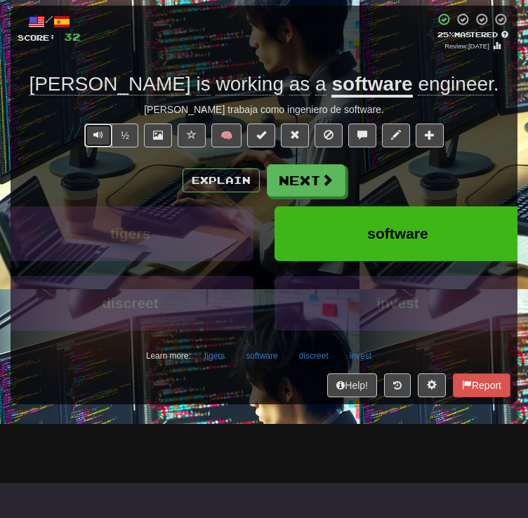
click at [93, 147] on button "Text-to-speech controls" at bounding box center [98, 136] width 28 height 24
click at [170, 147] on button at bounding box center [158, 136] width 28 height 24
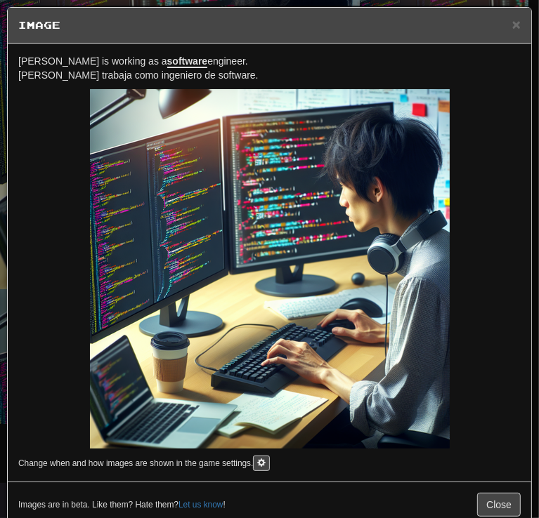
click at [155, 57] on span "[PERSON_NAME] is working as a software engineer." at bounding box center [133, 61] width 230 height 13
click at [155, 55] on span "[PERSON_NAME] is working as a software engineer." at bounding box center [133, 61] width 230 height 13
copy span "engineer"
click at [98, 41] on div "× Image" at bounding box center [269, 26] width 523 height 36
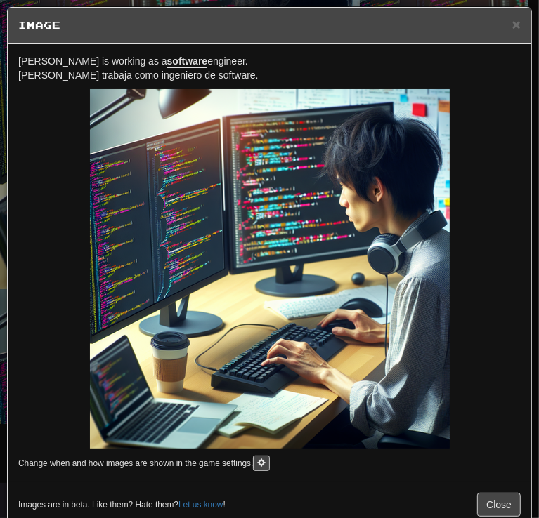
click at [167, 60] on u "software" at bounding box center [187, 61] width 41 height 13
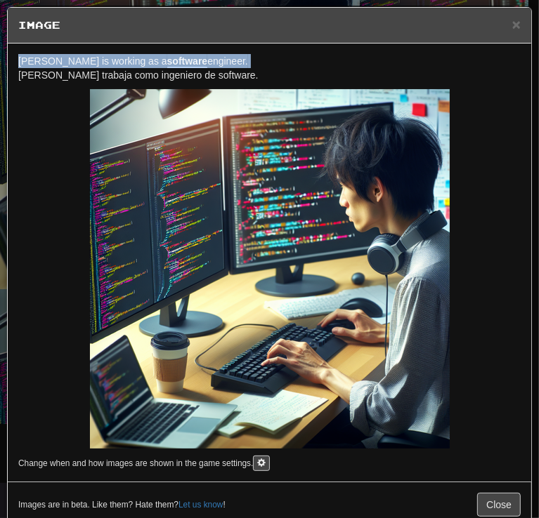
click at [167, 60] on u "software" at bounding box center [187, 61] width 41 height 13
copy span "[PERSON_NAME] is working as a software engineer."
click at [512, 26] on span "×" at bounding box center [516, 24] width 8 height 16
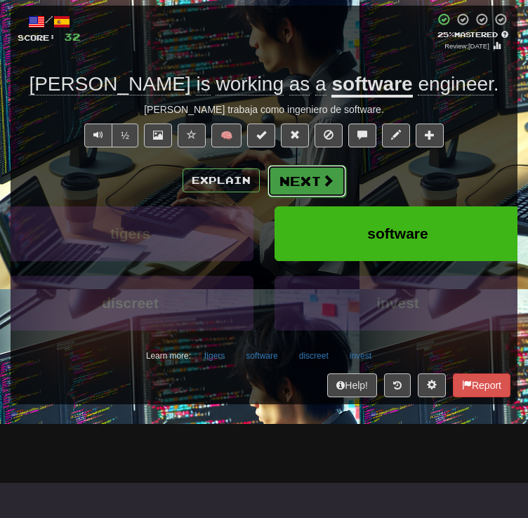
click at [317, 197] on button "Next" at bounding box center [307, 181] width 79 height 32
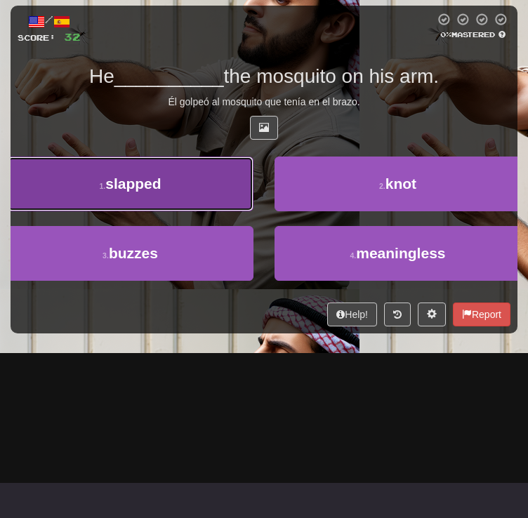
click at [253, 211] on button "1 . slapped" at bounding box center [130, 184] width 246 height 55
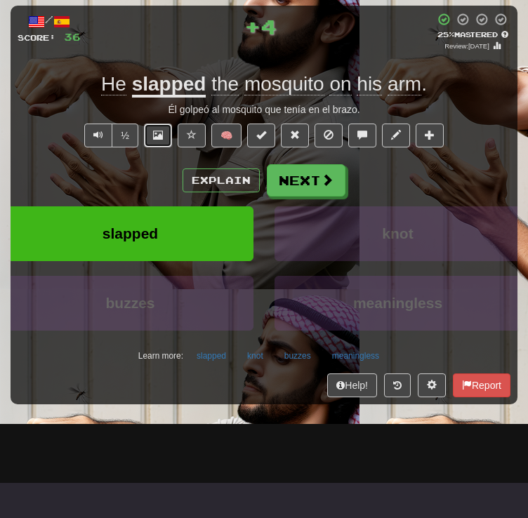
click at [160, 140] on span at bounding box center [158, 135] width 10 height 10
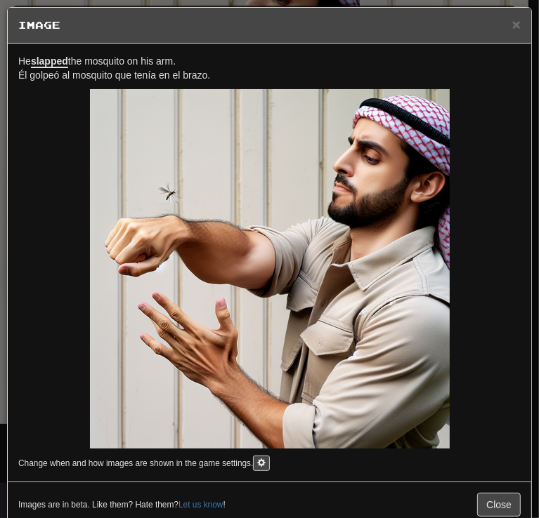
click at [156, 60] on span "He slapped the mosquito on his arm." at bounding box center [96, 61] width 157 height 13
drag, startPoint x: 156, startPoint y: 60, endPoint x: 156, endPoint y: 68, distance: 8.4
click at [156, 68] on p "He slapped the mosquito on his arm. Él golpeó al mosquito que tenía en el brazo." at bounding box center [269, 68] width 502 height 28
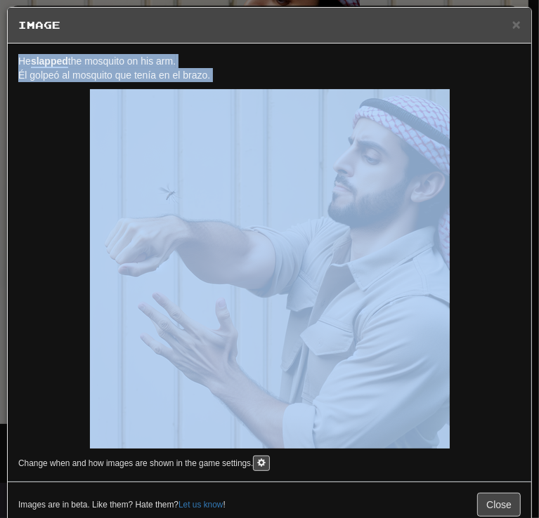
copy p "He slapped the mosquito on his arm. Él golpeó al mosquito que tenía en el brazo."
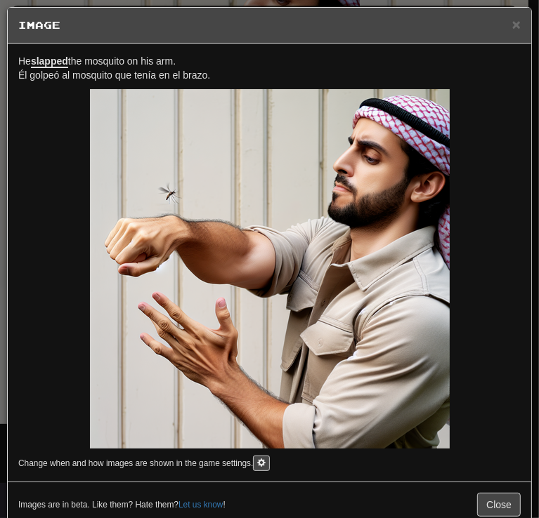
click at [513, 25] on div "× Image" at bounding box center [269, 26] width 523 height 36
click at [512, 30] on span "×" at bounding box center [516, 24] width 8 height 16
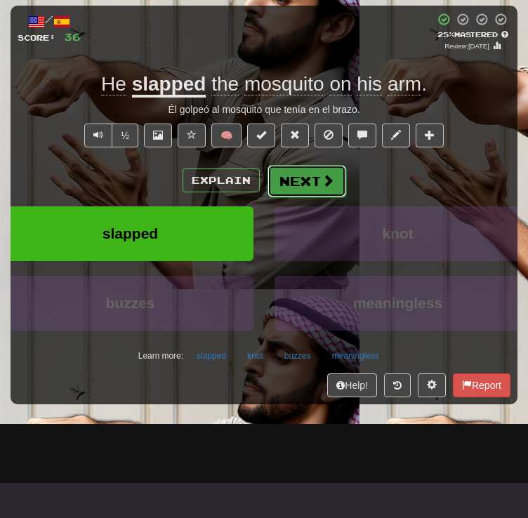
click at [310, 197] on button "Next" at bounding box center [307, 181] width 79 height 32
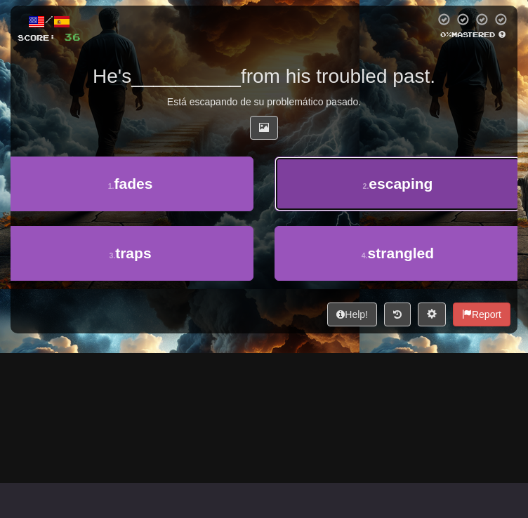
click at [395, 211] on button "2 . escaping" at bounding box center [398, 184] width 246 height 55
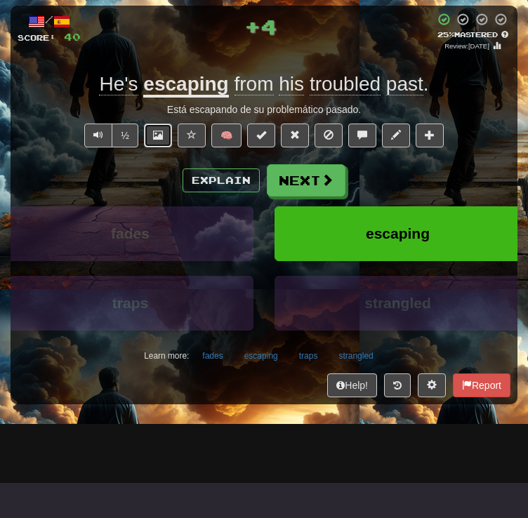
click at [165, 147] on button at bounding box center [158, 136] width 28 height 24
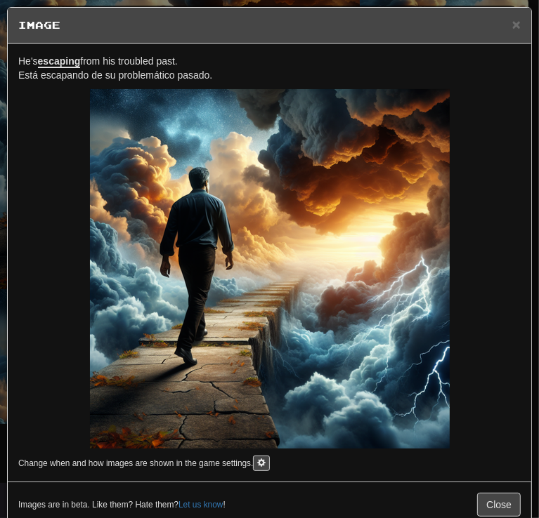
click at [143, 51] on div "He's escaping from his troubled past. Está escapando de su problemático pasado.…" at bounding box center [269, 263] width 523 height 438
click at [143, 57] on span "He's escaping from his troubled past." at bounding box center [97, 61] width 159 height 13
copy span "He's escaping from his troubled past."
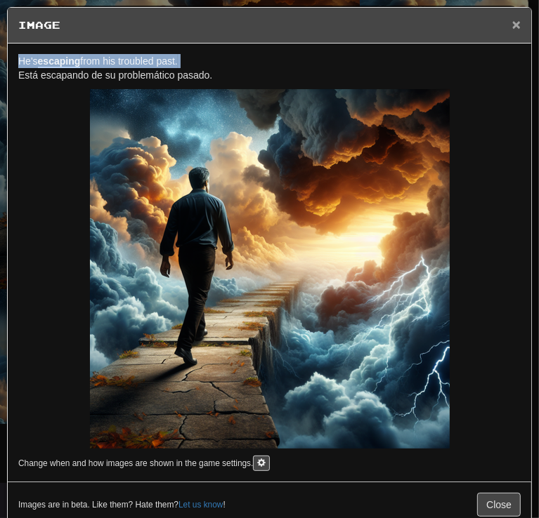
click at [512, 26] on span "×" at bounding box center [516, 24] width 8 height 16
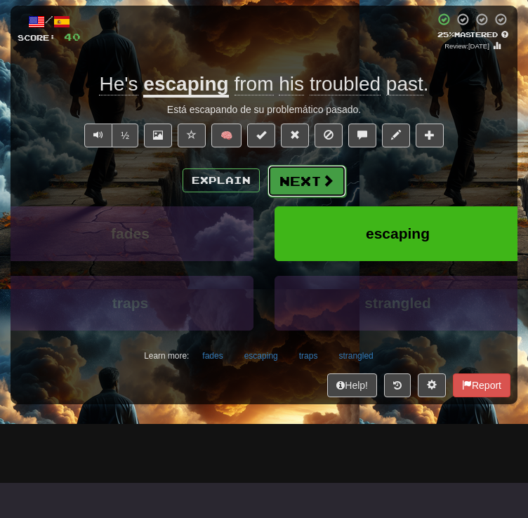
click at [286, 197] on button "Next" at bounding box center [307, 181] width 79 height 32
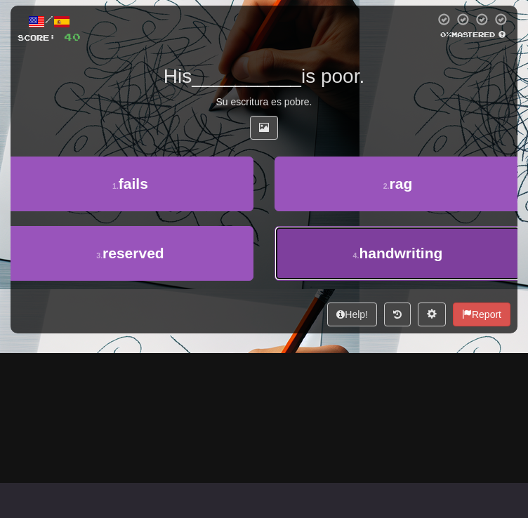
click at [331, 281] on button "4 . handwriting" at bounding box center [398, 253] width 246 height 55
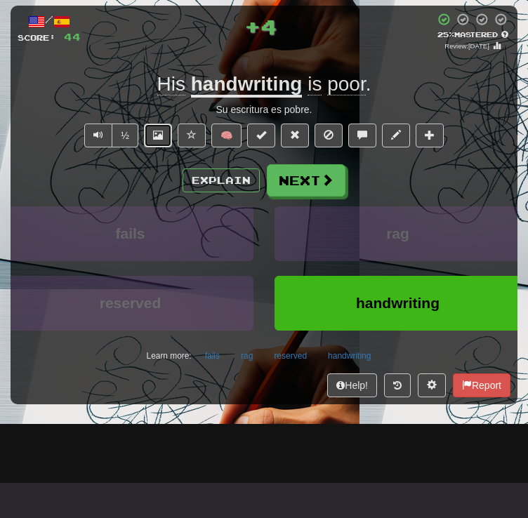
click at [168, 147] on button at bounding box center [158, 136] width 28 height 24
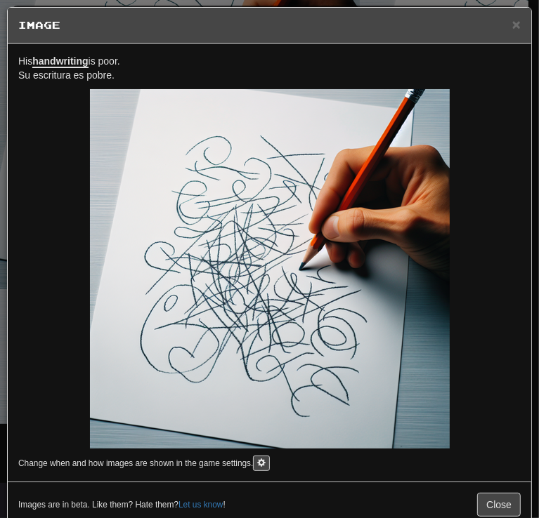
click at [101, 57] on span "His handwriting is poor." at bounding box center [69, 61] width 102 height 13
click at [512, 27] on span "×" at bounding box center [516, 24] width 8 height 16
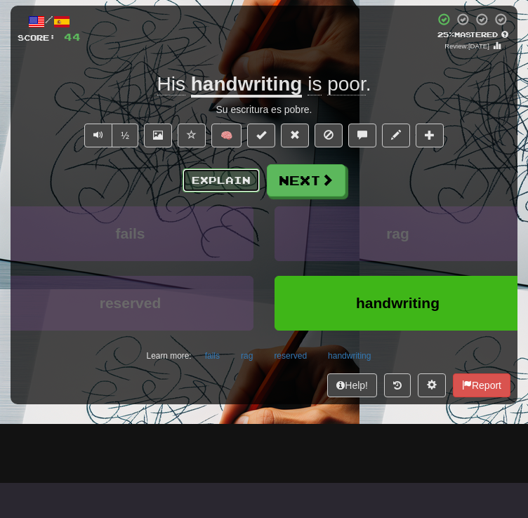
click at [212, 192] on button "Explain" at bounding box center [221, 181] width 77 height 24
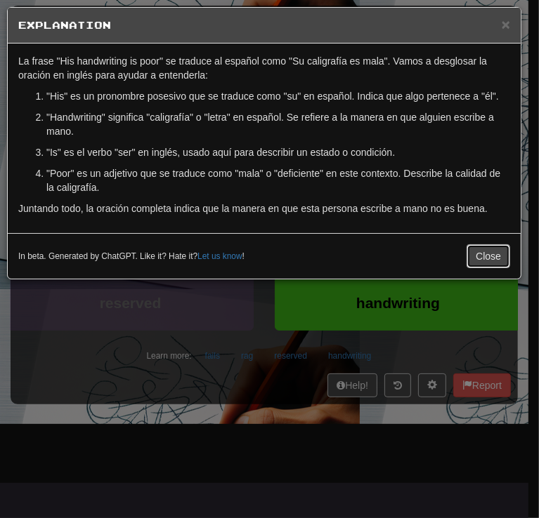
click at [483, 253] on button "Close" at bounding box center [488, 256] width 44 height 24
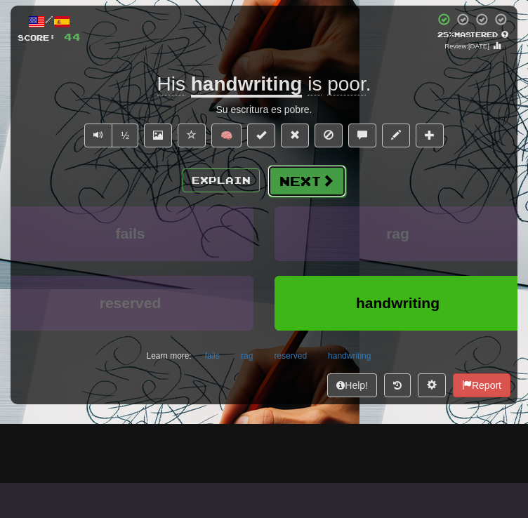
click at [333, 197] on button "Next" at bounding box center [307, 181] width 79 height 32
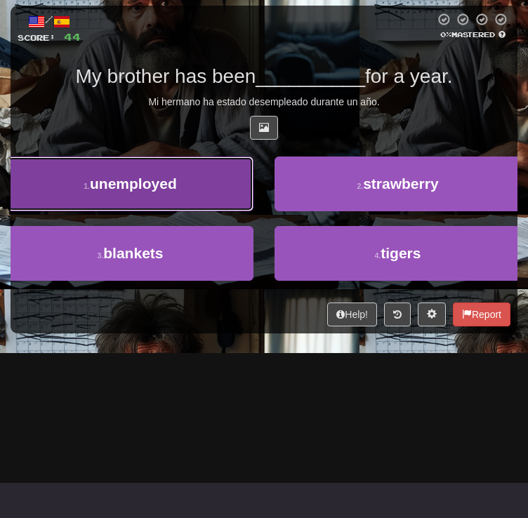
click at [253, 211] on button "1 . unemployed" at bounding box center [130, 184] width 246 height 55
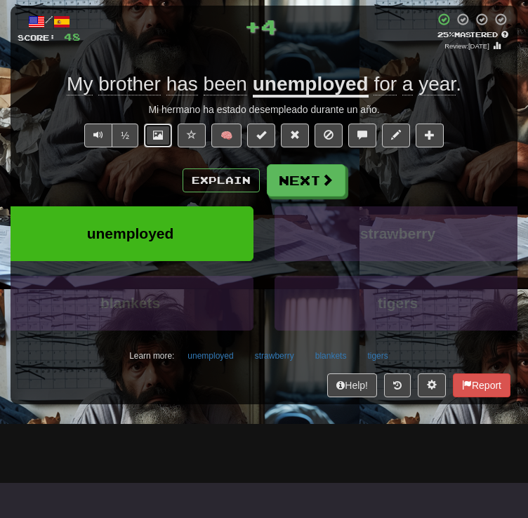
click at [159, 140] on span at bounding box center [158, 135] width 10 height 10
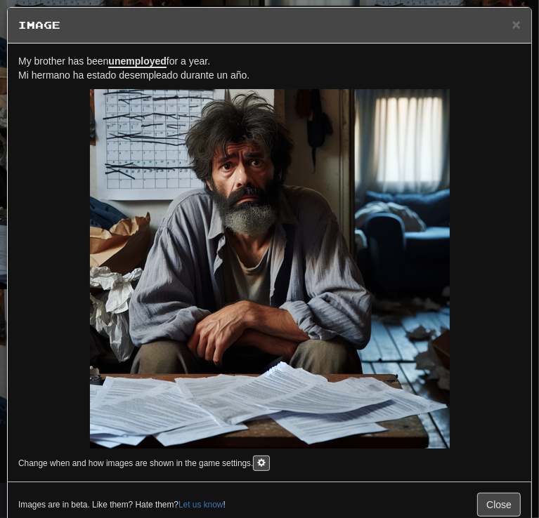
click at [124, 60] on u "unemployed" at bounding box center [137, 61] width 58 height 13
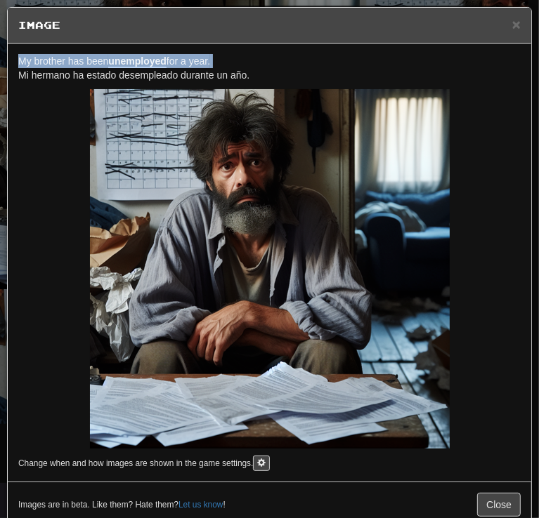
click at [124, 60] on u "unemployed" at bounding box center [137, 61] width 58 height 13
click at [202, 60] on span "My brother has been unemployed for a year." at bounding box center [114, 61] width 192 height 13
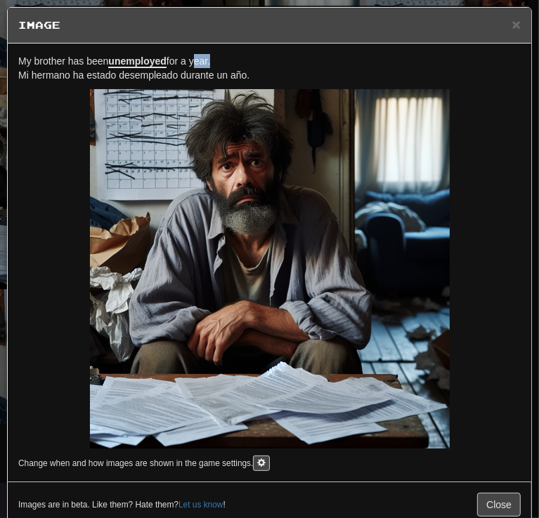
click at [202, 60] on span "My brother has been unemployed for a year." at bounding box center [114, 61] width 192 height 13
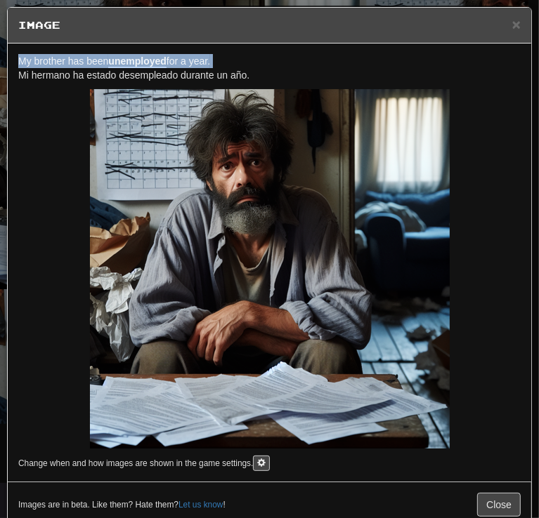
click at [202, 60] on span "My brother has been unemployed for a year." at bounding box center [114, 61] width 192 height 13
click at [512, 22] on span "×" at bounding box center [516, 24] width 8 height 16
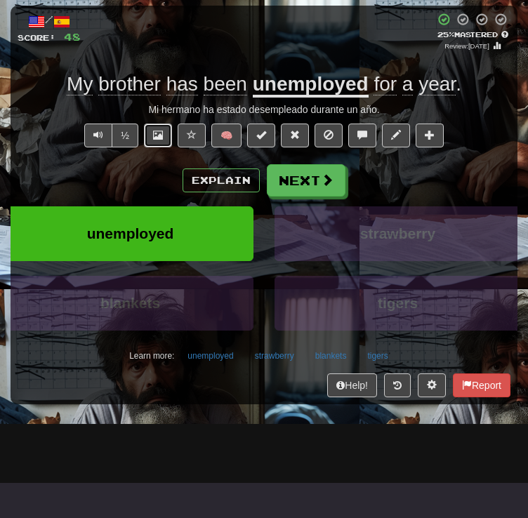
click at [154, 140] on span at bounding box center [158, 135] width 10 height 10
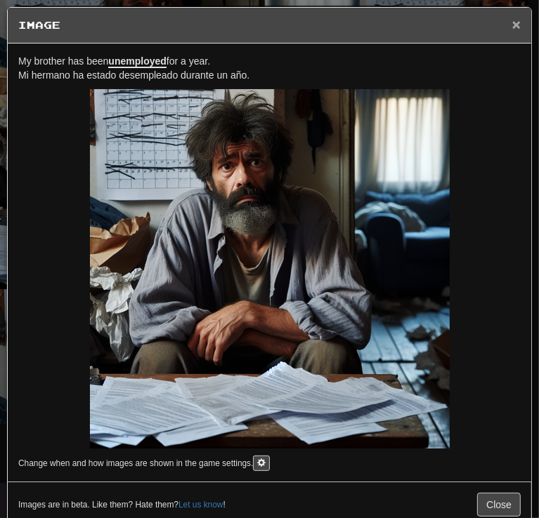
click at [512, 31] on span "×" at bounding box center [516, 24] width 8 height 16
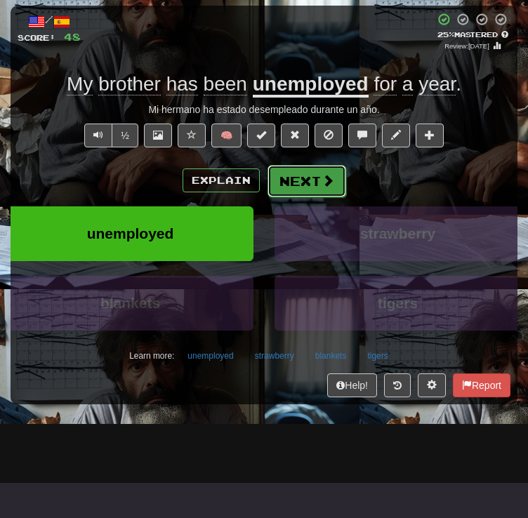
click at [329, 187] on span at bounding box center [328, 180] width 13 height 13
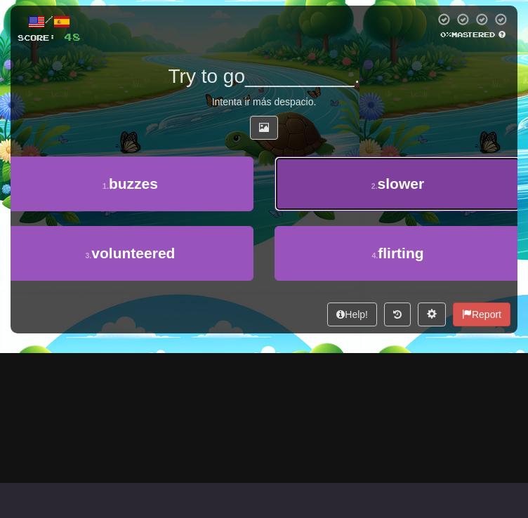
click at [367, 211] on button "2 . slower" at bounding box center [398, 184] width 246 height 55
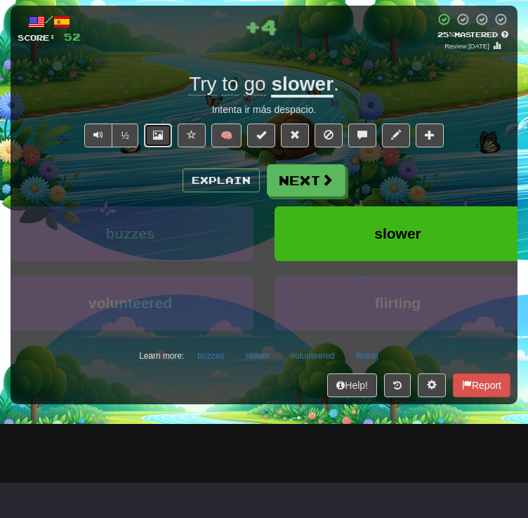
click at [151, 147] on button at bounding box center [158, 136] width 28 height 24
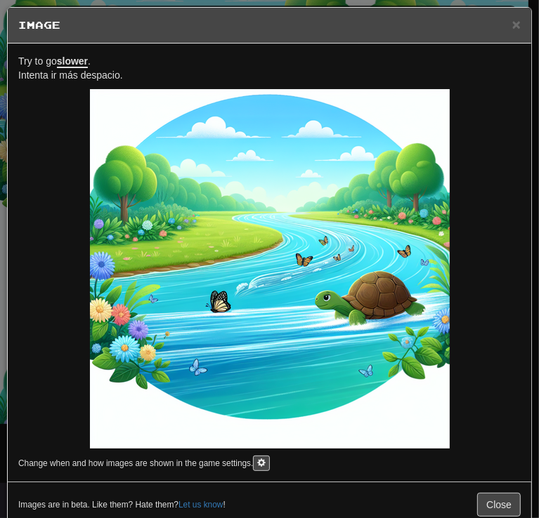
click at [93, 51] on div "Try to go slower . Intenta ir más despacio. Change when and how images are show…" at bounding box center [269, 263] width 523 height 438
click at [76, 65] on u "slower" at bounding box center [72, 61] width 31 height 13
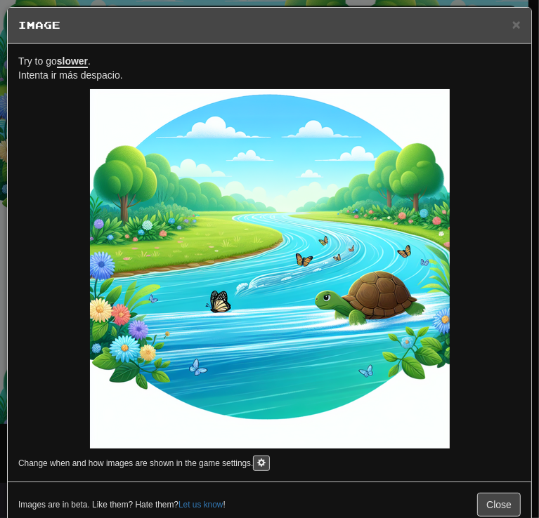
click at [511, 22] on div "× Image" at bounding box center [269, 26] width 523 height 36
click at [510, 29] on div "× Image" at bounding box center [269, 26] width 523 height 36
drag, startPoint x: 506, startPoint y: 20, endPoint x: 473, endPoint y: 20, distance: 33.0
click at [512, 20] on span "×" at bounding box center [516, 24] width 8 height 16
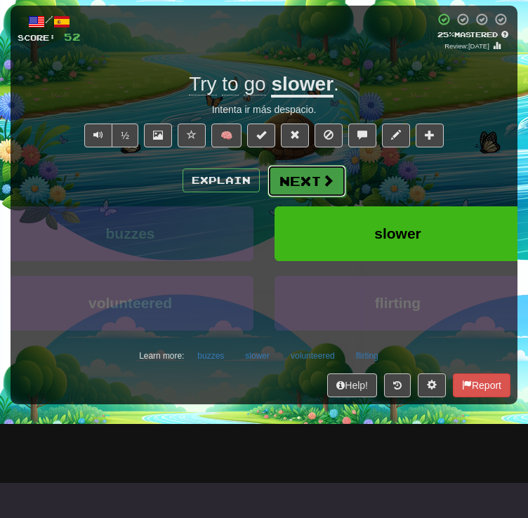
click at [315, 197] on button "Next" at bounding box center [307, 181] width 79 height 32
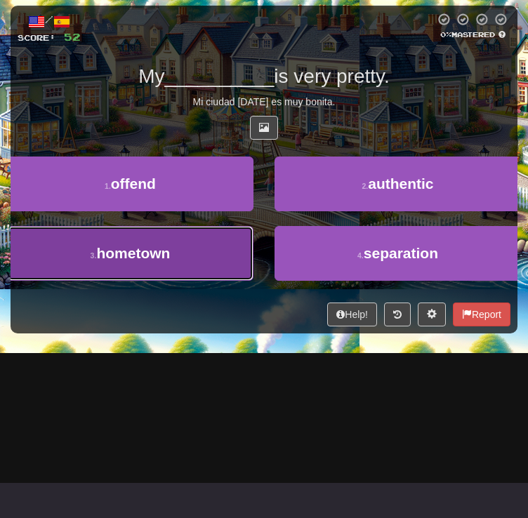
click at [253, 281] on button "3 . hometown" at bounding box center [130, 253] width 246 height 55
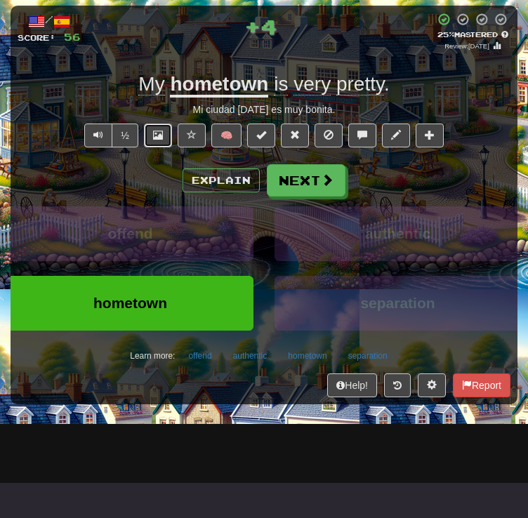
click at [157, 140] on span at bounding box center [158, 135] width 10 height 10
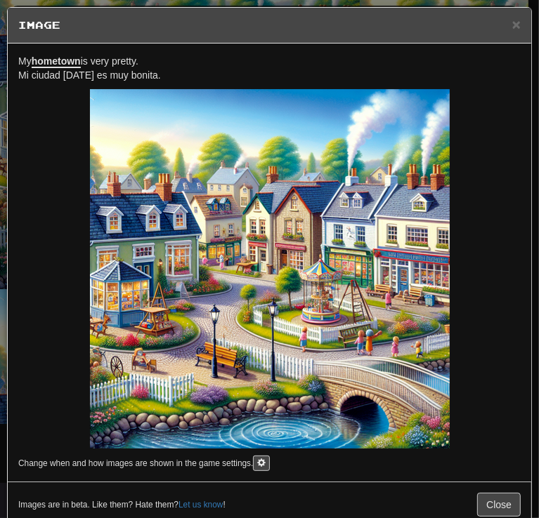
click at [127, 55] on span "My hometown is very pretty." at bounding box center [78, 61] width 120 height 13
click at [512, 27] on span "×" at bounding box center [516, 24] width 8 height 16
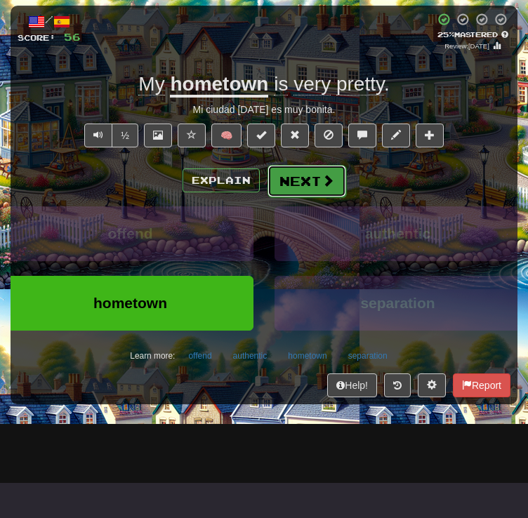
click at [293, 197] on button "Next" at bounding box center [307, 181] width 79 height 32
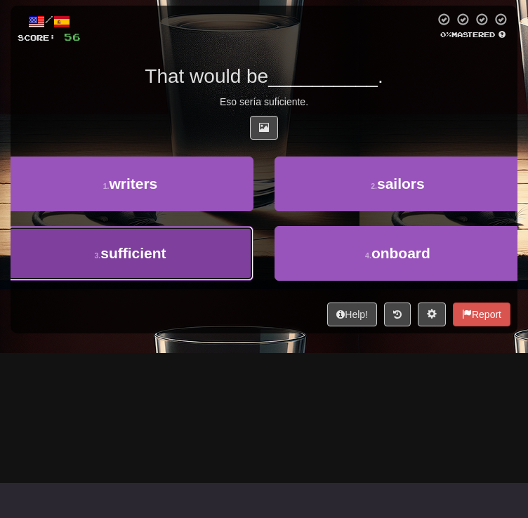
click at [253, 281] on button "3 . sufficient" at bounding box center [130, 253] width 246 height 55
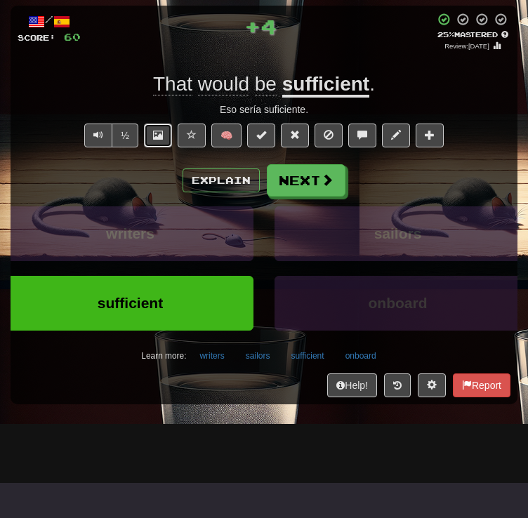
click at [161, 147] on button at bounding box center [158, 136] width 28 height 24
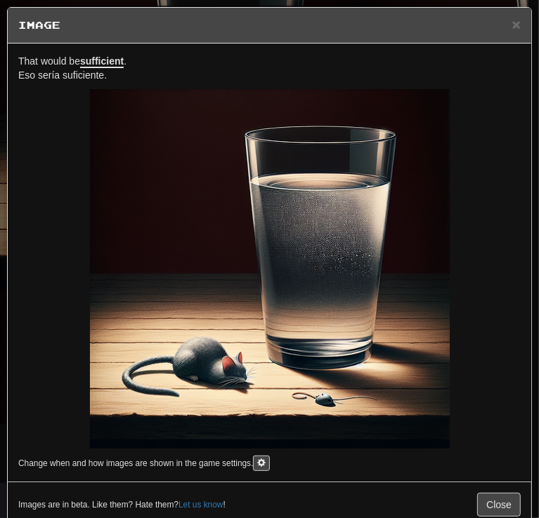
click at [98, 64] on u "sufficient" at bounding box center [102, 61] width 44 height 13
click at [512, 23] on span "×" at bounding box center [516, 24] width 8 height 16
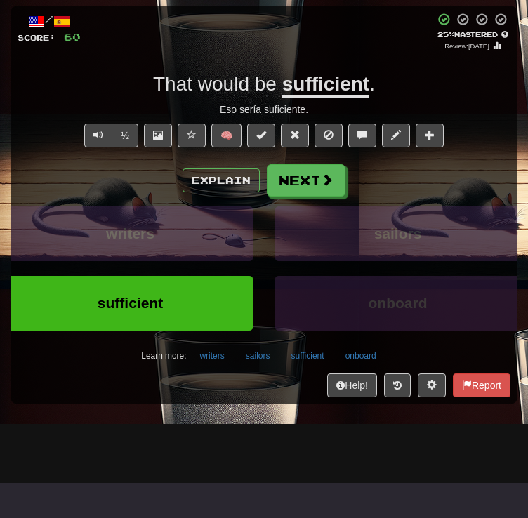
click at [242, 51] on div "+ 4" at bounding box center [258, 32] width 354 height 39
click at [315, 197] on button "Next" at bounding box center [307, 181] width 79 height 32
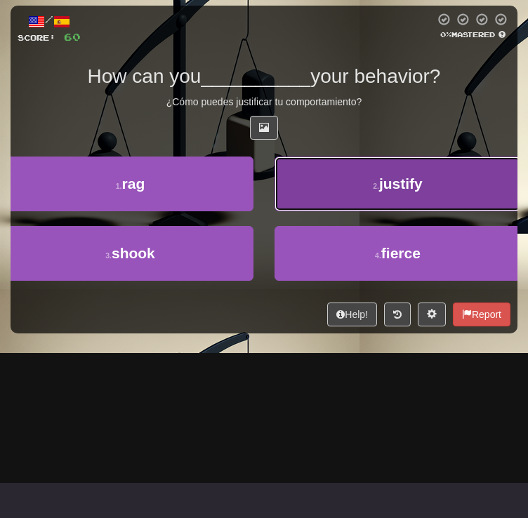
click at [340, 211] on button "2 . justify" at bounding box center [398, 184] width 246 height 55
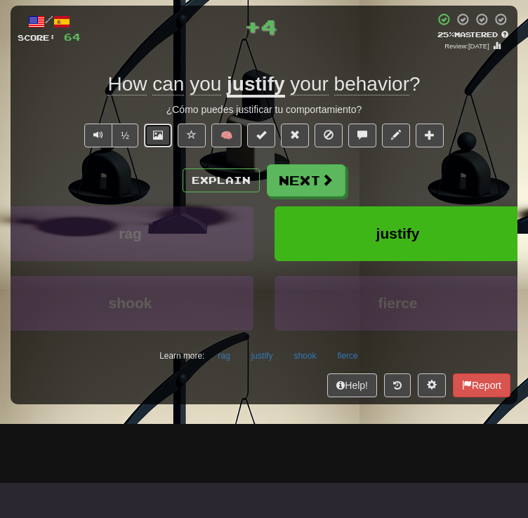
click at [149, 147] on button at bounding box center [158, 136] width 28 height 24
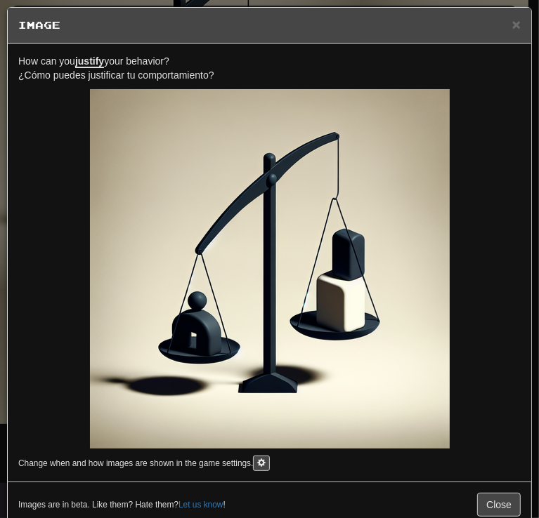
click at [144, 53] on div "How can you justify your behavior? ¿Cómo puedes justificar tu comportamiento? C…" at bounding box center [269, 263] width 523 height 438
click at [146, 53] on div "How can you justify your behavior? ¿Cómo puedes justificar tu comportamiento? C…" at bounding box center [269, 263] width 523 height 438
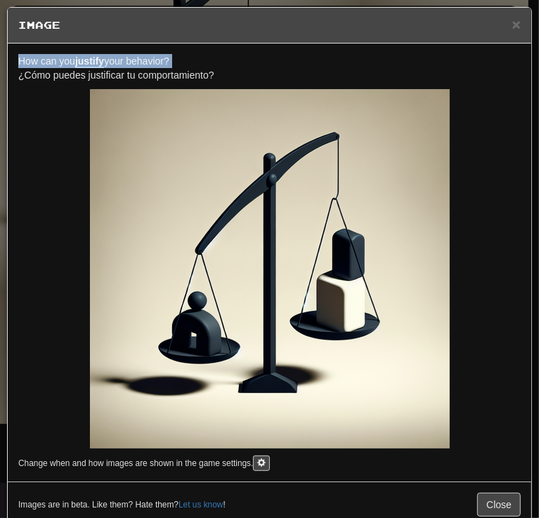
click at [146, 53] on div "How can you justify your behavior? ¿Cómo puedes justificar tu comportamiento? C…" at bounding box center [269, 263] width 523 height 438
click at [500, 29] on h5 "Image" at bounding box center [269, 25] width 502 height 14
click at [512, 20] on span "×" at bounding box center [516, 24] width 8 height 16
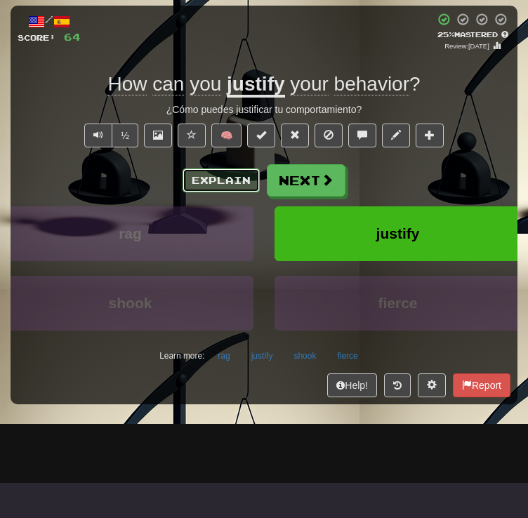
click at [225, 192] on button "Explain" at bounding box center [221, 181] width 77 height 24
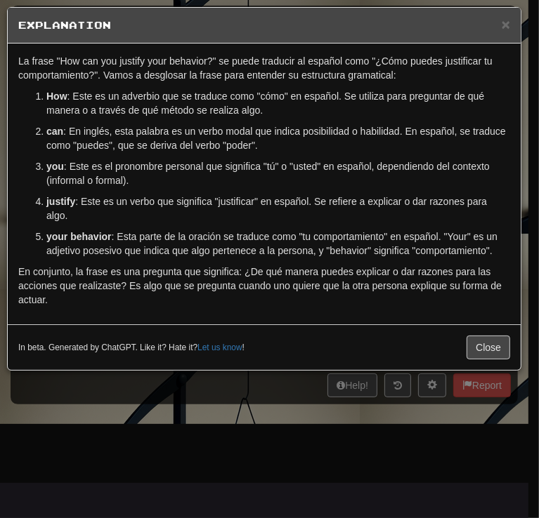
click at [507, 13] on div "× Explanation" at bounding box center [264, 26] width 513 height 36
click at [511, 26] on div "× Explanation" at bounding box center [264, 26] width 513 height 36
click at [503, 22] on span "×" at bounding box center [505, 24] width 8 height 16
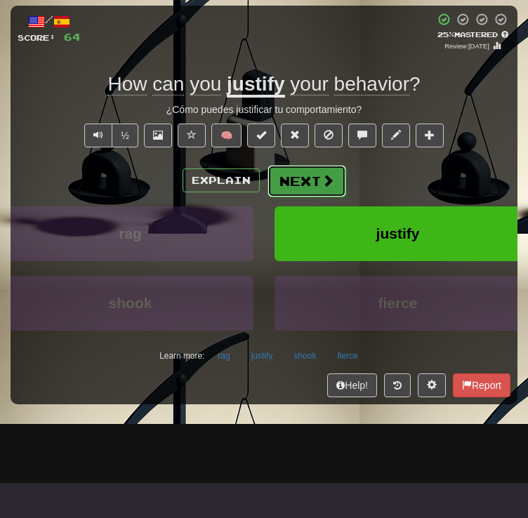
click at [319, 197] on button "Next" at bounding box center [307, 181] width 79 height 32
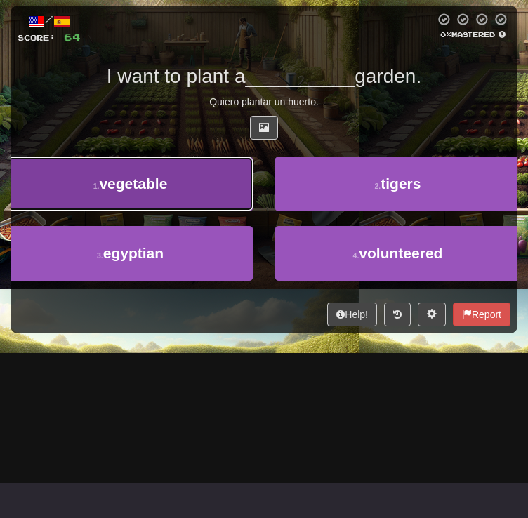
click at [253, 211] on button "1 . vegetable" at bounding box center [130, 184] width 246 height 55
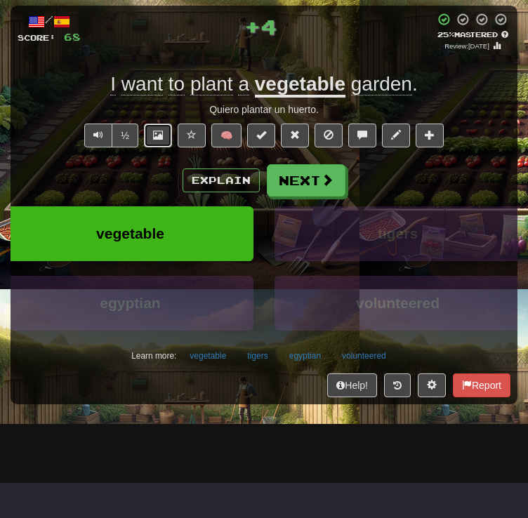
click at [166, 147] on button at bounding box center [158, 136] width 28 height 24
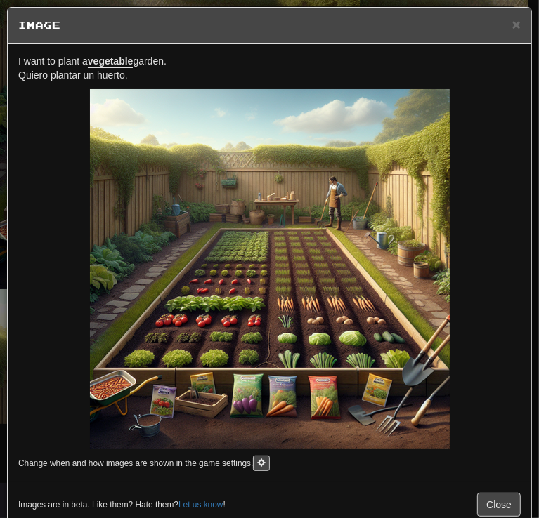
click at [131, 57] on u "vegetable" at bounding box center [111, 61] width 46 height 13
click at [512, 27] on span "×" at bounding box center [516, 24] width 8 height 16
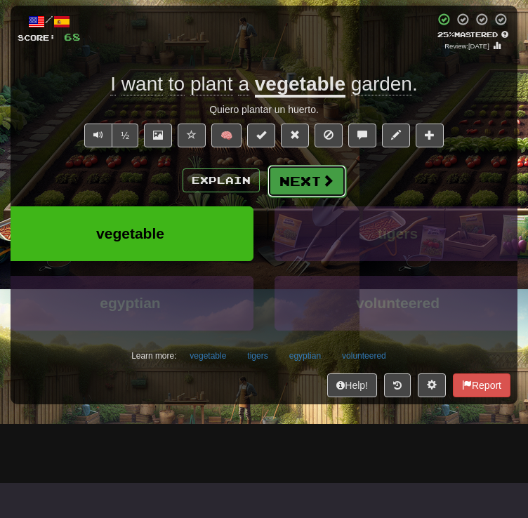
click at [317, 197] on button "Next" at bounding box center [307, 181] width 79 height 32
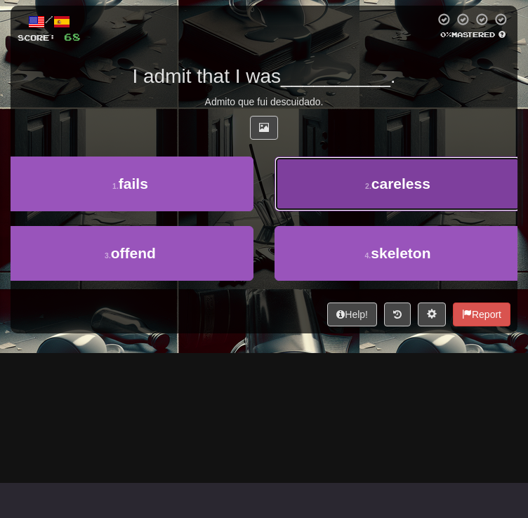
click at [376, 211] on button "2 . careless" at bounding box center [398, 184] width 246 height 55
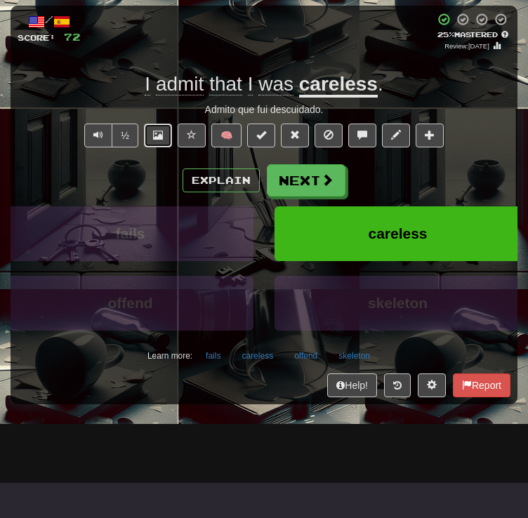
click at [170, 147] on button at bounding box center [158, 136] width 28 height 24
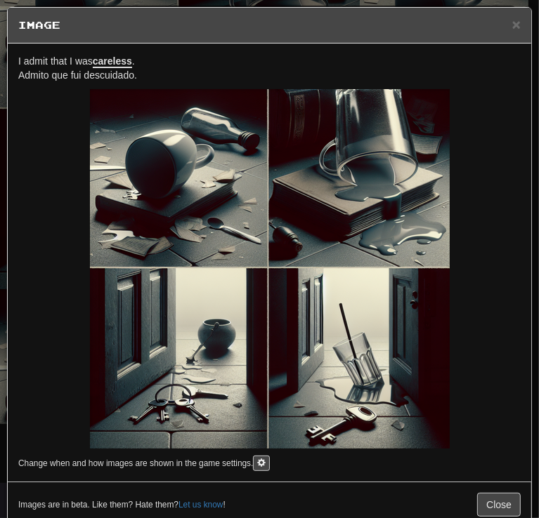
click at [121, 66] on u "careless" at bounding box center [112, 61] width 39 height 13
click at [129, 61] on u "careless" at bounding box center [112, 61] width 39 height 13
click at [512, 28] on span "×" at bounding box center [516, 24] width 8 height 16
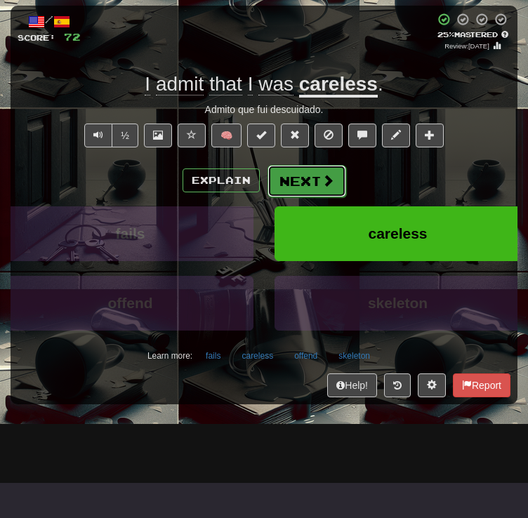
click at [315, 197] on button "Next" at bounding box center [307, 181] width 79 height 32
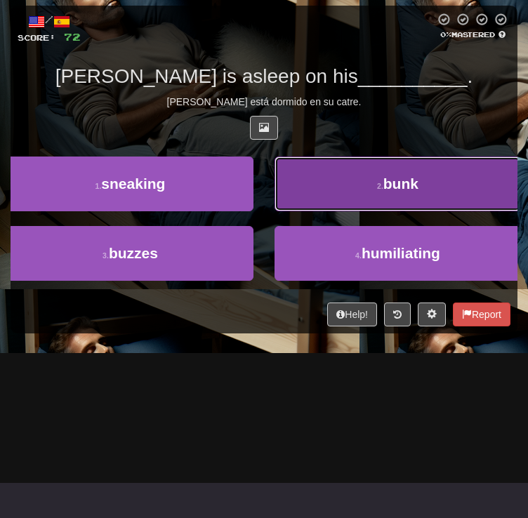
click at [365, 211] on button "2 . bunk" at bounding box center [398, 184] width 246 height 55
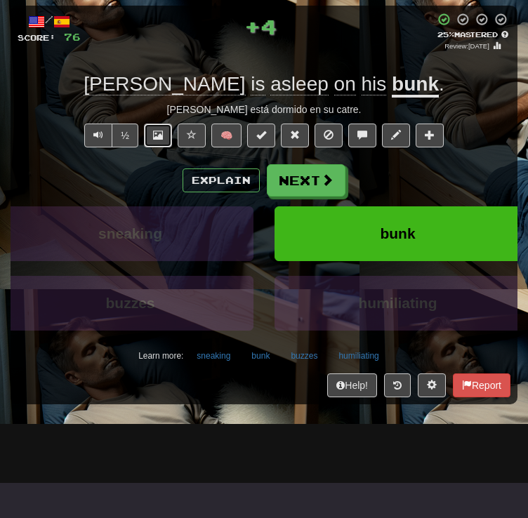
click at [161, 147] on button at bounding box center [158, 136] width 28 height 24
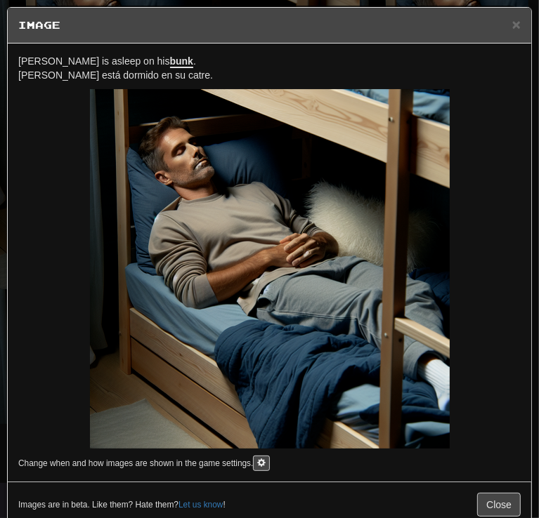
click at [79, 54] on p "[PERSON_NAME] is asleep on his bunk . [PERSON_NAME] está dormido en su catre." at bounding box center [269, 68] width 502 height 28
drag, startPoint x: 11, startPoint y: 217, endPoint x: 219, endPoint y: 150, distance: 218.9
drag, startPoint x: 219, startPoint y: 150, endPoint x: 288, endPoint y: 84, distance: 95.8
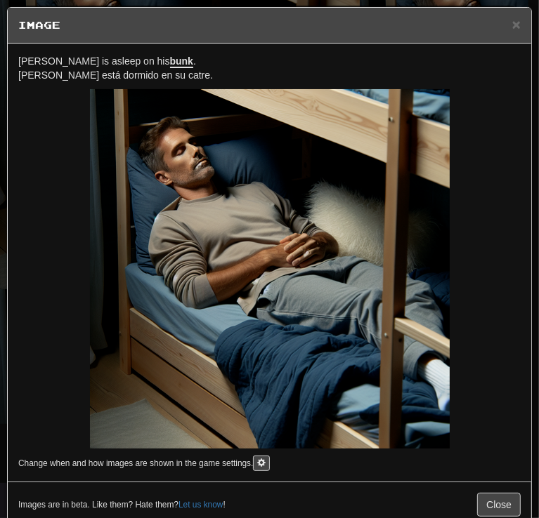
click at [288, 84] on div "[PERSON_NAME] is asleep on his bunk . [PERSON_NAME] está dormido en su catre. C…" at bounding box center [269, 263] width 523 height 438
click at [512, 26] on span "×" at bounding box center [516, 24] width 8 height 16
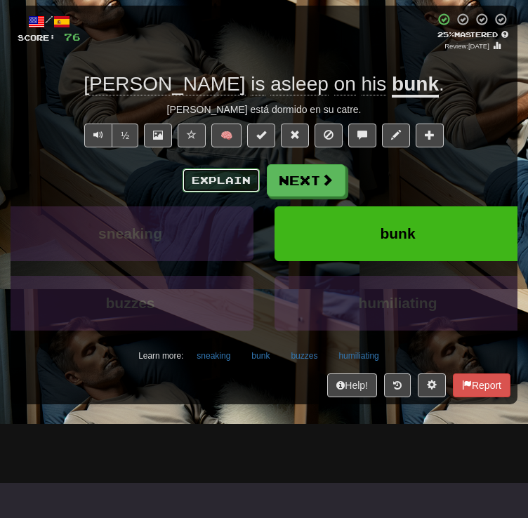
click at [194, 192] on button "Explain" at bounding box center [221, 181] width 77 height 24
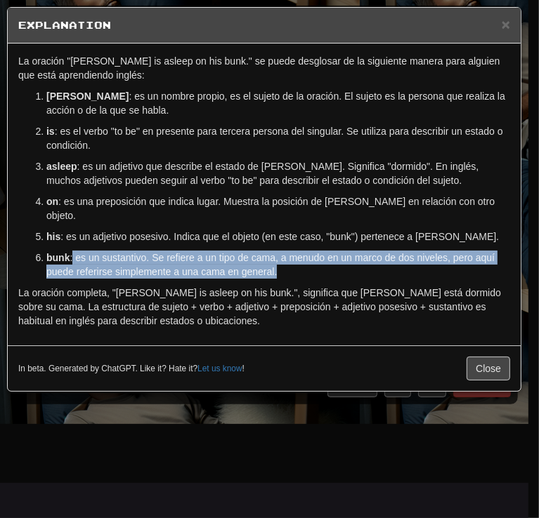
drag, startPoint x: 73, startPoint y: 242, endPoint x: 299, endPoint y: 253, distance: 226.3
click at [299, 253] on p "bunk : es un sustantivo. Se refiere a un tipo de cama, a menudo en un marco de …" at bounding box center [277, 265] width 463 height 28
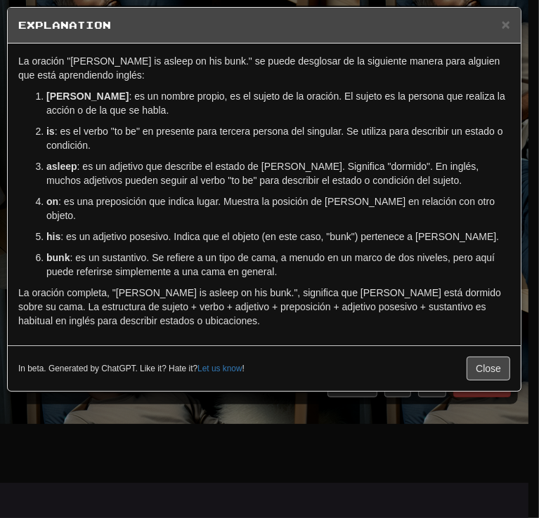
click at [520, 21] on div "× Explanation La oración "[PERSON_NAME] is asleep on his bunk." se puede desglo…" at bounding box center [264, 199] width 514 height 385
click at [508, 25] on span "×" at bounding box center [505, 24] width 8 height 16
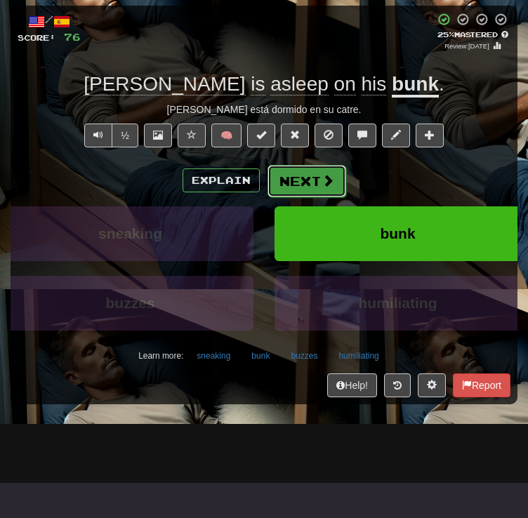
click at [313, 197] on button "Next" at bounding box center [307, 181] width 79 height 32
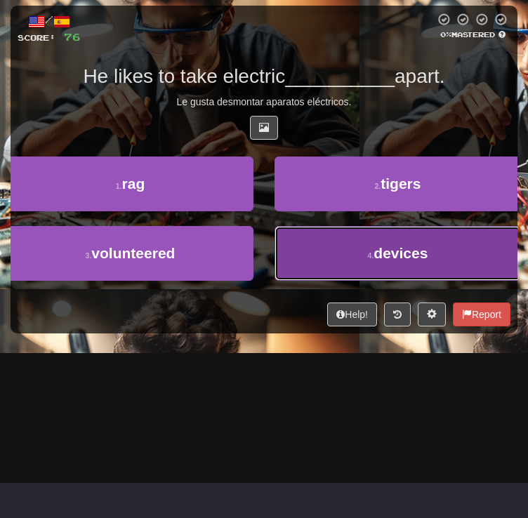
click at [408, 281] on button "4 . devices" at bounding box center [398, 253] width 246 height 55
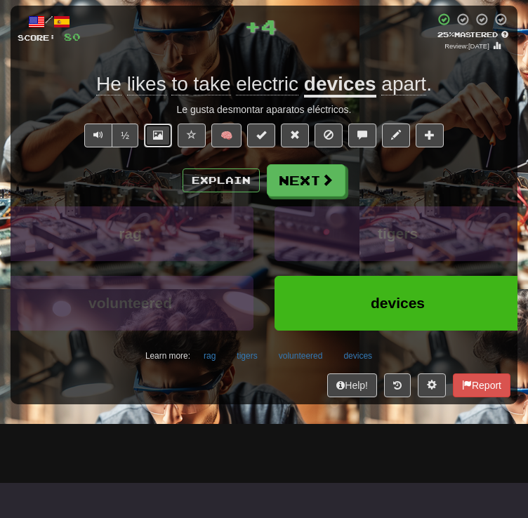
click at [150, 147] on button at bounding box center [158, 136] width 28 height 24
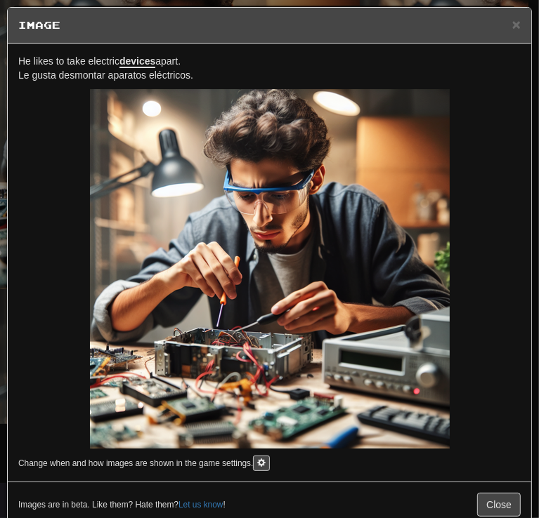
click at [137, 52] on div "He likes to take electric devices apart. Le gusta desmontar aparatos eléctricos…" at bounding box center [269, 263] width 523 height 438
click at [512, 20] on span "×" at bounding box center [516, 24] width 8 height 16
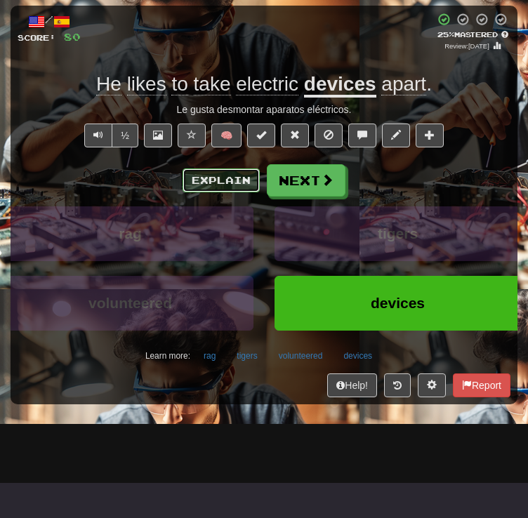
click at [235, 192] on button "Explain" at bounding box center [221, 181] width 77 height 24
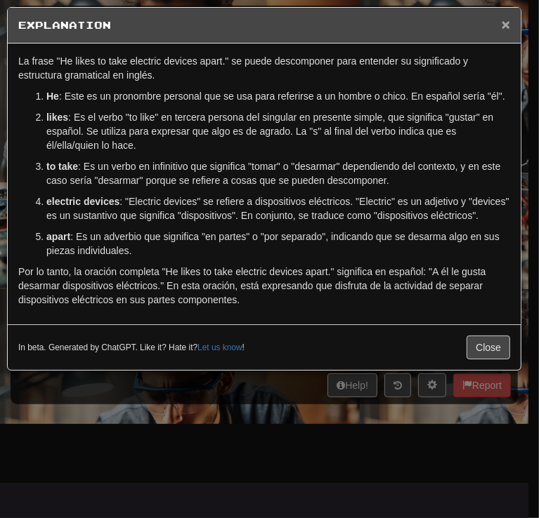
click at [504, 26] on span "×" at bounding box center [505, 24] width 8 height 16
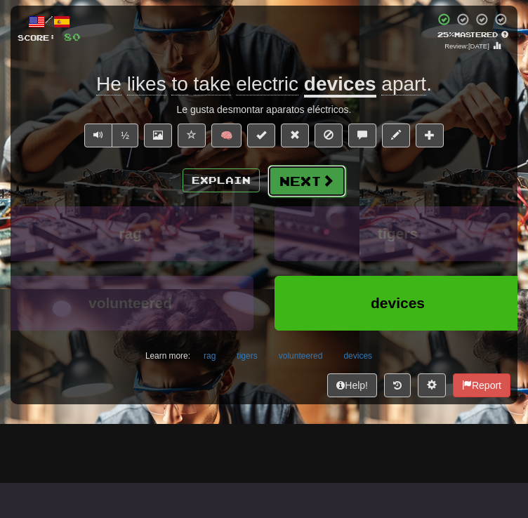
click at [323, 187] on span at bounding box center [328, 180] width 13 height 13
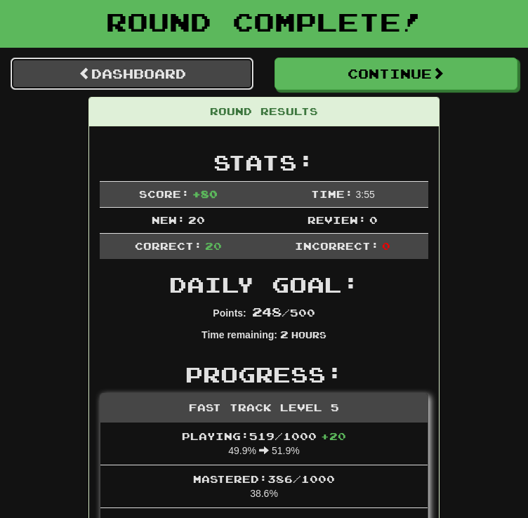
click at [167, 90] on link "Dashboard" at bounding box center [132, 74] width 243 height 32
